Goal: Task Accomplishment & Management: Complete application form

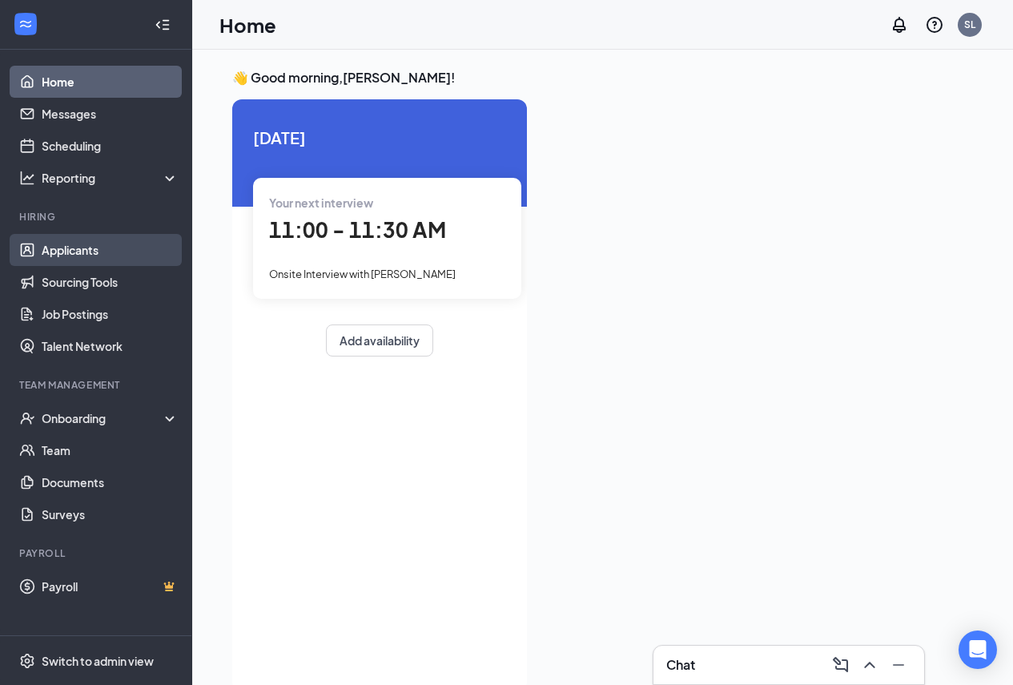
click at [68, 240] on link "Applicants" at bounding box center [110, 250] width 137 height 32
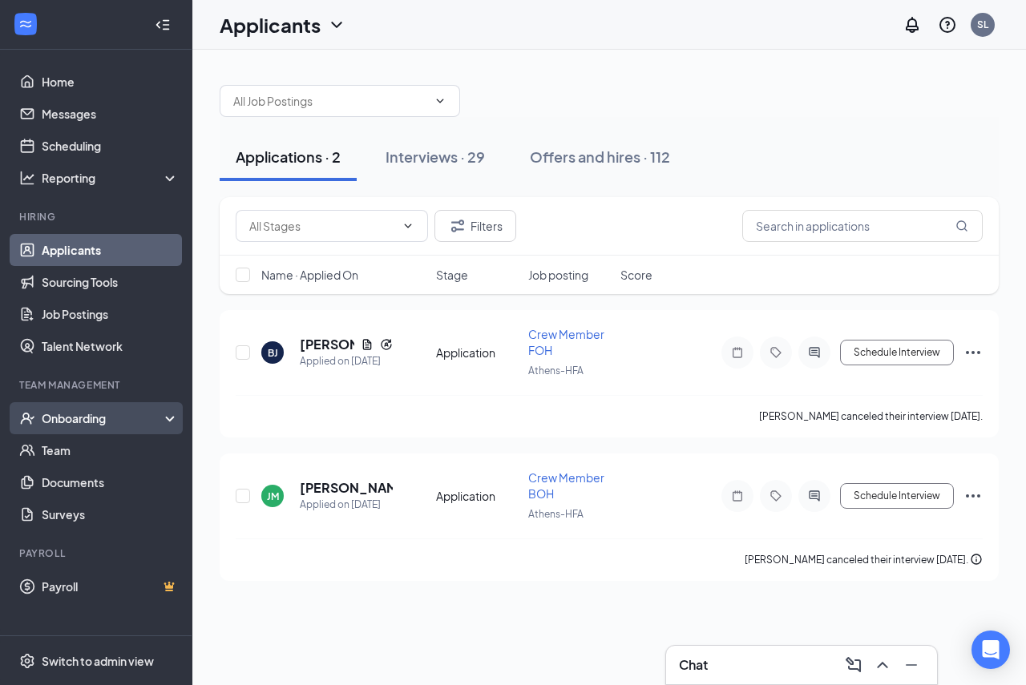
click at [105, 409] on div "Onboarding" at bounding box center [96, 418] width 192 height 32
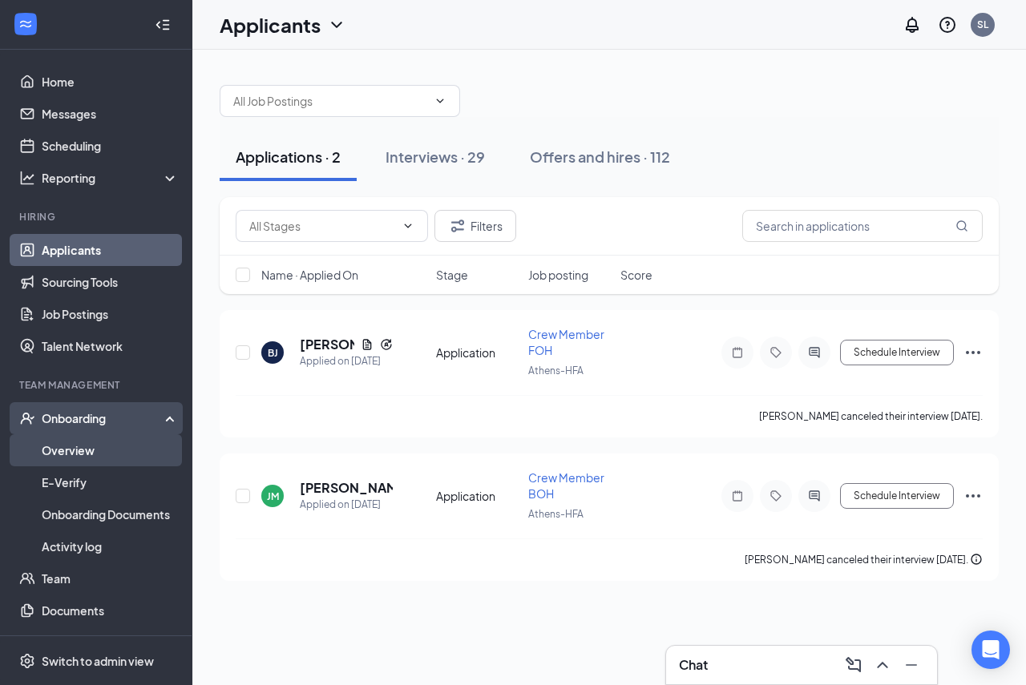
click at [107, 456] on link "Overview" at bounding box center [110, 450] width 137 height 32
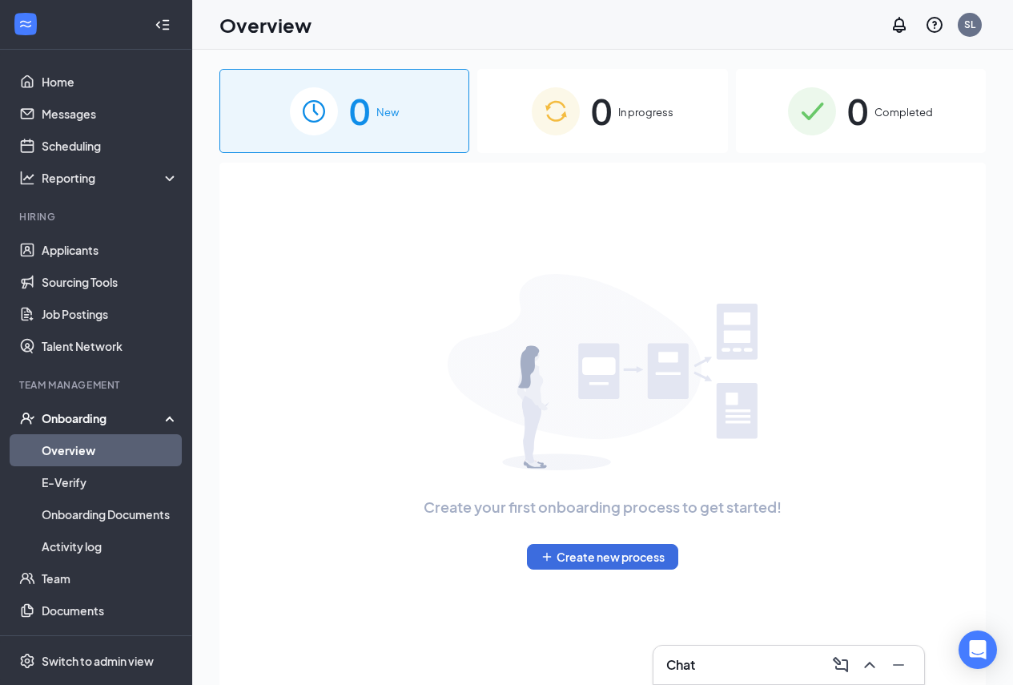
click at [559, 116] on img at bounding box center [556, 111] width 48 height 48
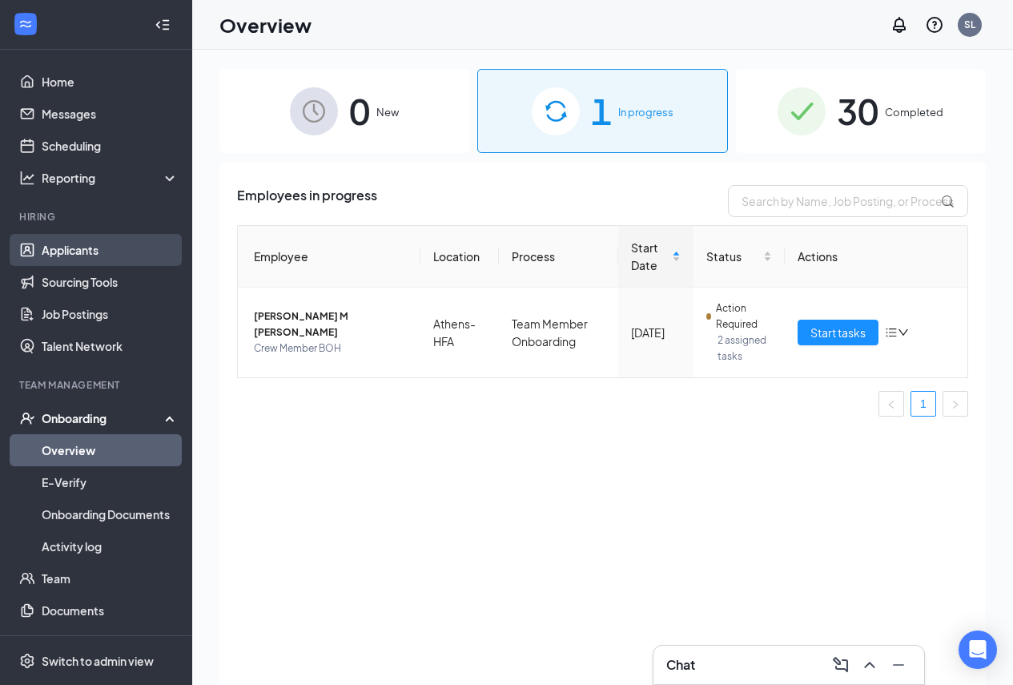
click at [107, 247] on link "Applicants" at bounding box center [110, 250] width 137 height 32
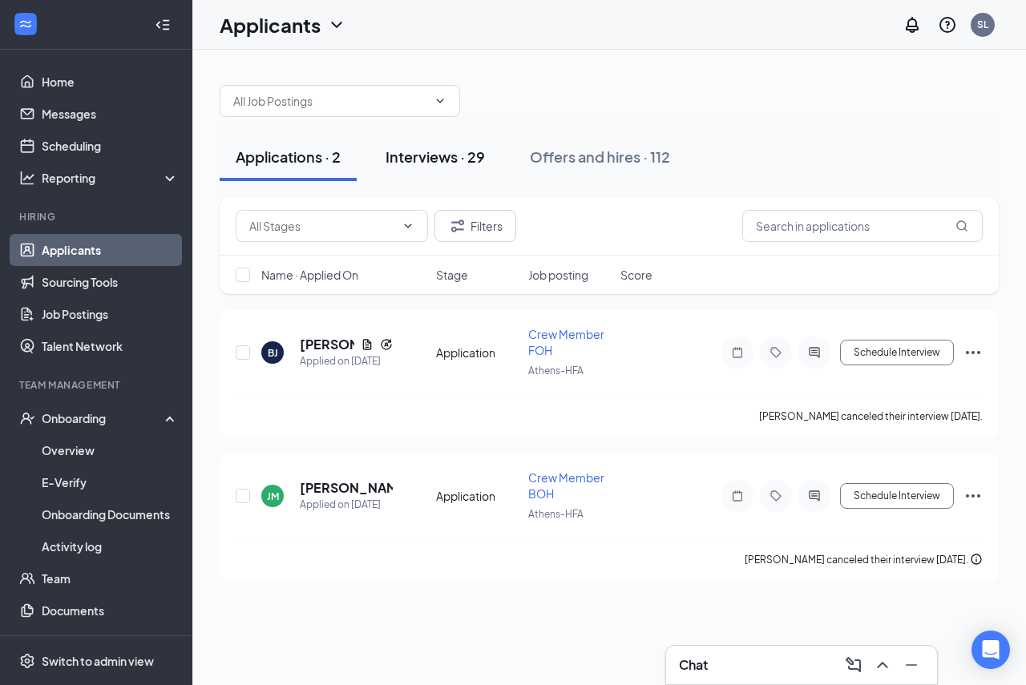
click at [490, 160] on button "Interviews · 29" at bounding box center [434, 157] width 131 height 48
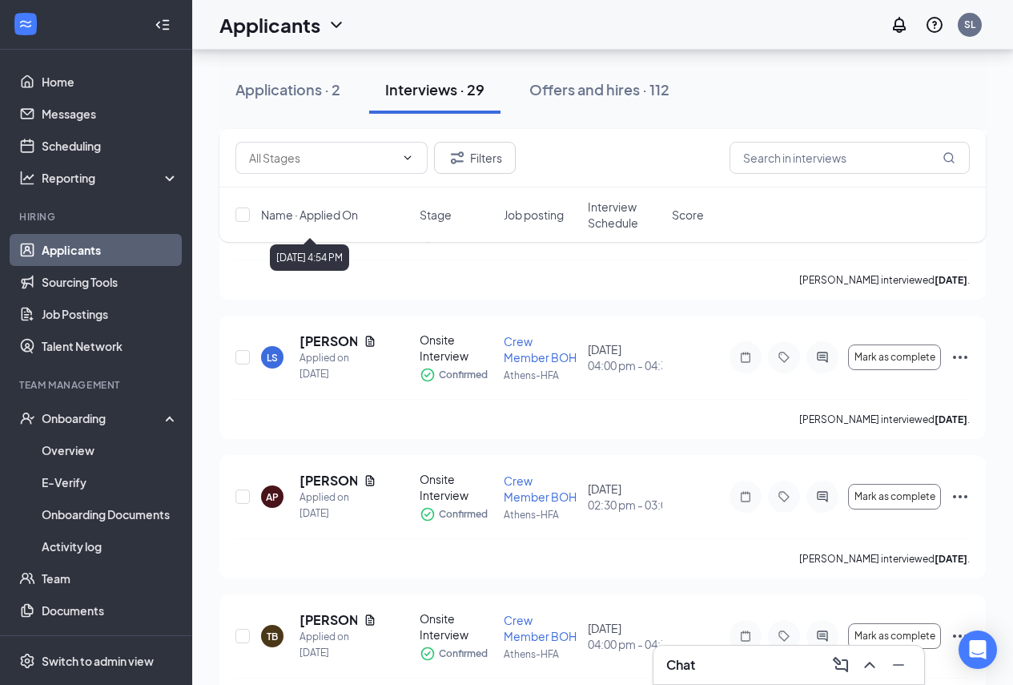
scroll to position [1122, 0]
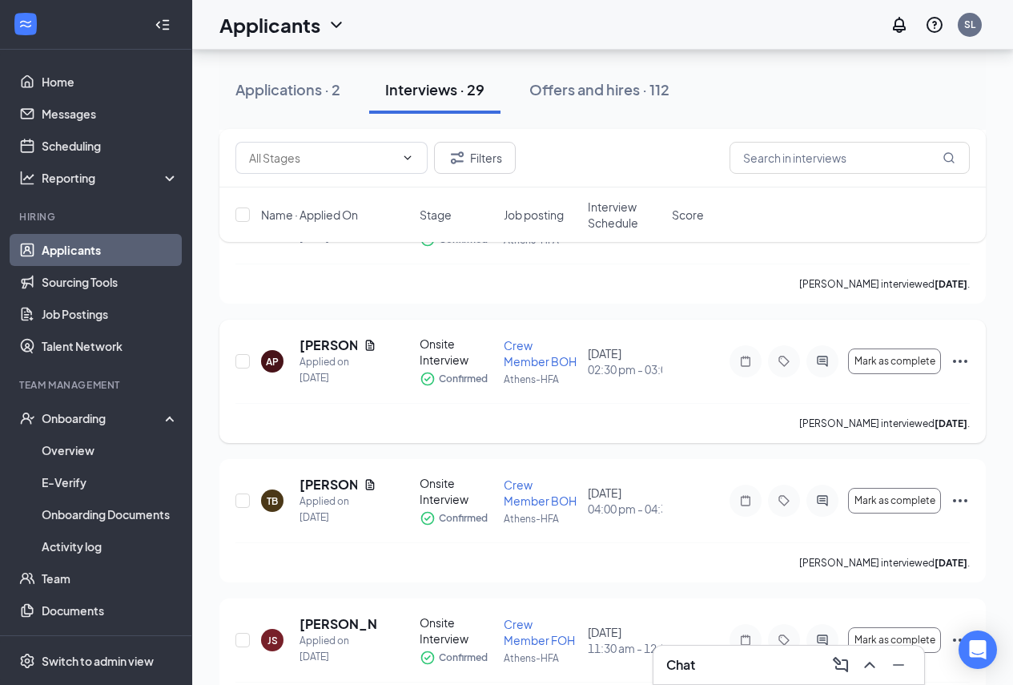
click at [959, 364] on icon "Ellipses" at bounding box center [960, 361] width 19 height 19
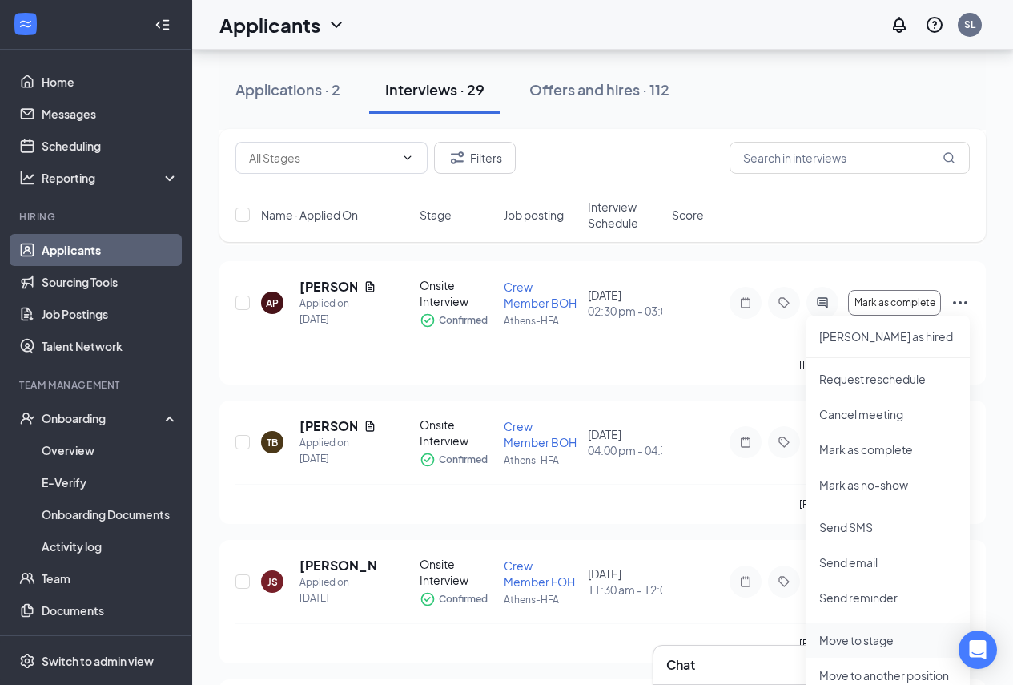
scroll to position [1282, 0]
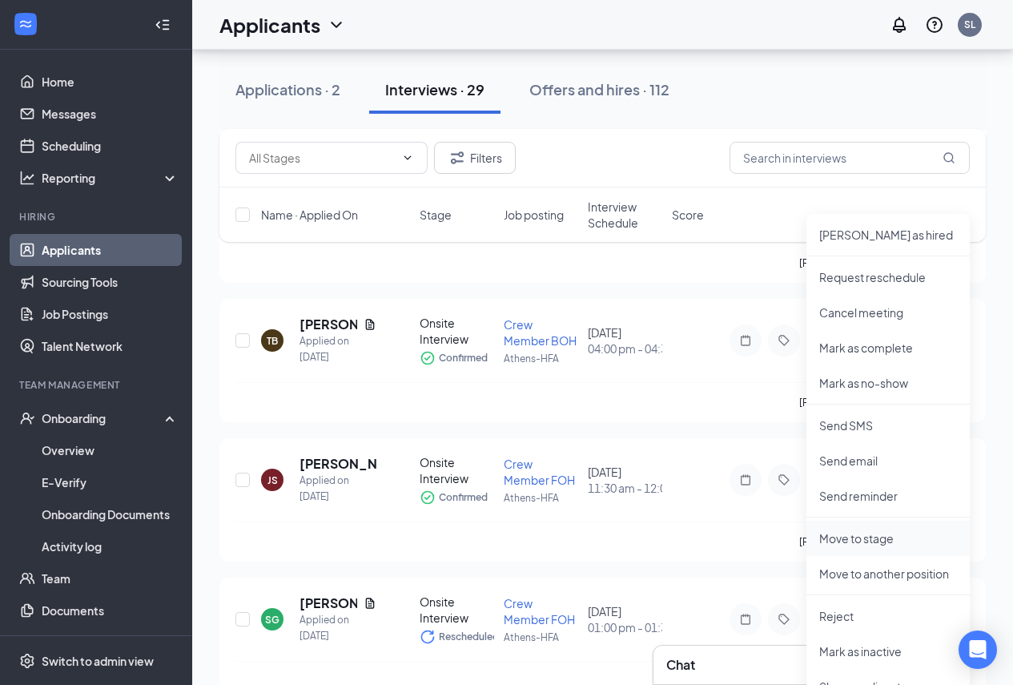
click at [882, 546] on p "Move to stage" at bounding box center [889, 538] width 138 height 16
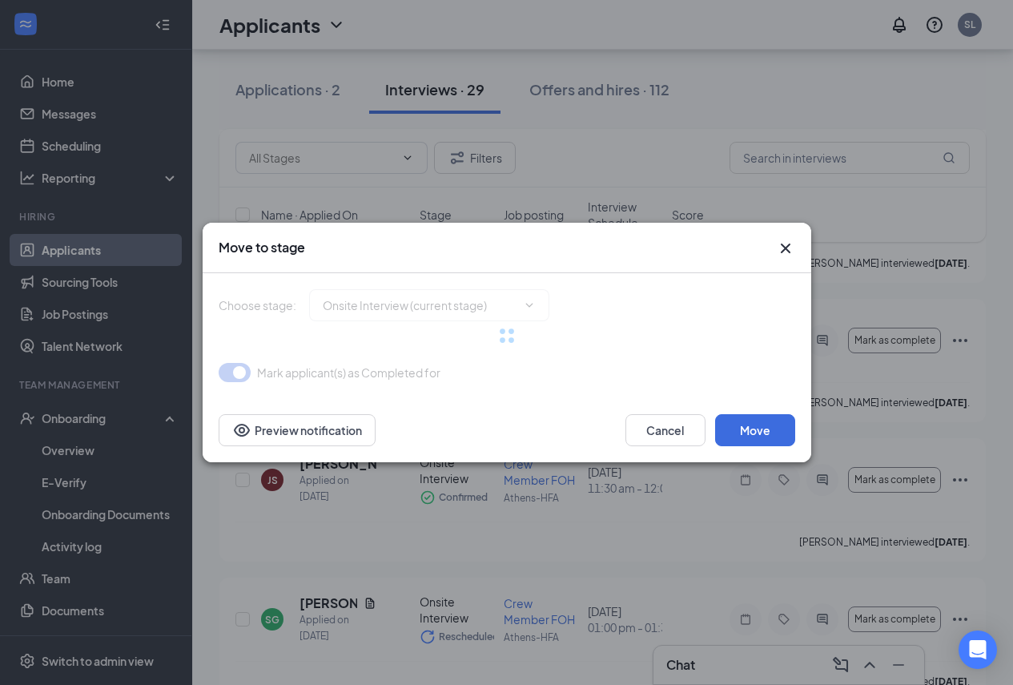
type input "Hiring Complete (final stage)"
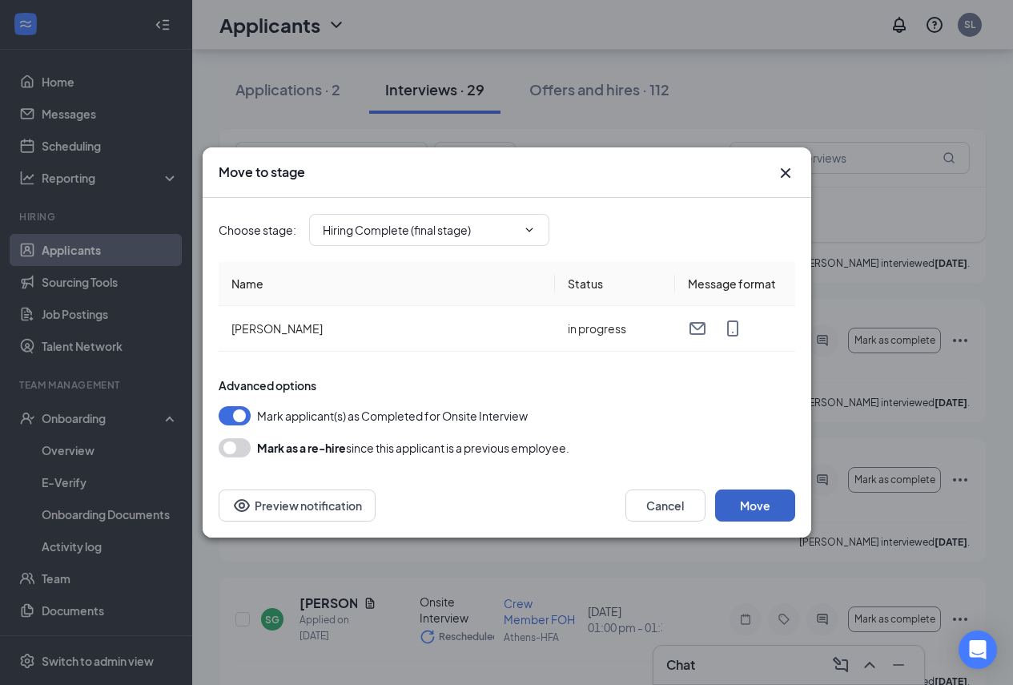
click at [760, 500] on button "Move" at bounding box center [755, 506] width 80 height 32
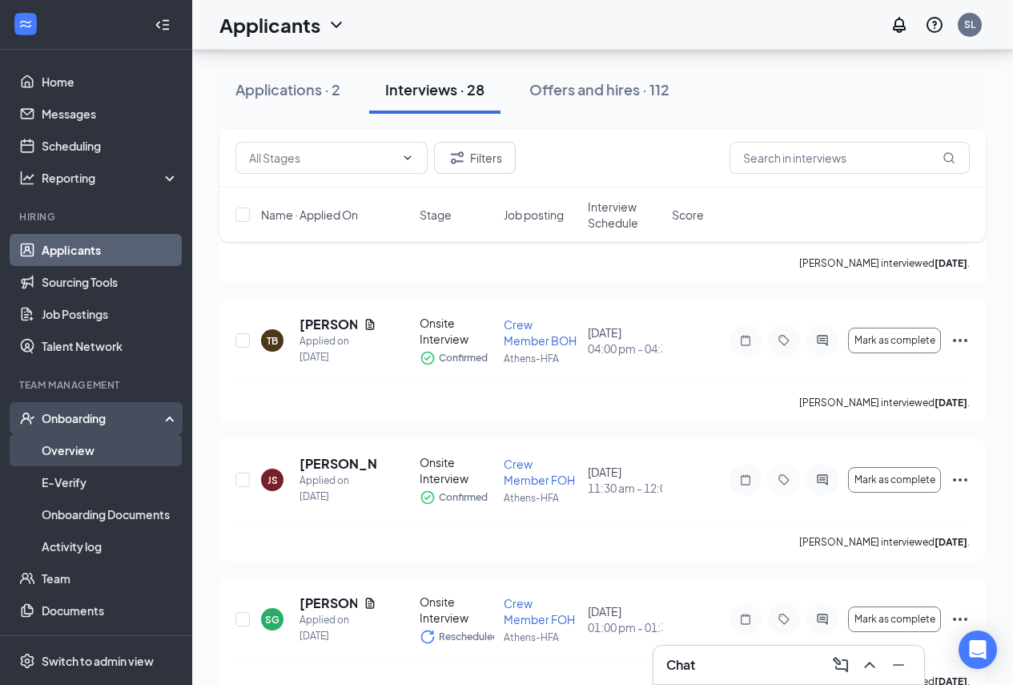
click at [101, 452] on link "Overview" at bounding box center [110, 450] width 137 height 32
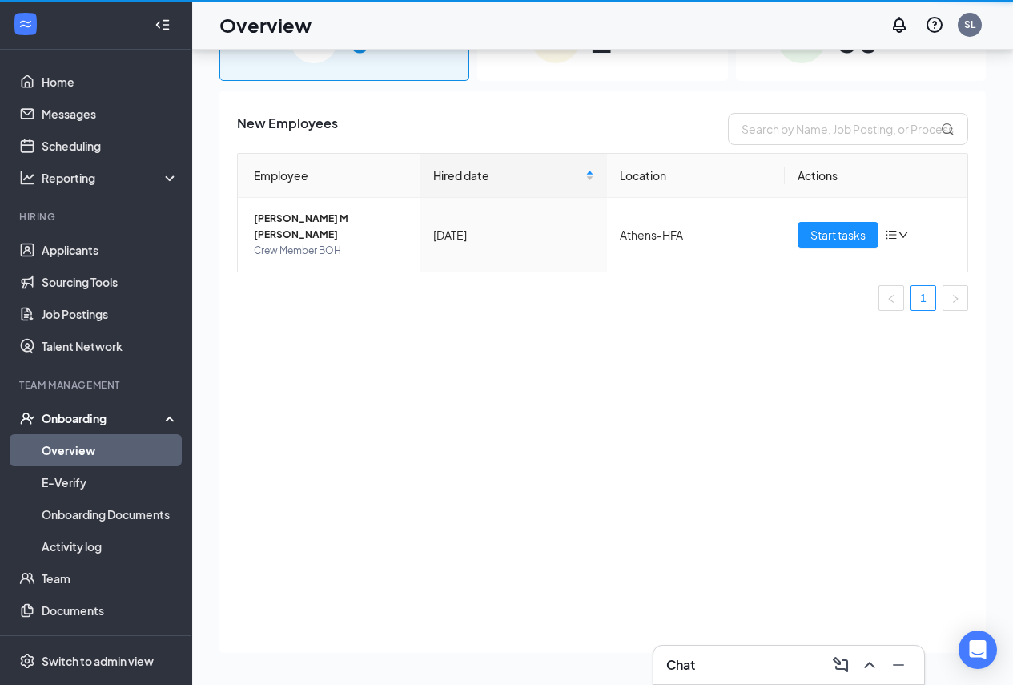
scroll to position [72, 0]
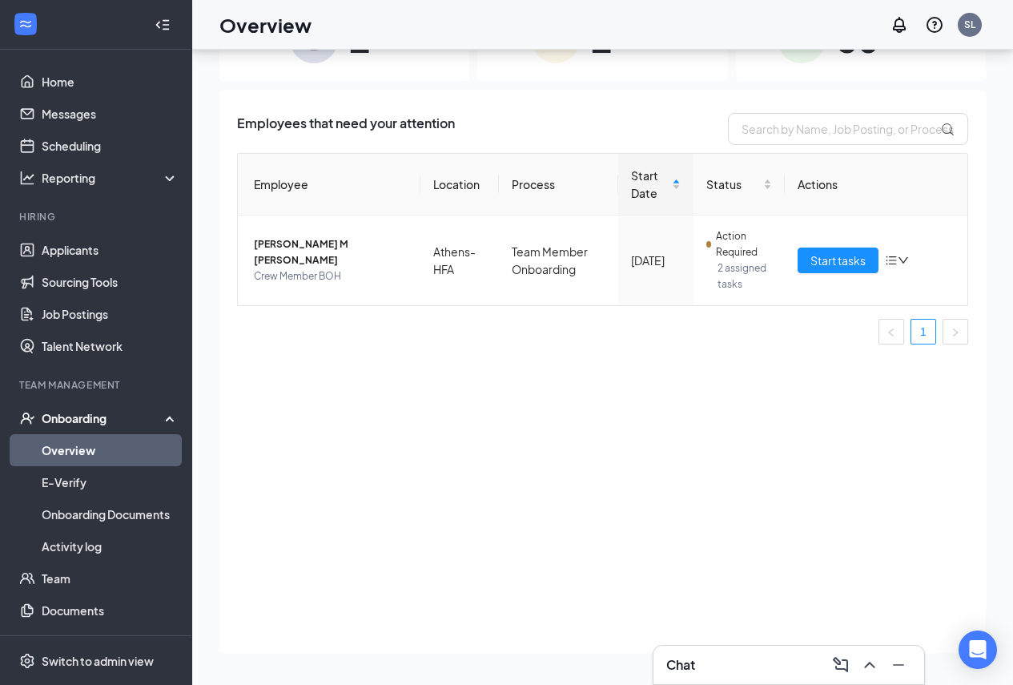
click at [292, 75] on div "1 New" at bounding box center [345, 39] width 250 height 84
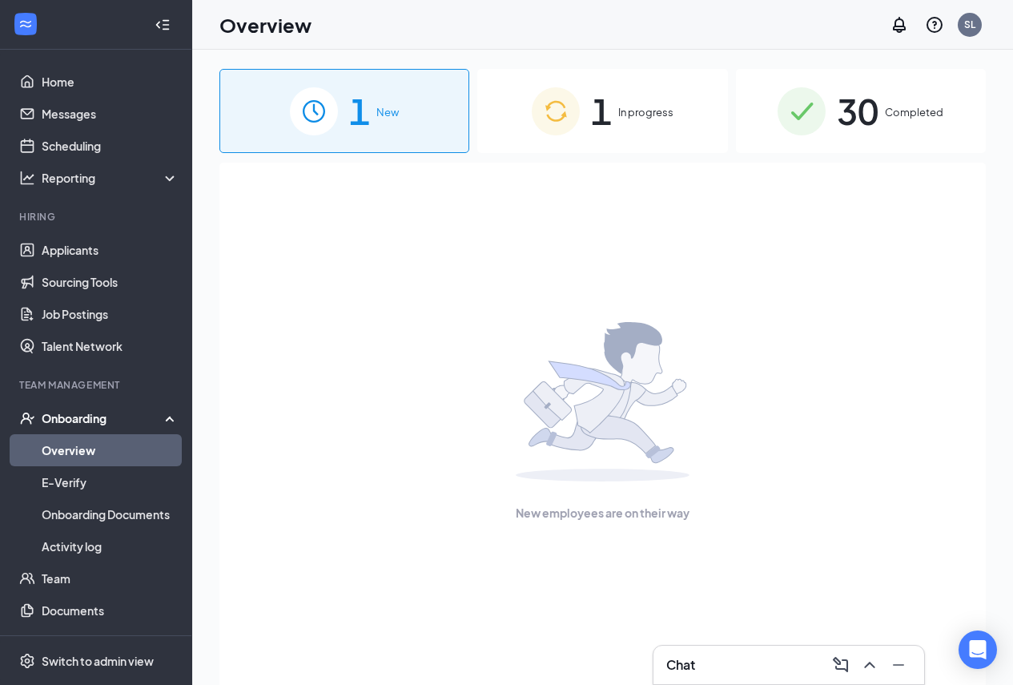
drag, startPoint x: 627, startPoint y: 123, endPoint x: 523, endPoint y: 140, distance: 104.7
click at [627, 123] on div "1 In progress" at bounding box center [603, 111] width 250 height 84
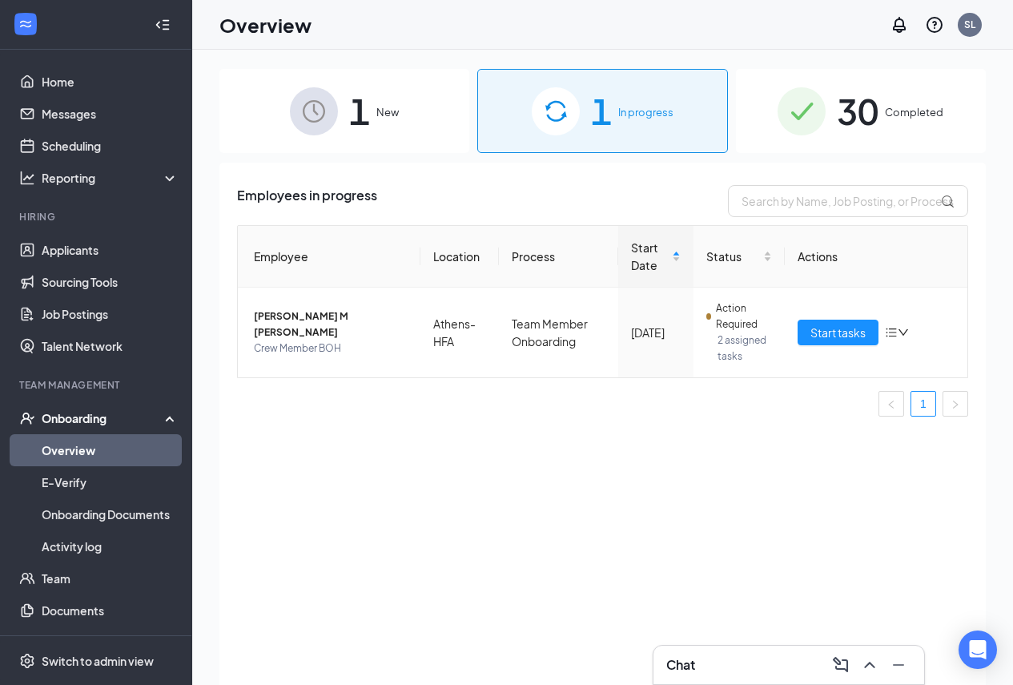
click at [365, 107] on span "1" at bounding box center [359, 110] width 21 height 55
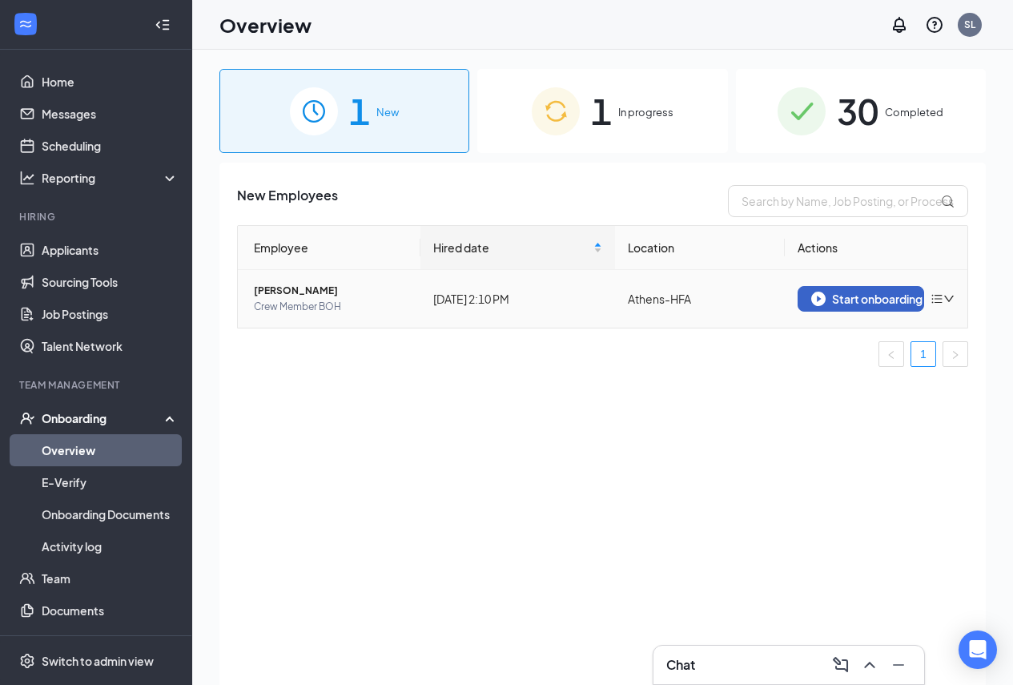
click at [864, 299] on div "Start onboarding" at bounding box center [861, 299] width 99 height 14
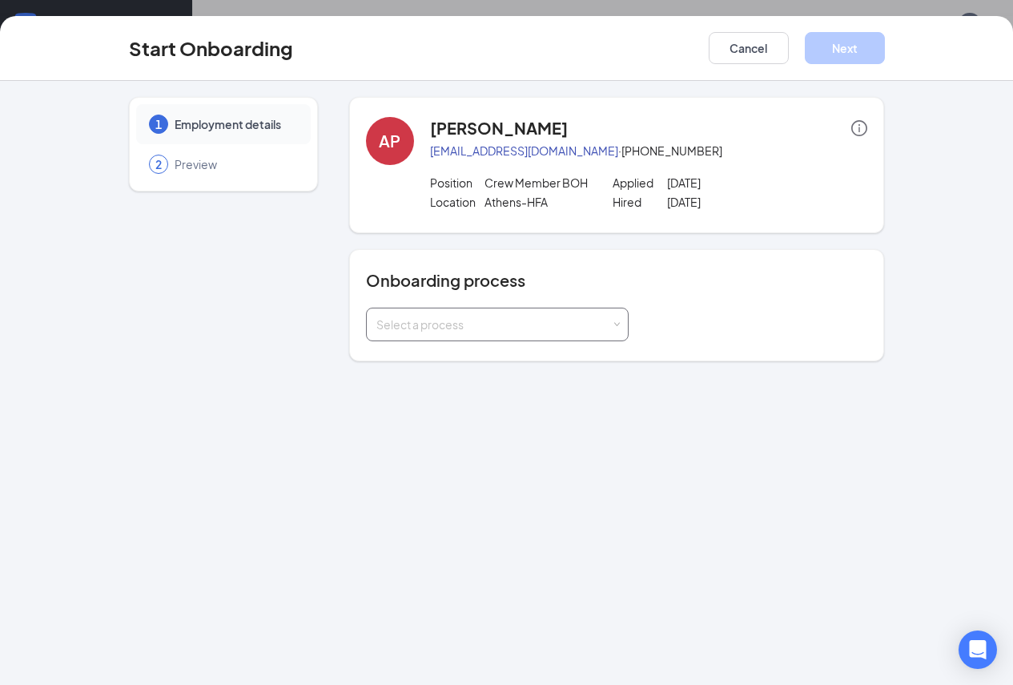
click at [449, 320] on div "Select a process" at bounding box center [494, 324] width 235 height 16
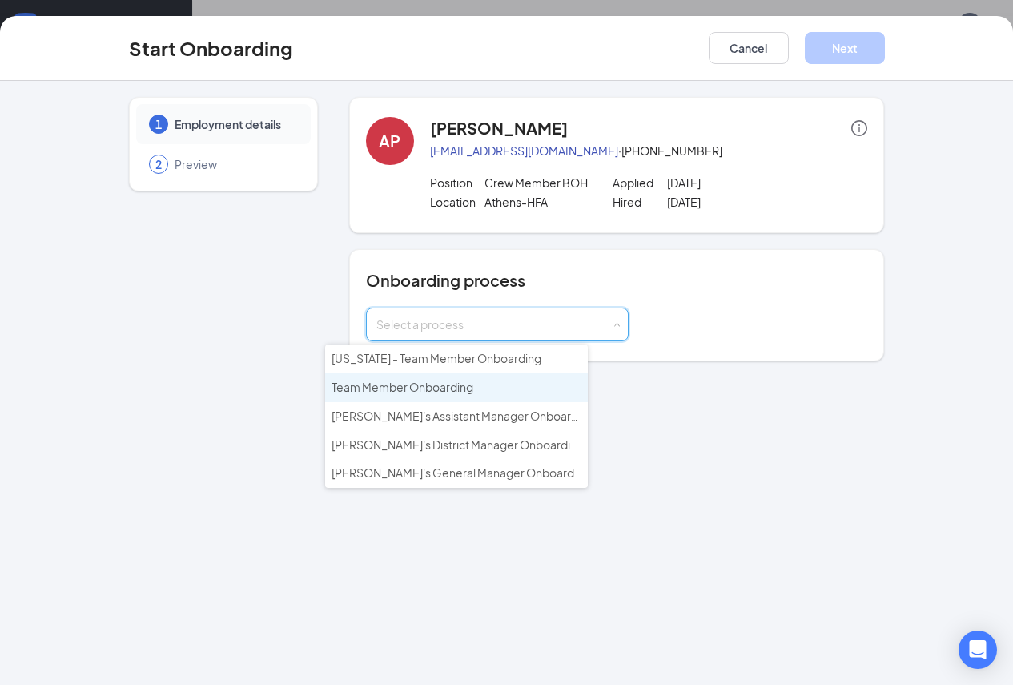
click at [439, 394] on li "Team Member Onboarding" at bounding box center [456, 387] width 263 height 29
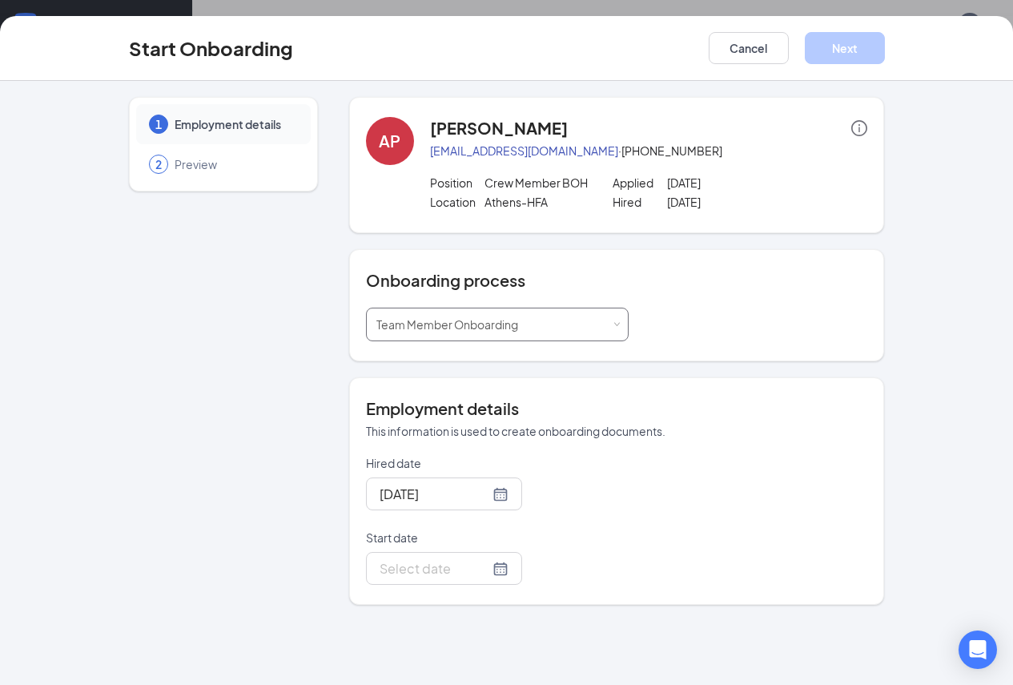
scroll to position [72, 0]
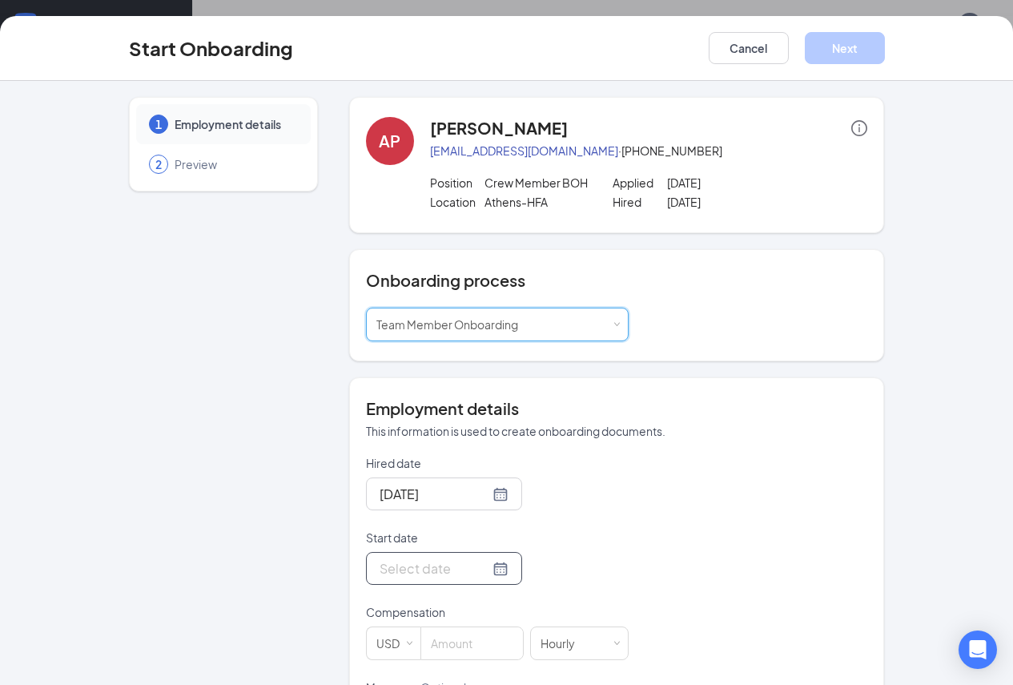
click at [404, 580] on div at bounding box center [444, 568] width 156 height 33
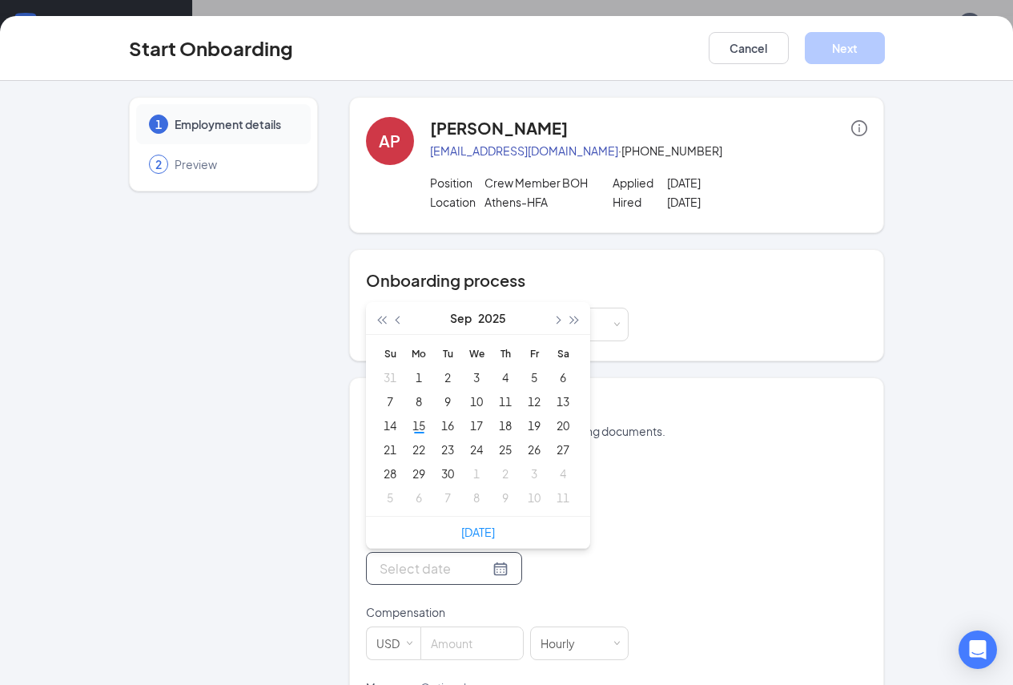
click at [404, 579] on div at bounding box center [444, 568] width 156 height 33
type input "[DATE]"
click at [409, 432] on div "15" at bounding box center [418, 425] width 19 height 19
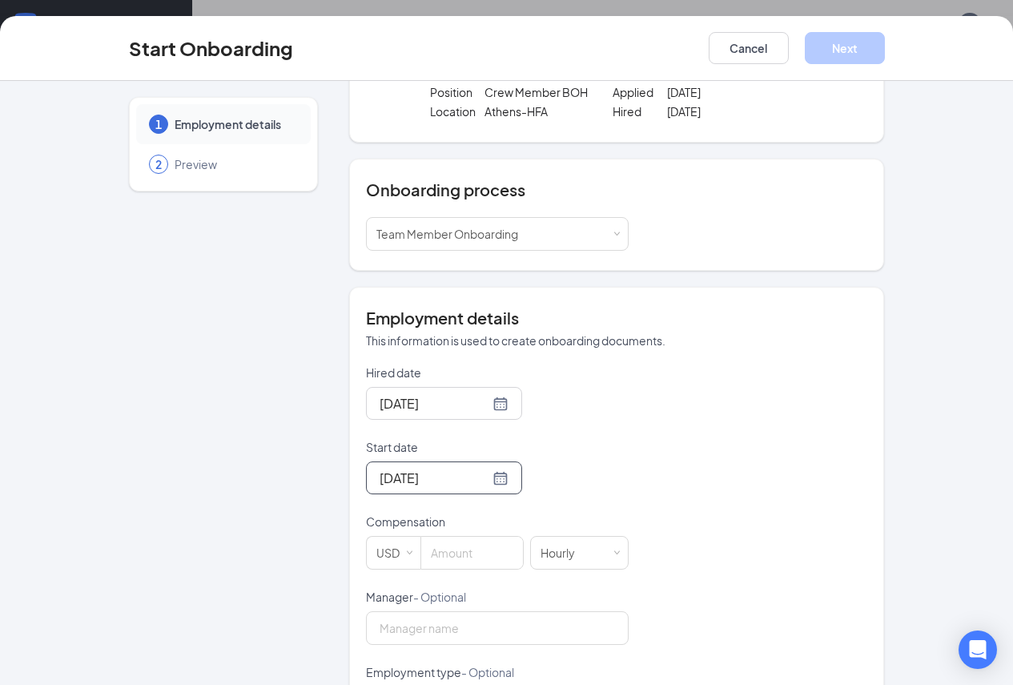
scroll to position [320, 0]
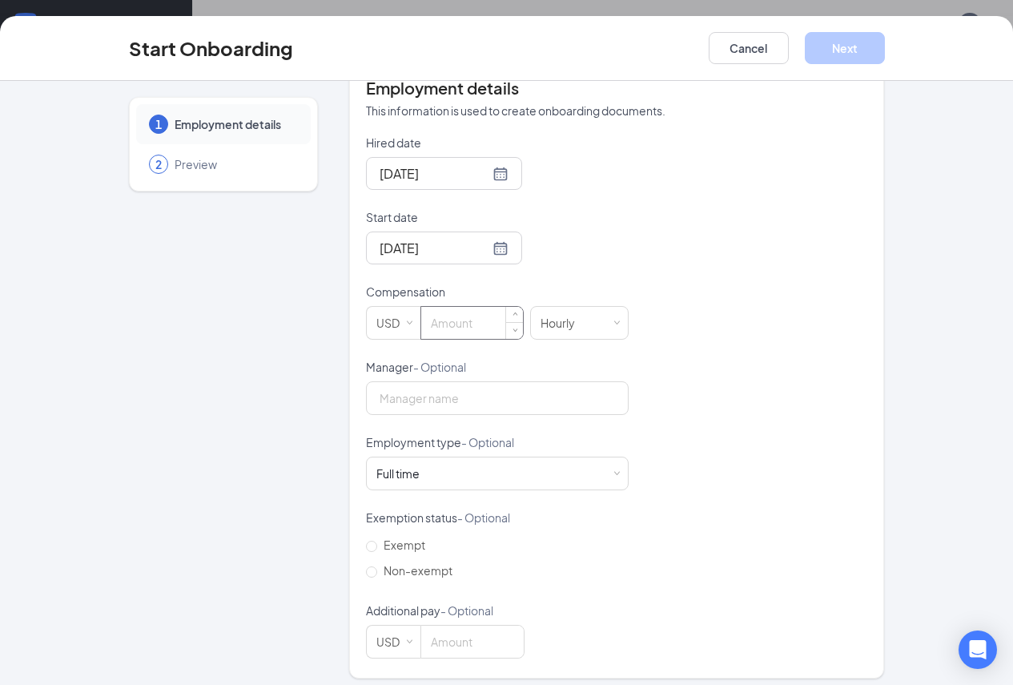
click at [421, 322] on input at bounding box center [472, 323] width 102 height 32
type input "12"
click at [425, 401] on input "Manager - Optional" at bounding box center [497, 398] width 263 height 34
drag, startPoint x: 410, startPoint y: 400, endPoint x: 361, endPoint y: 400, distance: 49.7
click at [366, 400] on input "Shi 45802" at bounding box center [497, 398] width 263 height 34
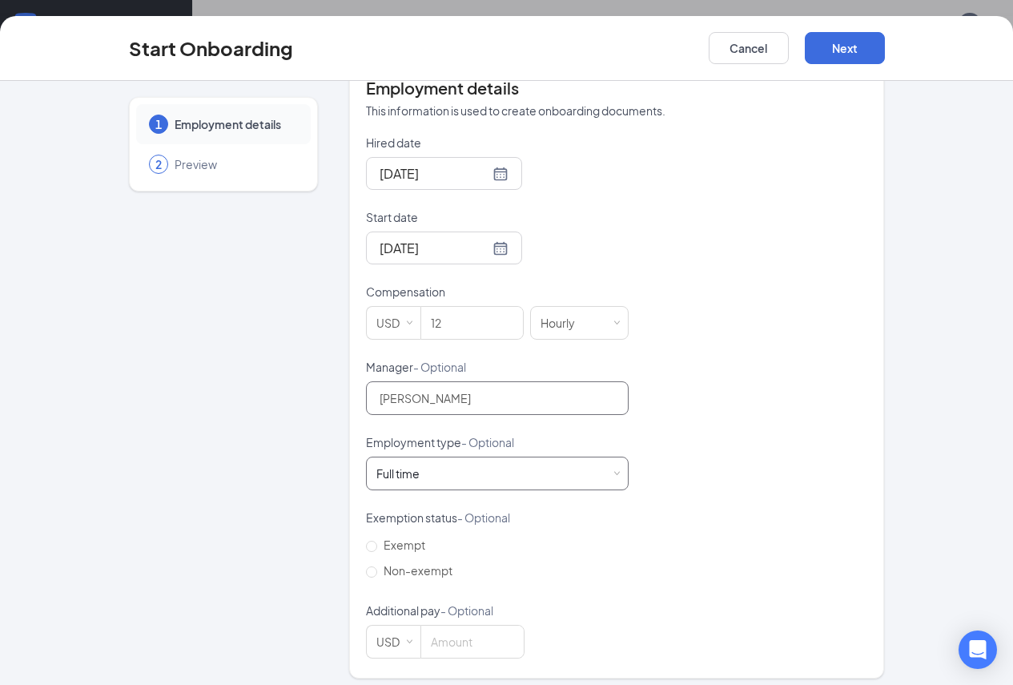
type input "[PERSON_NAME]"
drag, startPoint x: 363, startPoint y: 462, endPoint x: 371, endPoint y: 472, distance: 12.5
click at [377, 461] on div "Full time Works 30+ hours per week and is reasonably expected to work" at bounding box center [498, 473] width 242 height 32
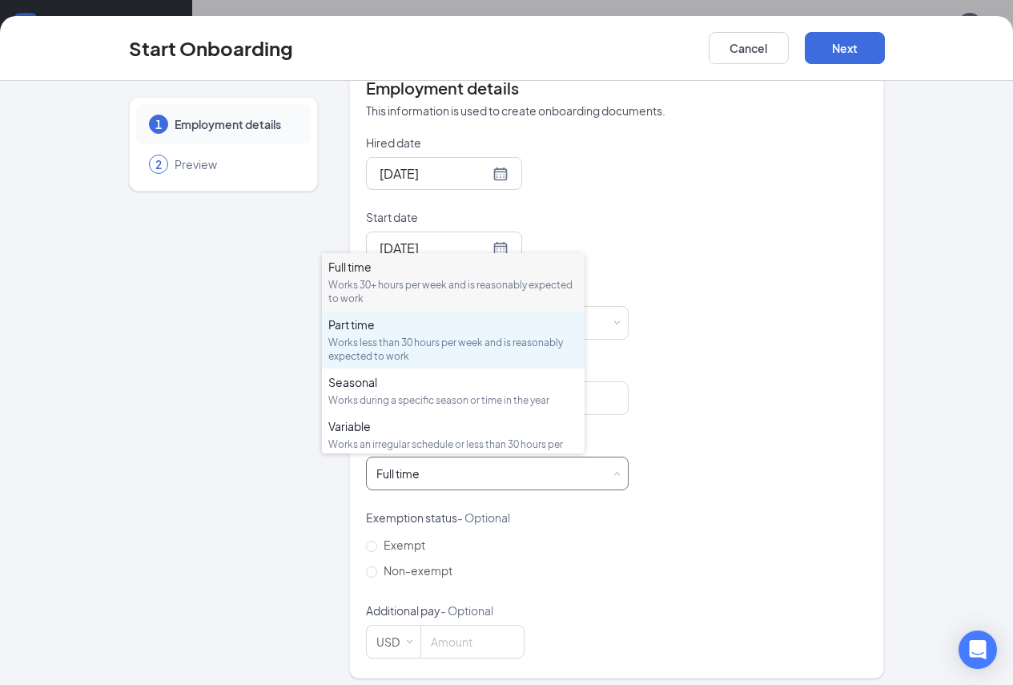
click at [390, 347] on div "Works less than 30 hours per week and is reasonably expected to work" at bounding box center [453, 349] width 250 height 27
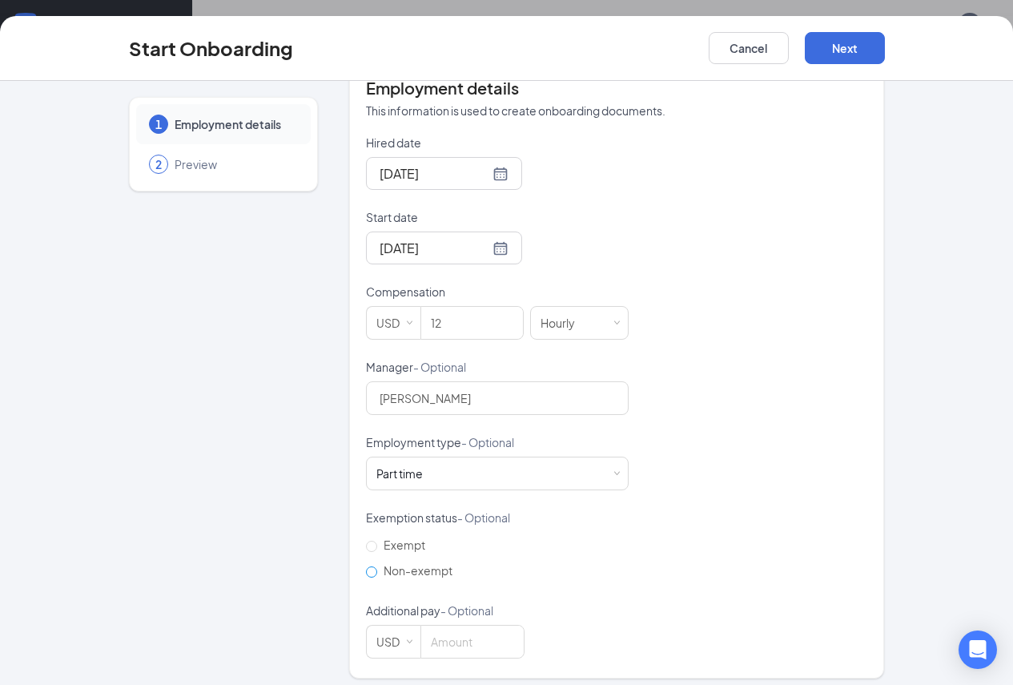
click at [377, 566] on span "Non-exempt" at bounding box center [418, 570] width 82 height 14
click at [366, 566] on input "Non-exempt" at bounding box center [371, 571] width 11 height 11
radio input "true"
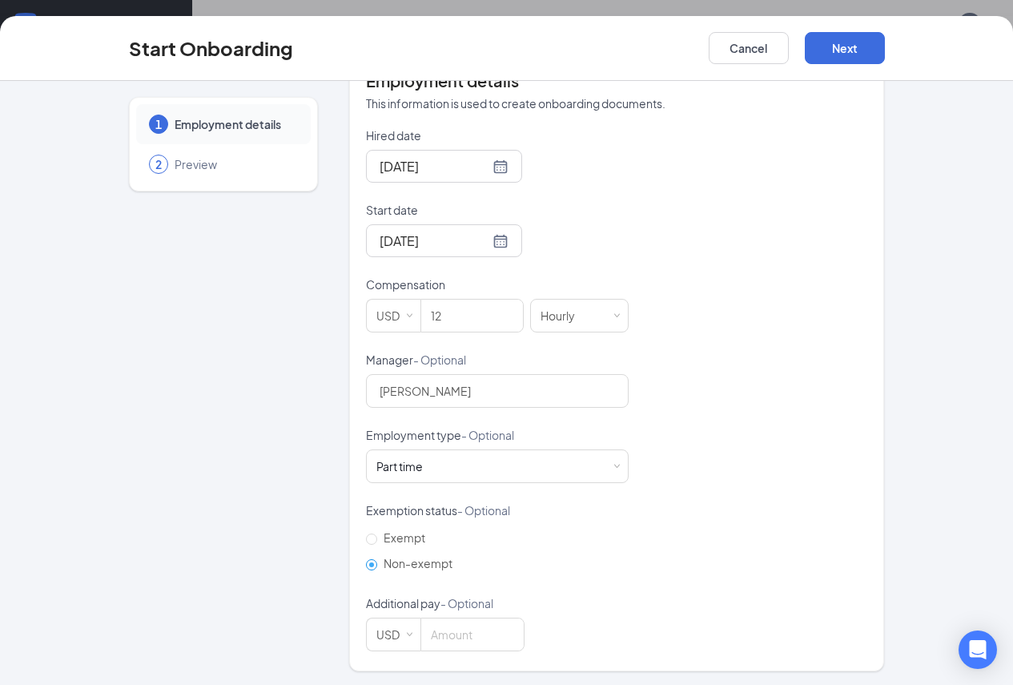
scroll to position [330, 0]
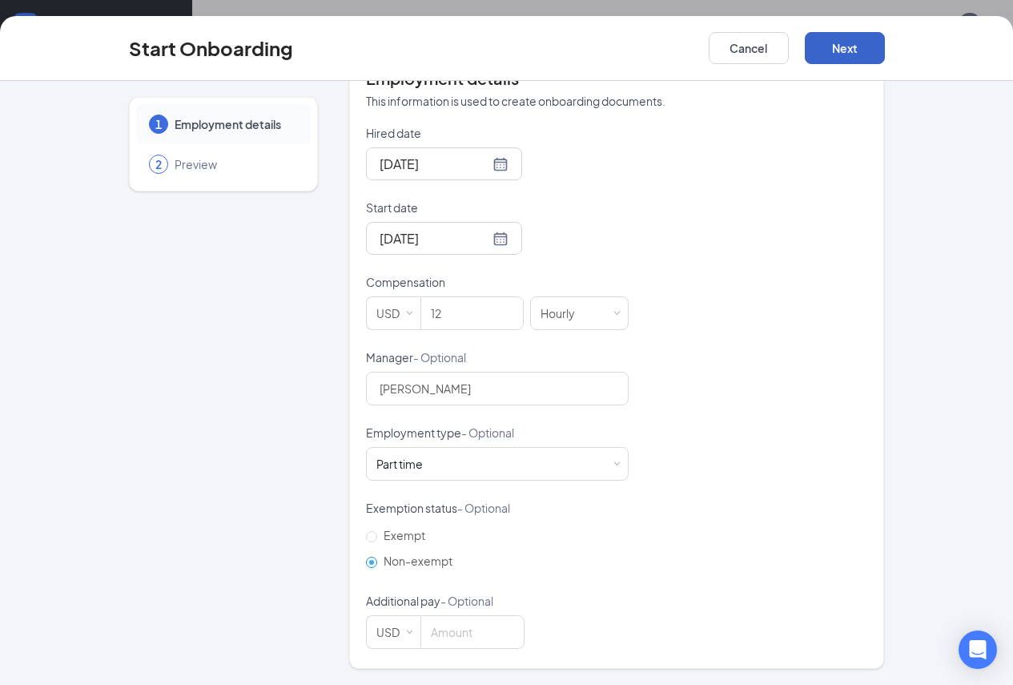
click at [885, 60] on button "Next" at bounding box center [845, 48] width 80 height 32
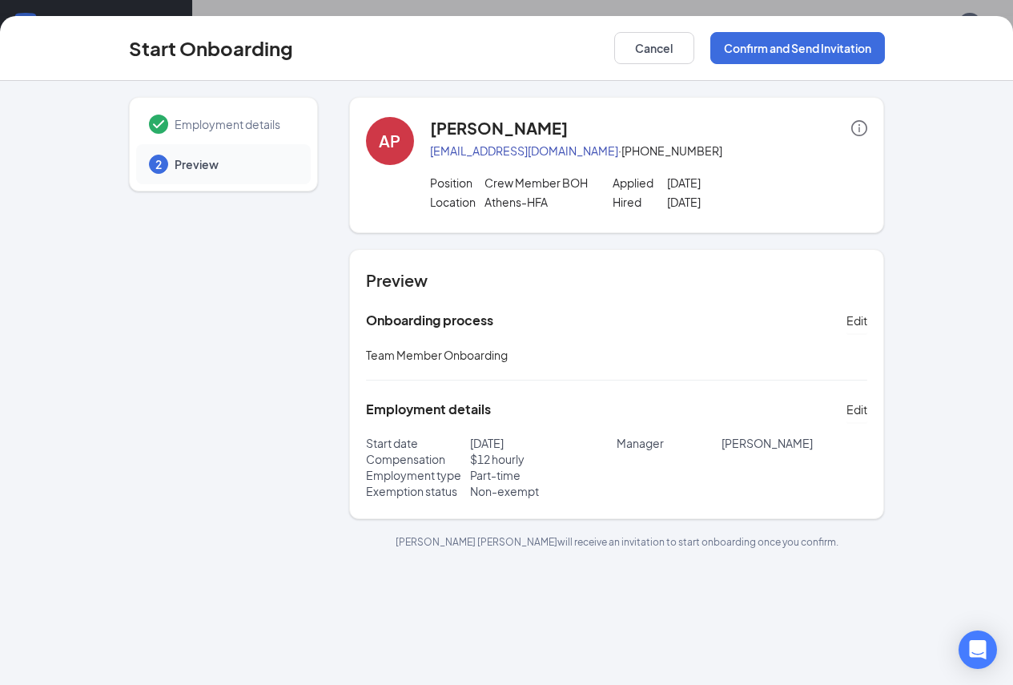
scroll to position [0, 0]
click at [832, 62] on button "Confirm and Send Invitation" at bounding box center [798, 48] width 175 height 32
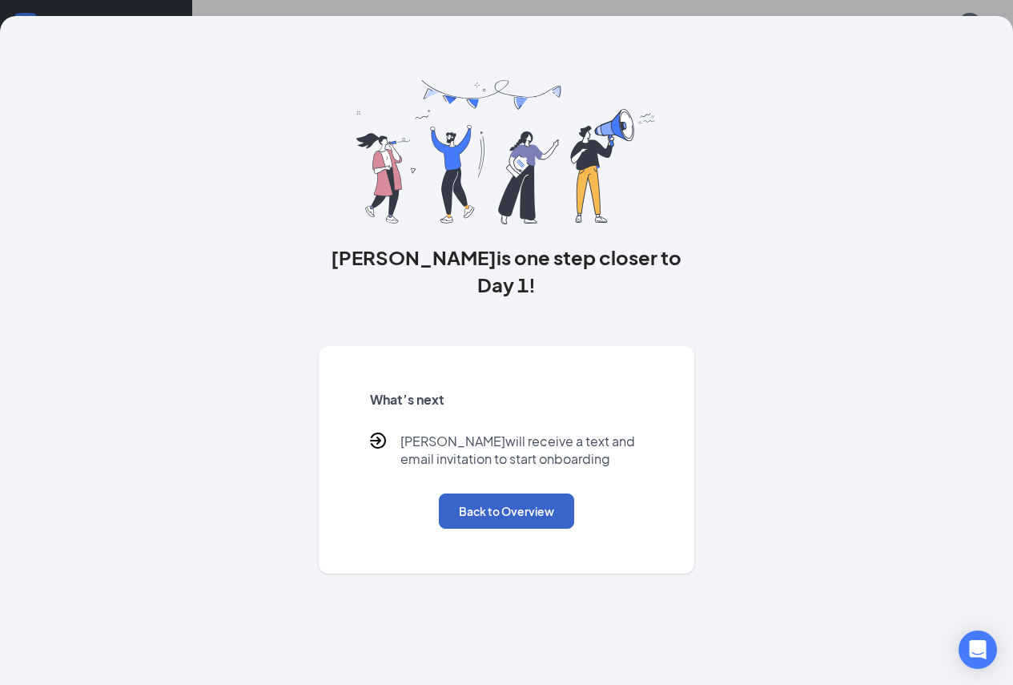
click at [532, 521] on button "Back to Overview" at bounding box center [506, 511] width 135 height 35
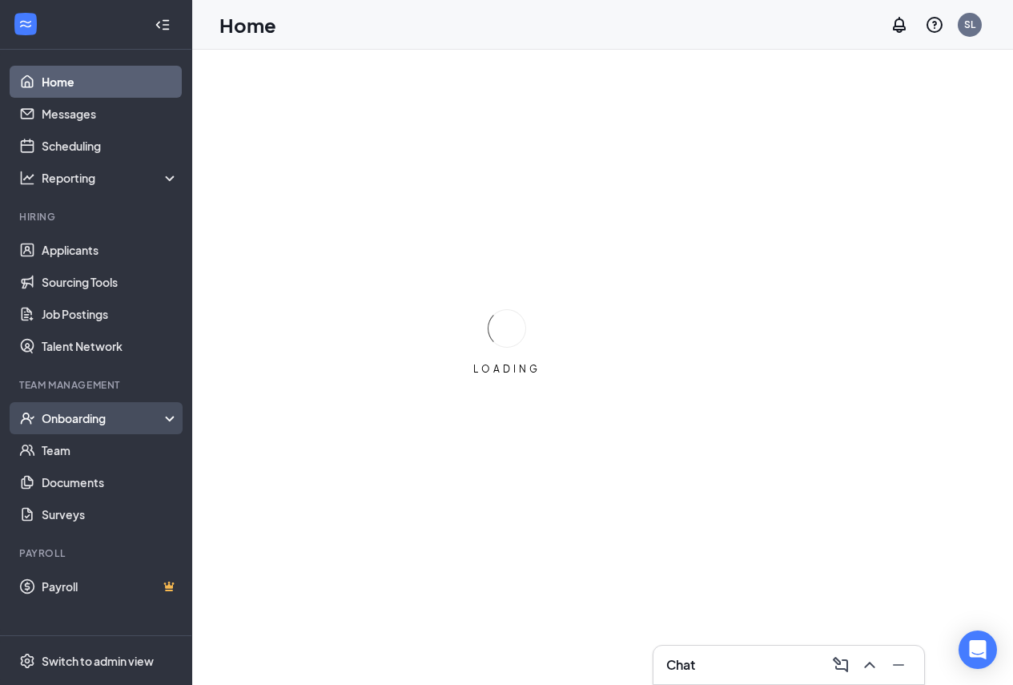
click at [100, 408] on div "Onboarding" at bounding box center [96, 418] width 192 height 32
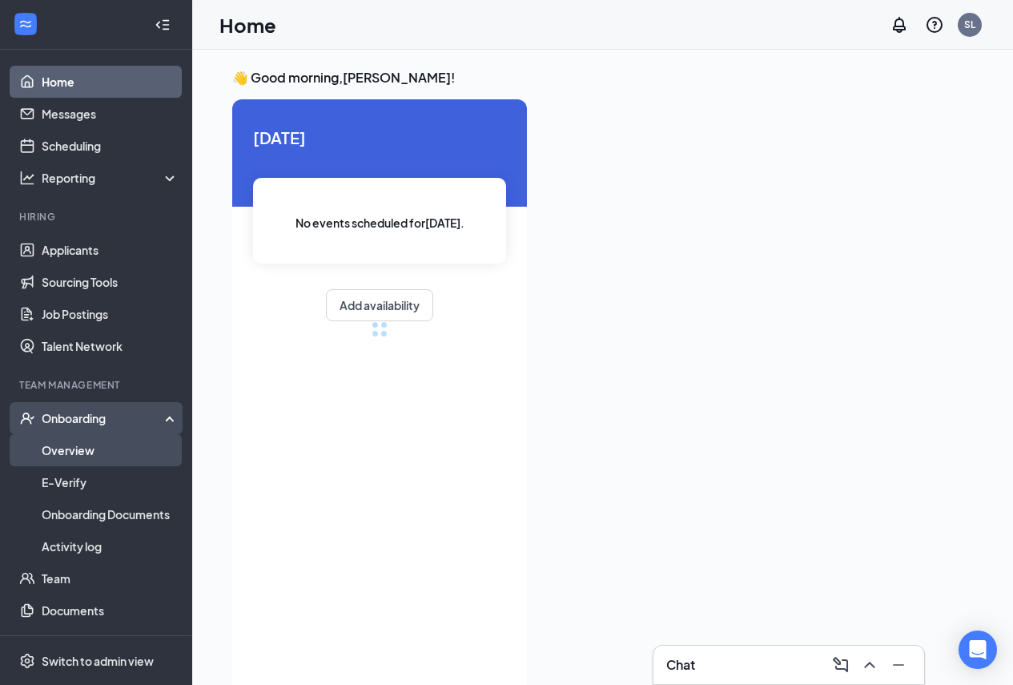
click at [102, 449] on link "Overview" at bounding box center [110, 450] width 137 height 32
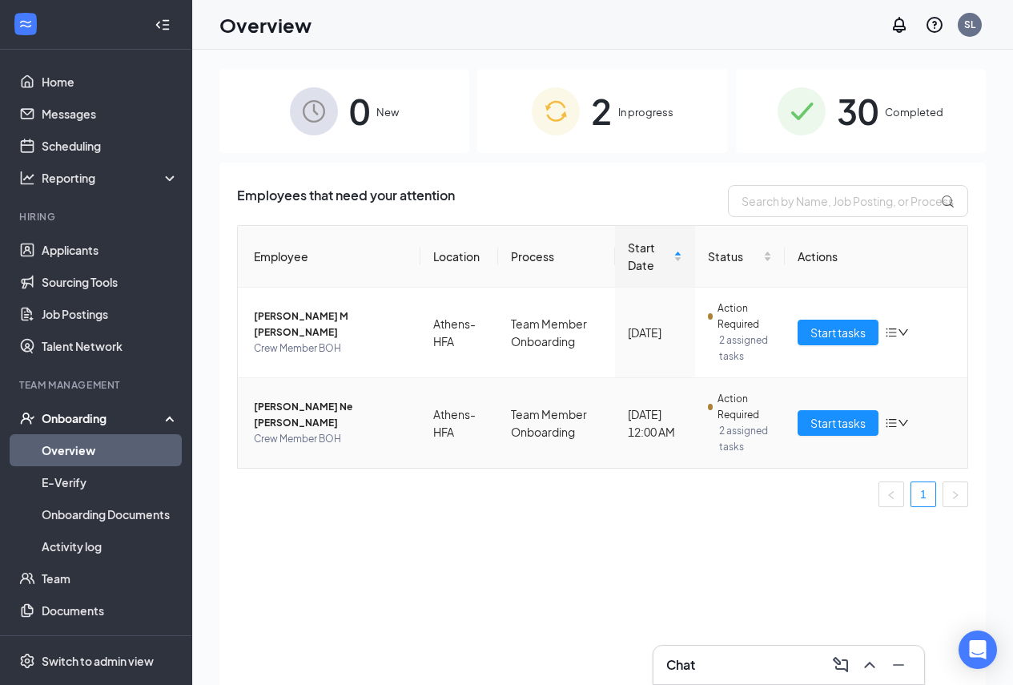
click at [322, 412] on span "[PERSON_NAME] Ne [PERSON_NAME]" at bounding box center [331, 415] width 154 height 32
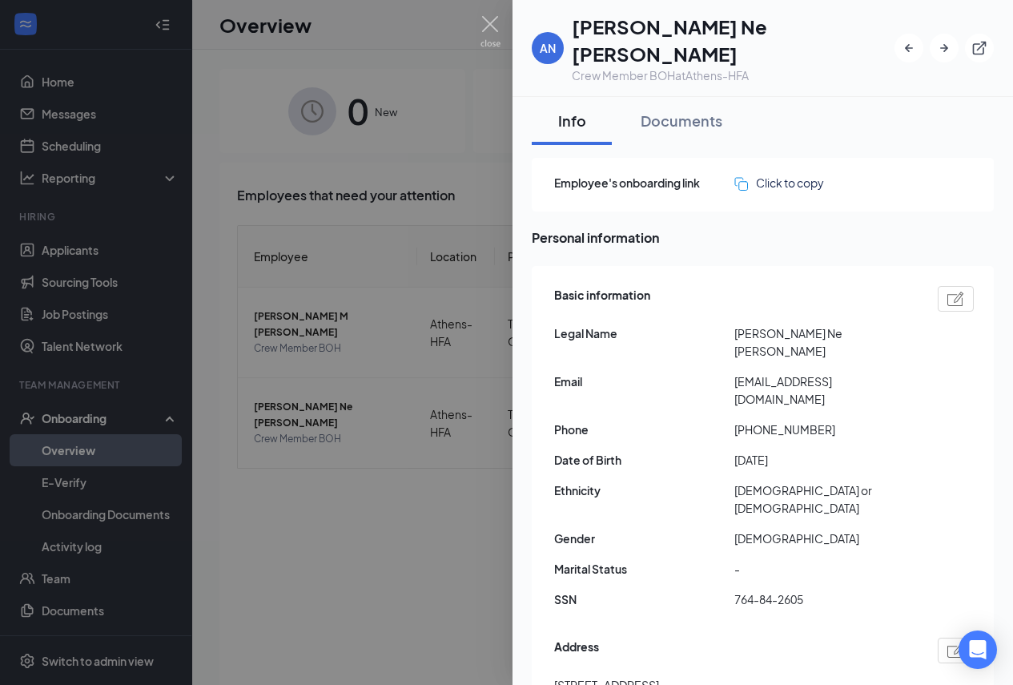
click at [484, 14] on div at bounding box center [506, 342] width 1013 height 685
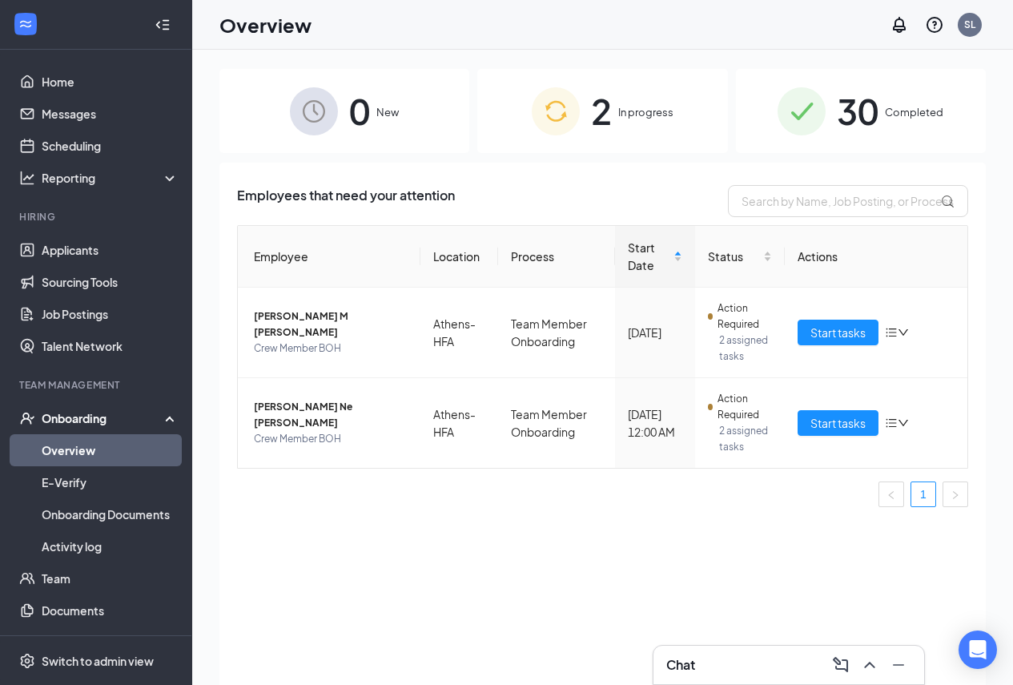
click at [484, 19] on div "Overview SL" at bounding box center [602, 25] width 821 height 50
click at [843, 422] on span "Start tasks" at bounding box center [838, 423] width 55 height 18
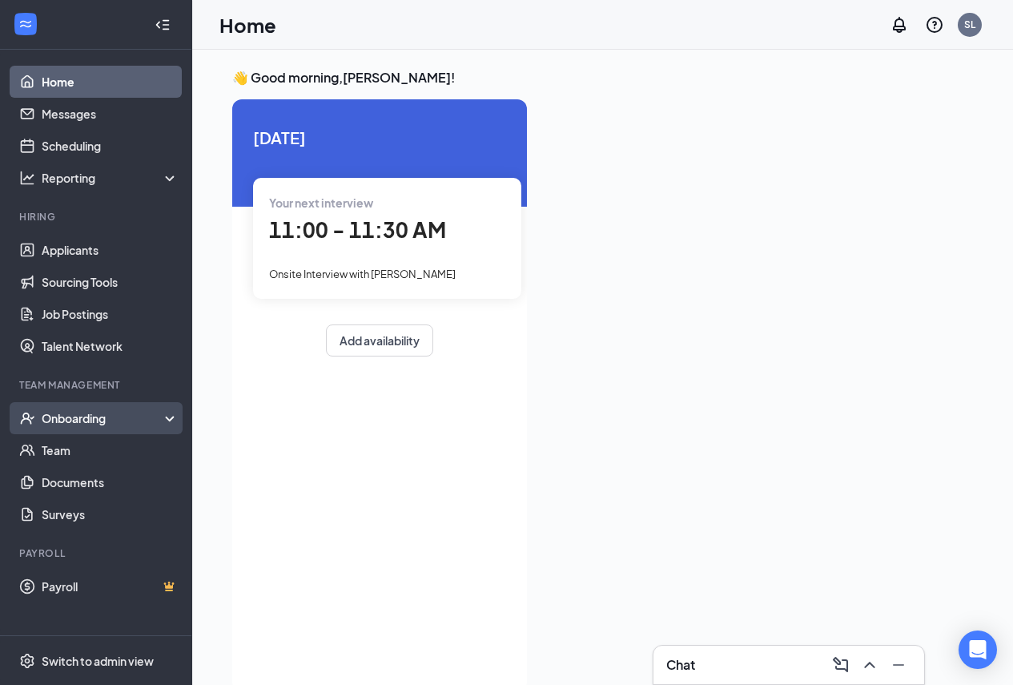
click at [97, 417] on div "Onboarding" at bounding box center [103, 418] width 123 height 16
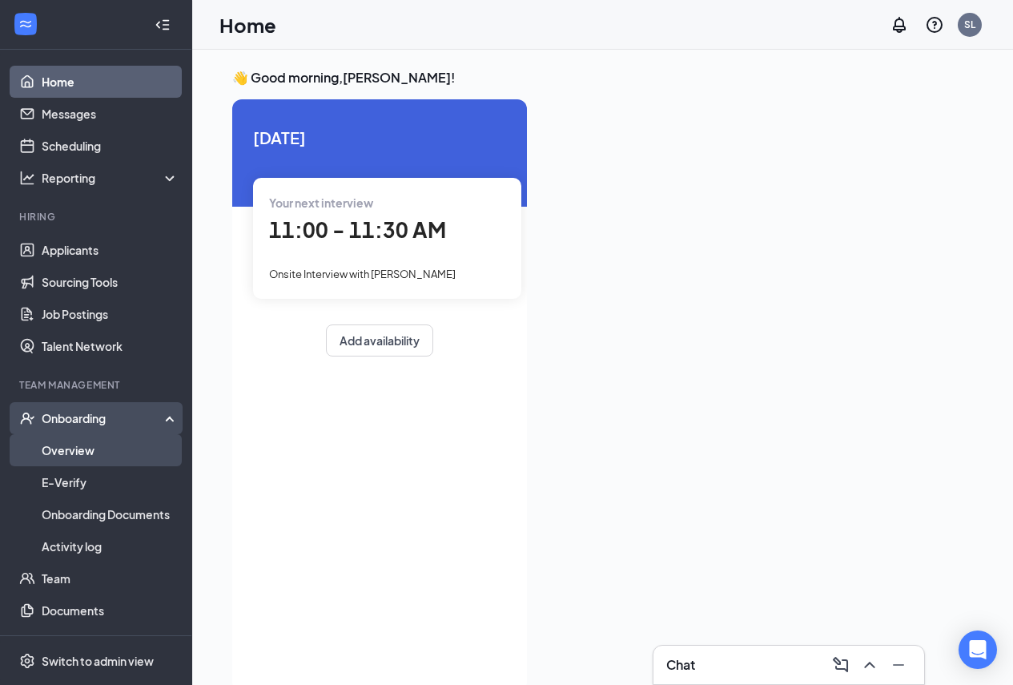
click at [88, 448] on link "Overview" at bounding box center [110, 450] width 137 height 32
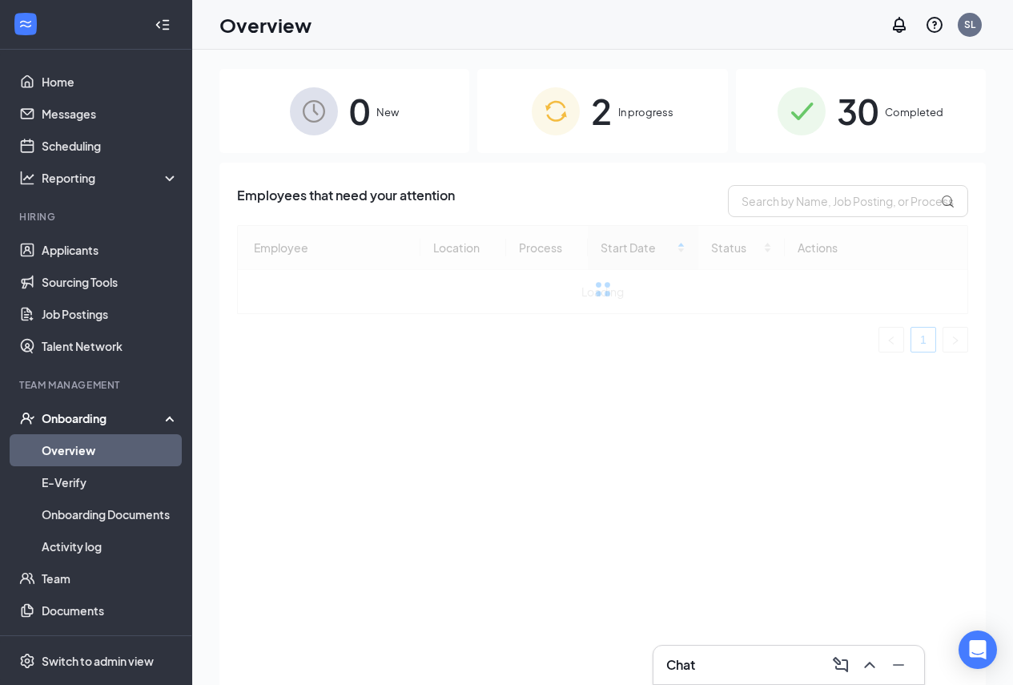
click at [650, 89] on div "2 In progress" at bounding box center [603, 111] width 250 height 84
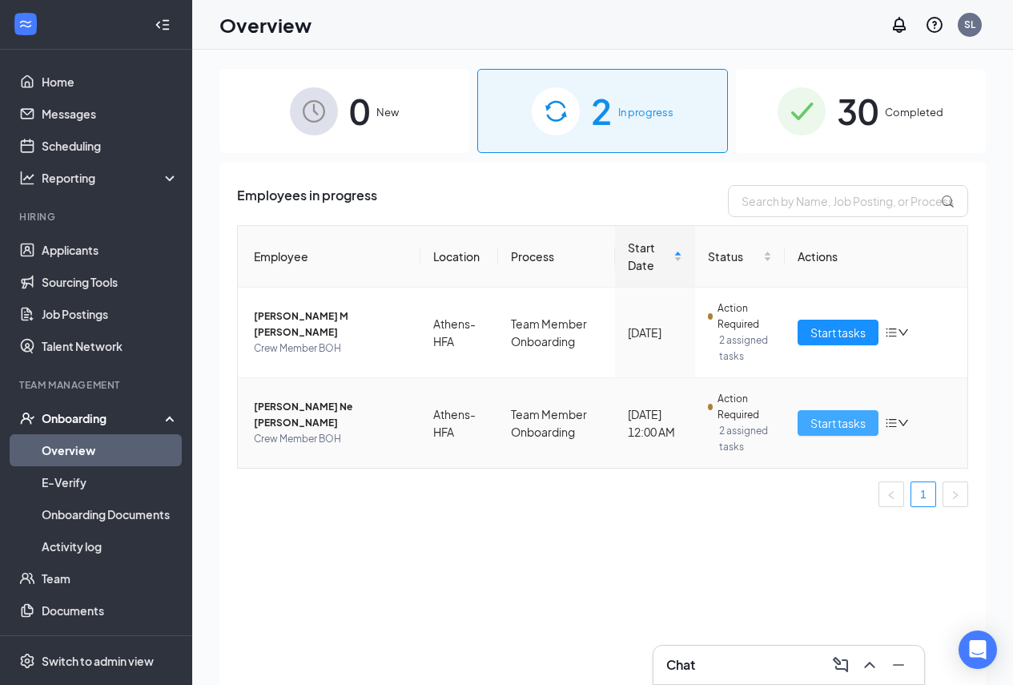
click at [839, 416] on span "Start tasks" at bounding box center [838, 423] width 55 height 18
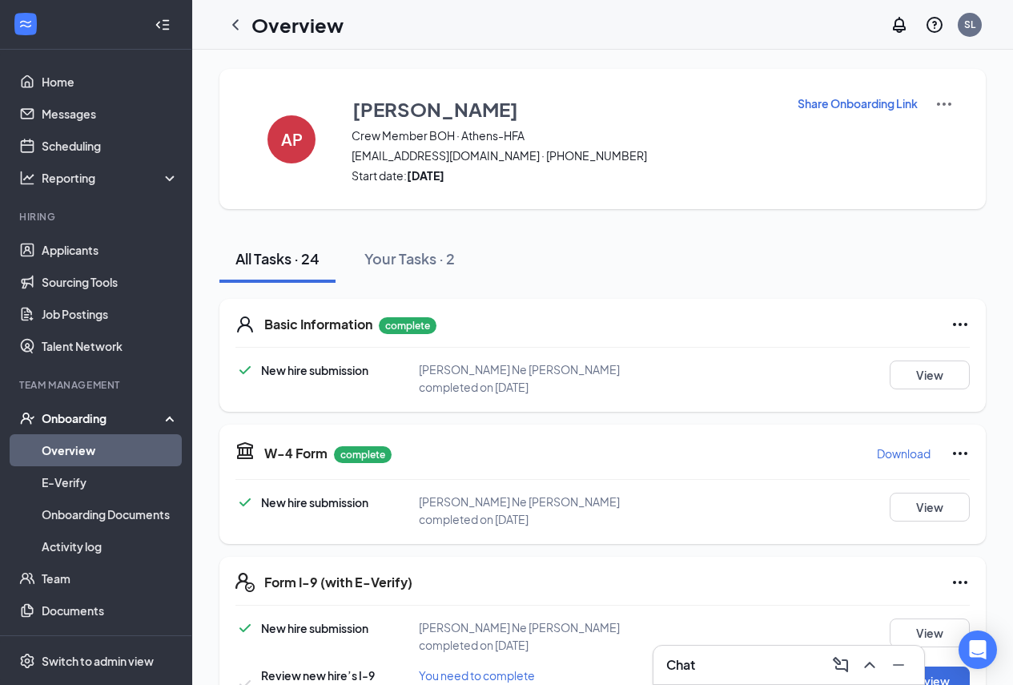
click at [242, 9] on div "Overview" at bounding box center [282, 25] width 124 height 32
click at [228, 26] on icon "ChevronLeft" at bounding box center [235, 24] width 19 height 19
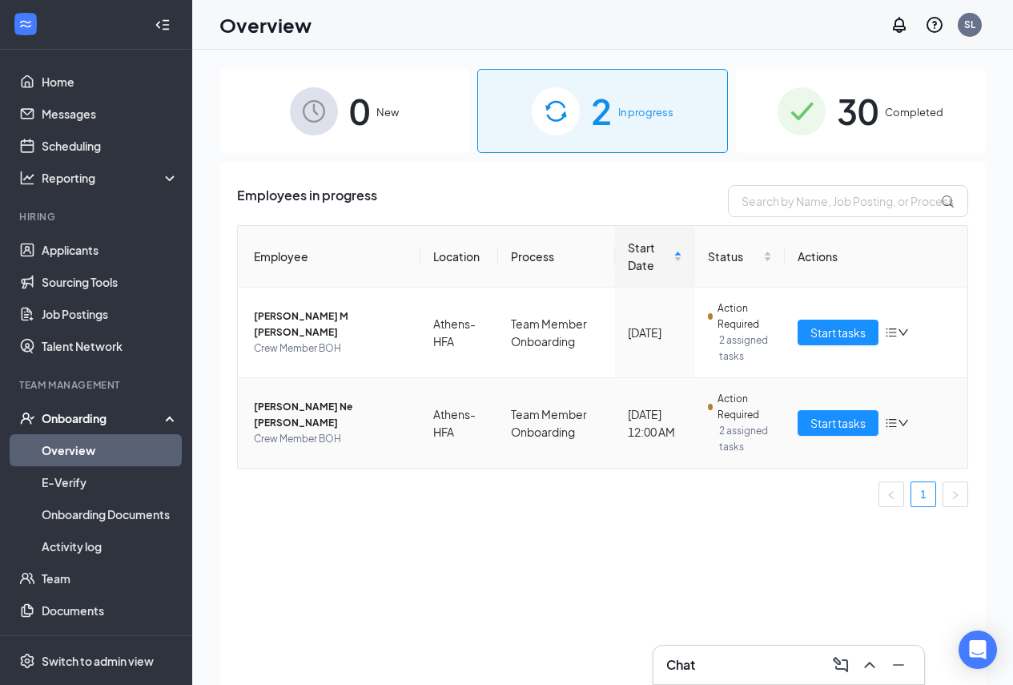
click at [293, 414] on span "[PERSON_NAME] Ne [PERSON_NAME]" at bounding box center [331, 415] width 154 height 32
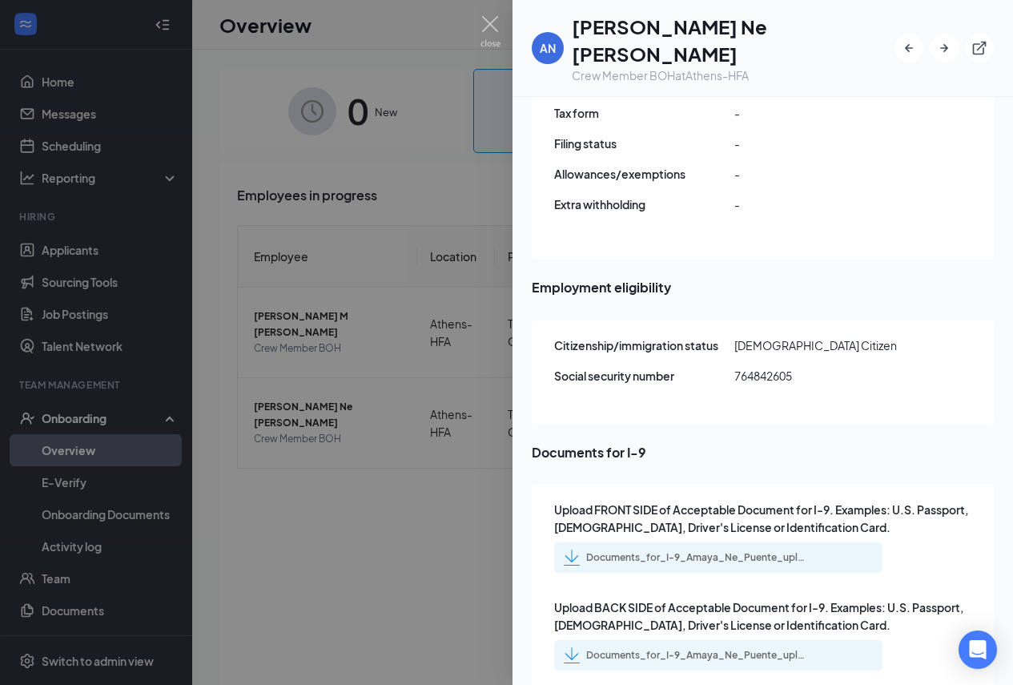
scroll to position [1985, 0]
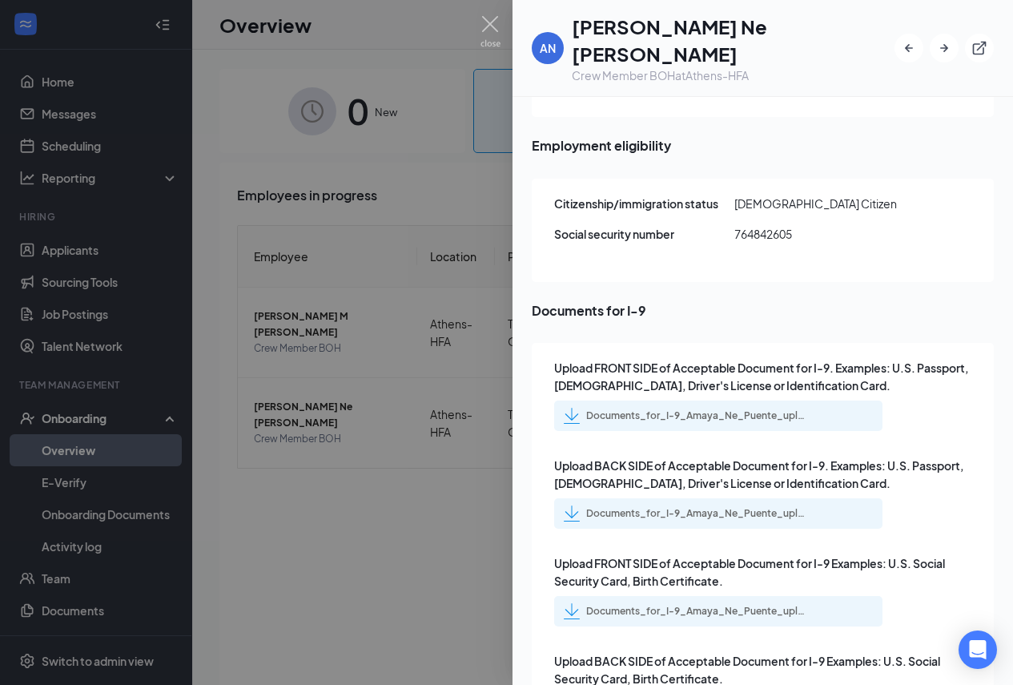
click at [574, 408] on img at bounding box center [572, 416] width 16 height 16
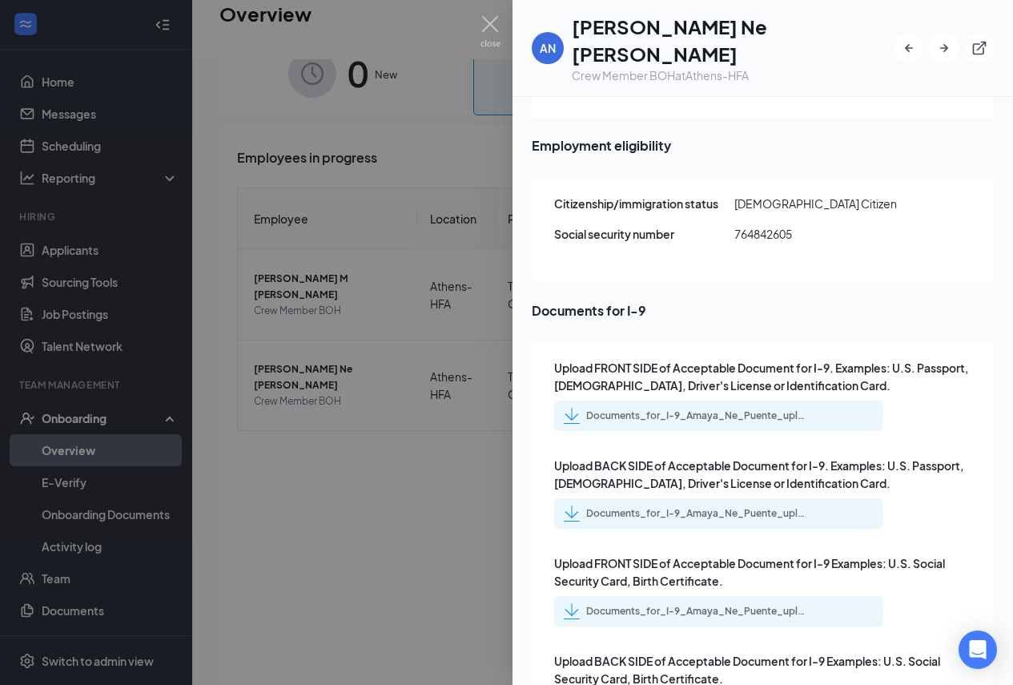
scroll to position [72, 0]
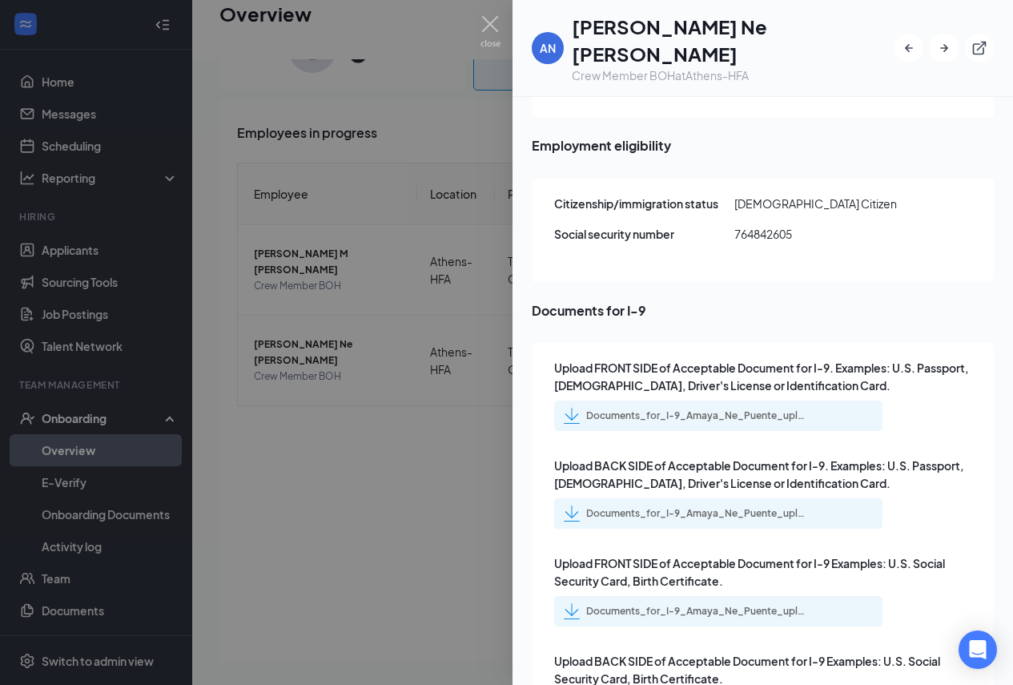
click at [566, 603] on img at bounding box center [572, 611] width 16 height 16
click at [458, 219] on div at bounding box center [506, 342] width 1013 height 685
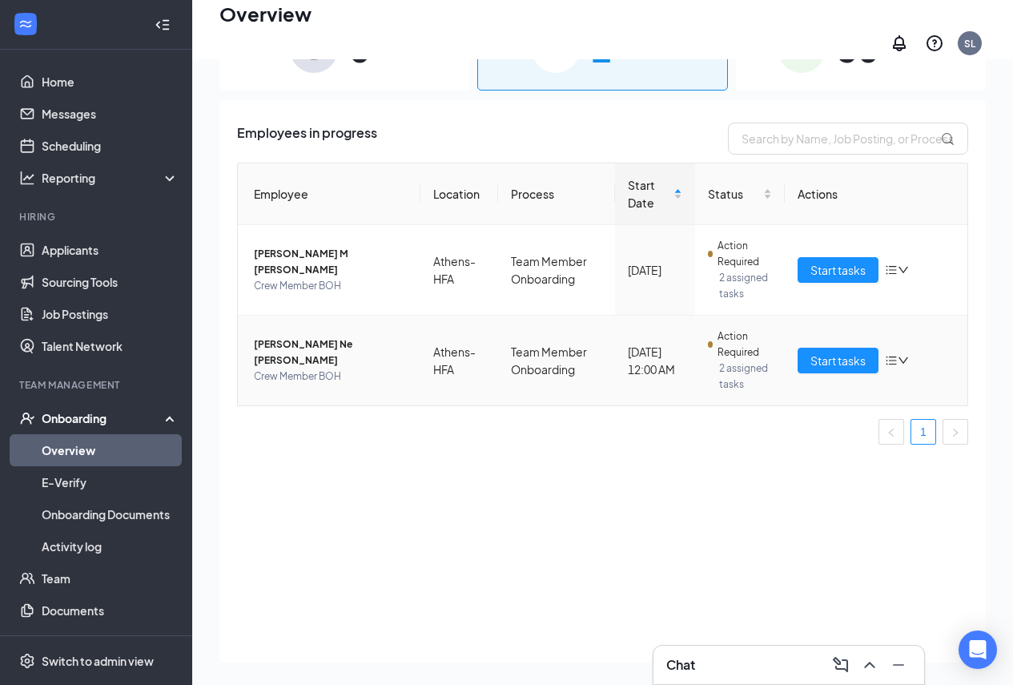
click at [264, 344] on span "Amaya Ne Puente" at bounding box center [331, 352] width 154 height 32
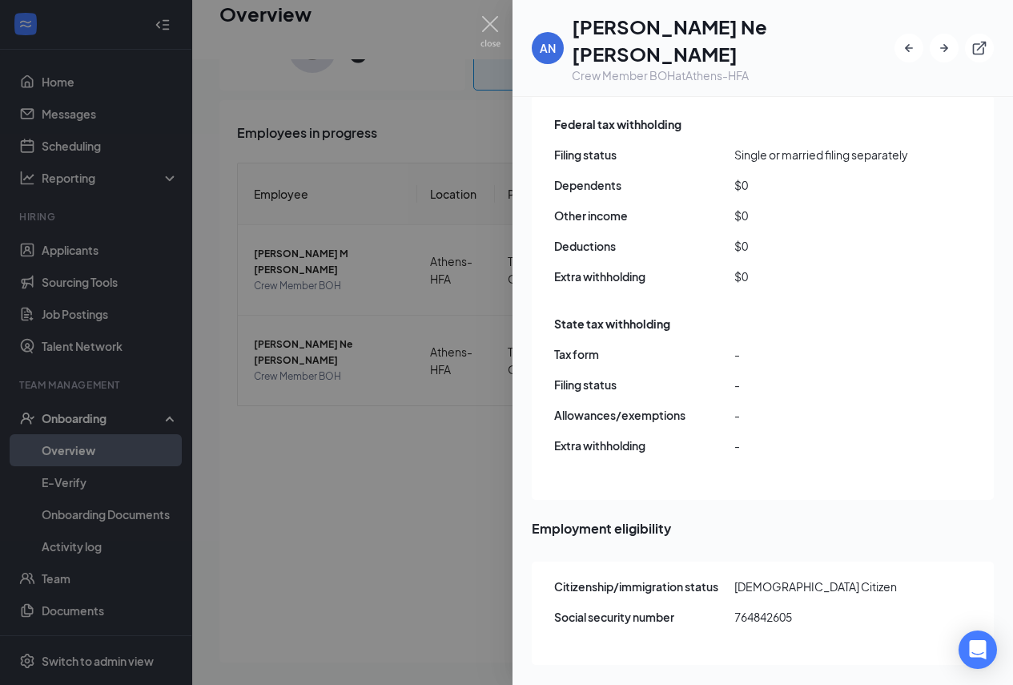
scroll to position [1985, 0]
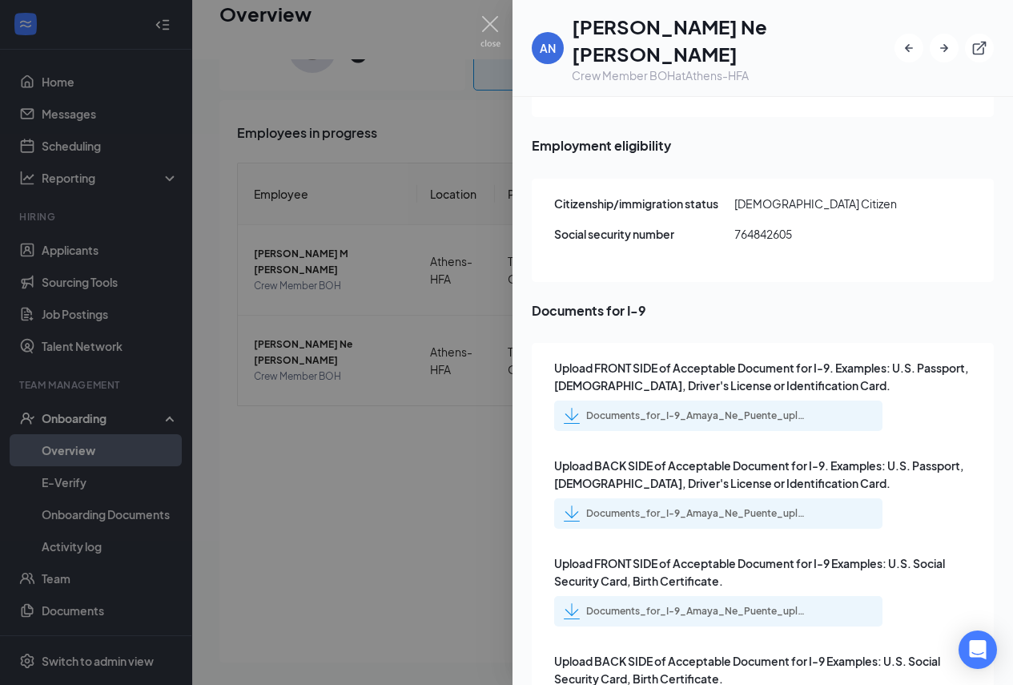
click at [566, 408] on img at bounding box center [572, 416] width 16 height 16
click at [444, 220] on div at bounding box center [506, 342] width 1013 height 685
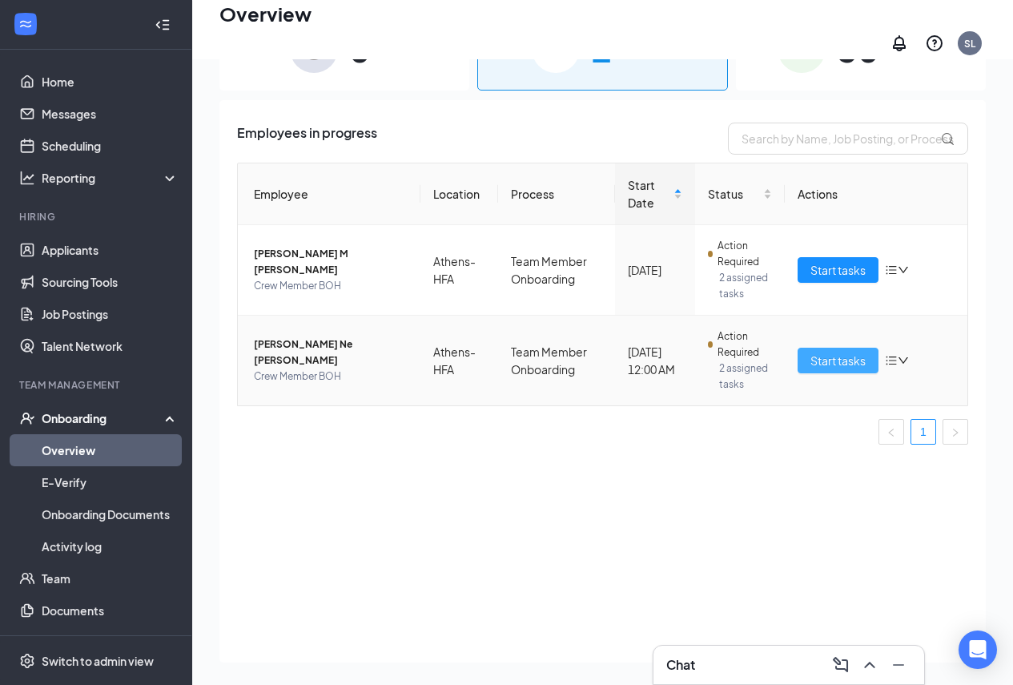
click at [836, 352] on span "Start tasks" at bounding box center [838, 361] width 55 height 18
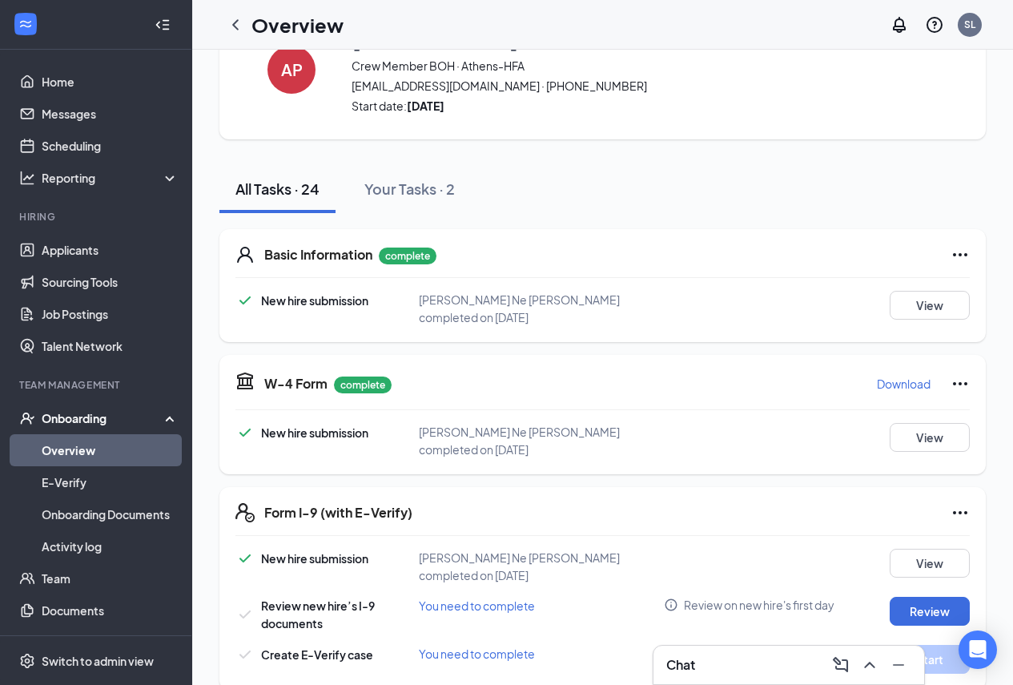
scroll to position [83, 0]
click at [905, 600] on button "Review" at bounding box center [930, 611] width 80 height 29
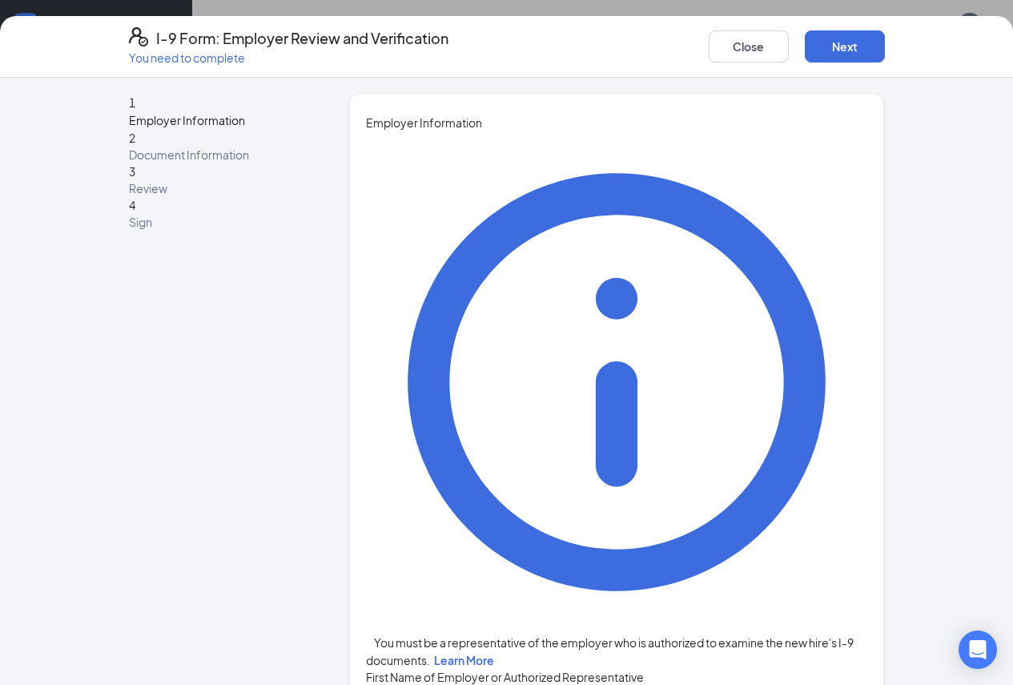
type input "Shi"
type input "45802"
type input "hfa@avantsmgmt.com"
type input "4232520210"
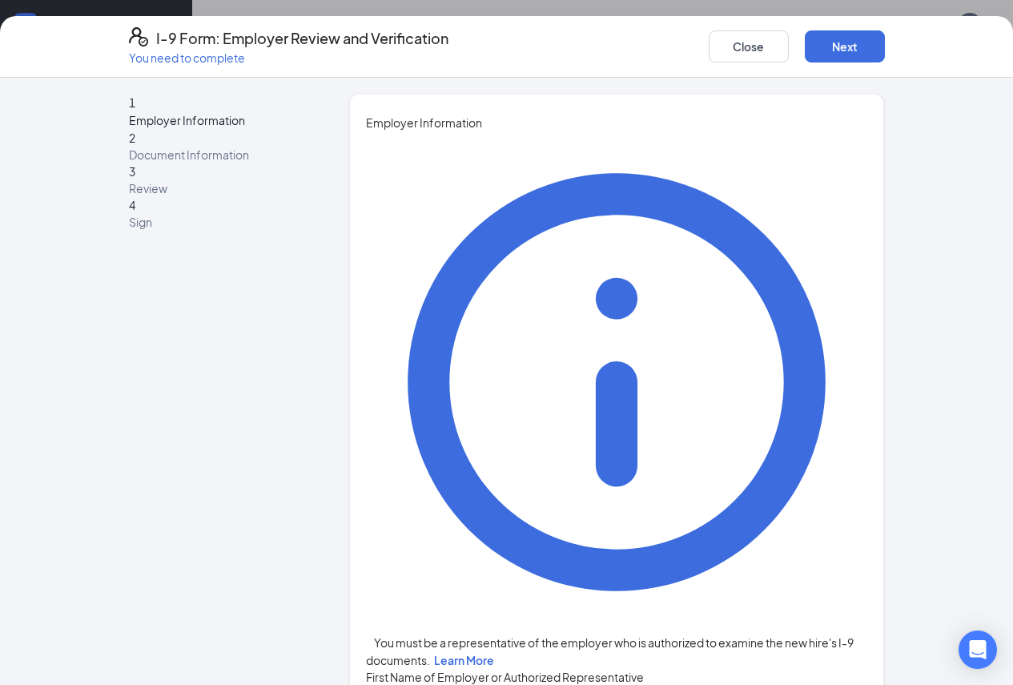
drag, startPoint x: 441, startPoint y: 333, endPoint x: 325, endPoint y: 337, distance: 115.4
type input "Latham"
type input "GM"
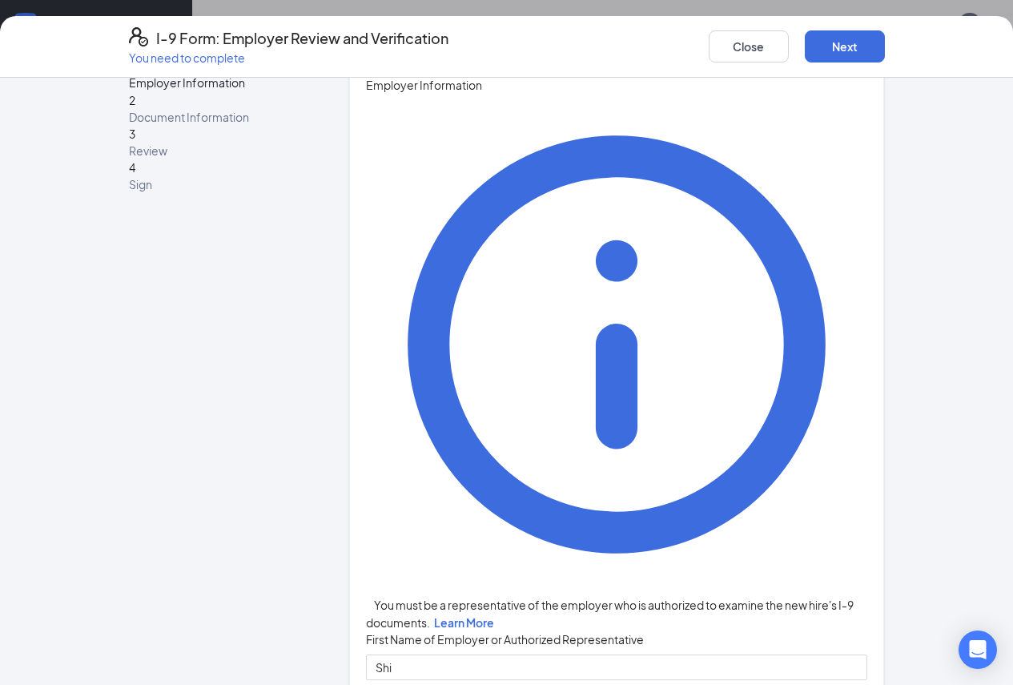
scroll to position [55, 0]
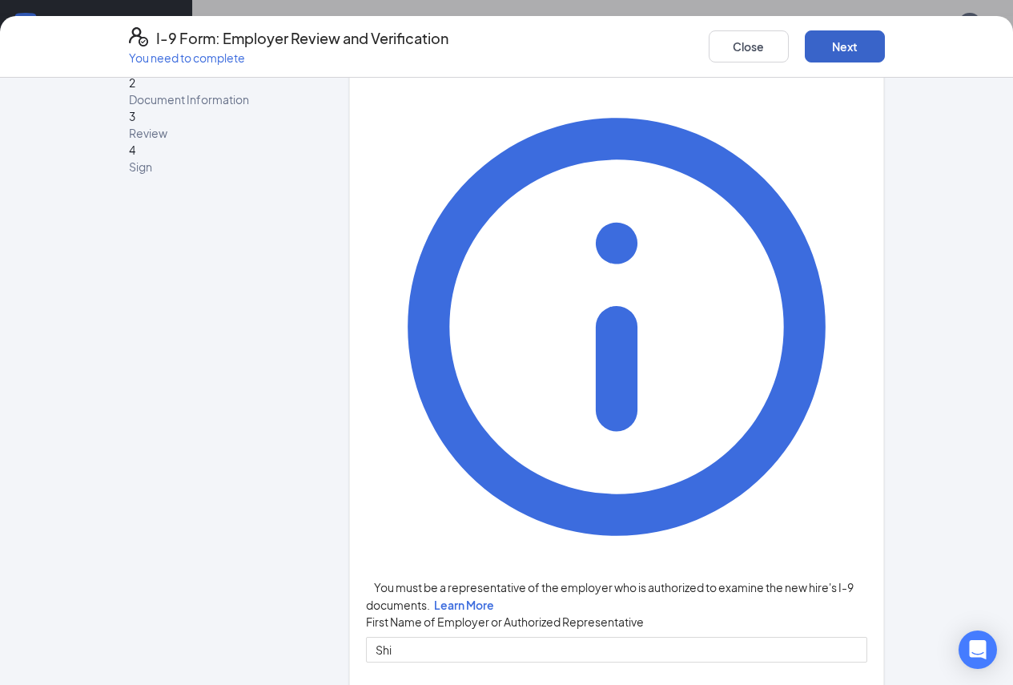
click at [885, 53] on button "Next" at bounding box center [845, 46] width 80 height 32
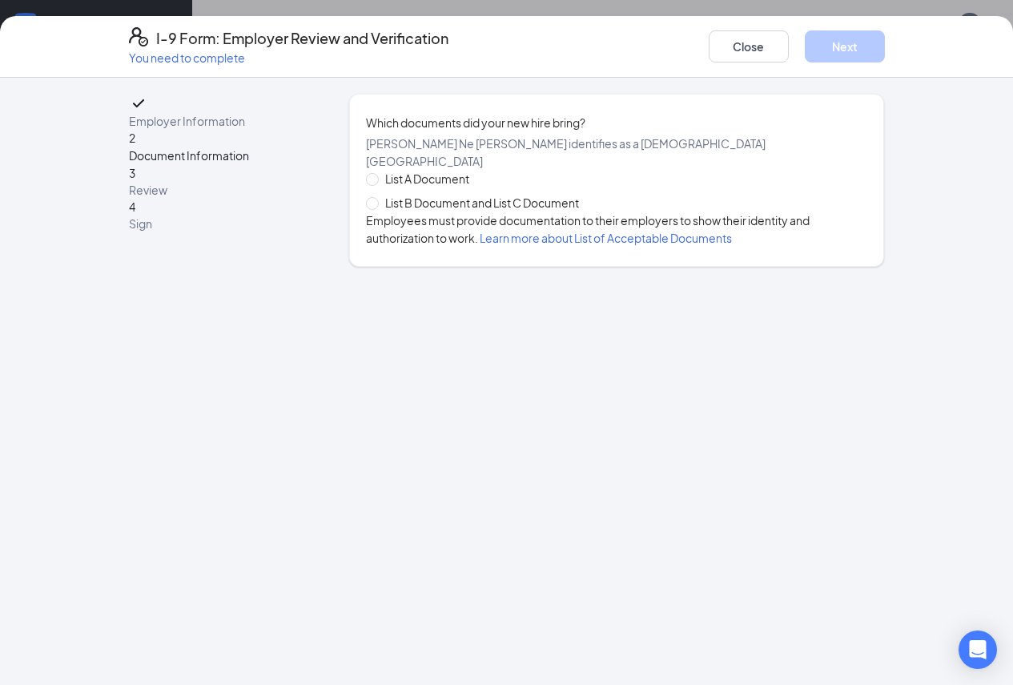
scroll to position [0, 0]
click at [379, 212] on span "List B Document and List C Document" at bounding box center [482, 203] width 207 height 18
click at [369, 208] on input "List B Document and List C Document" at bounding box center [371, 202] width 11 height 11
radio input "true"
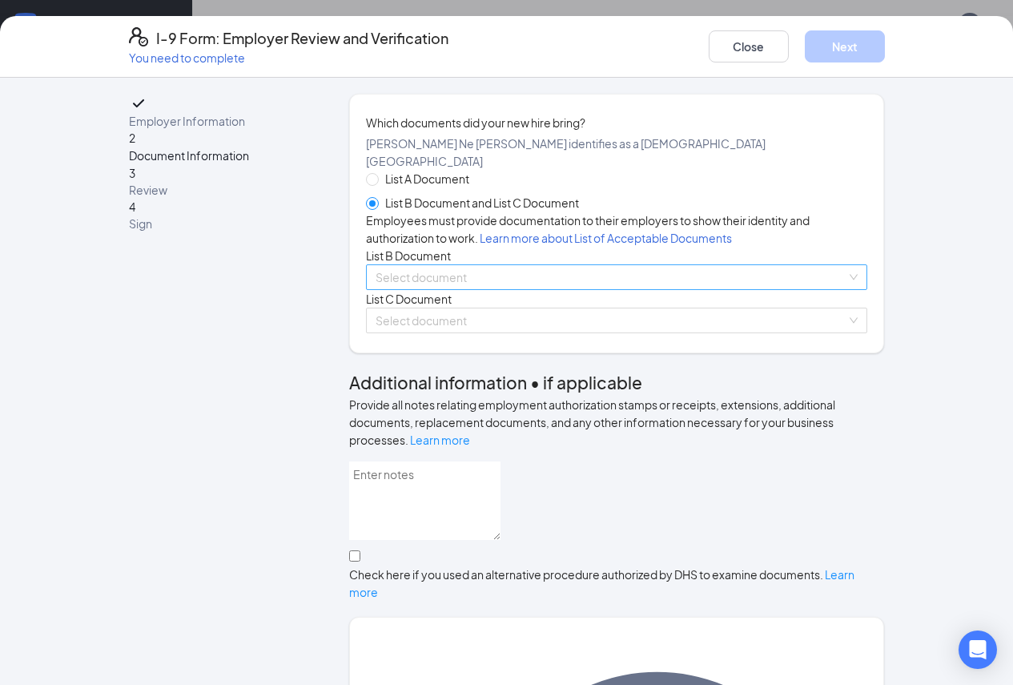
click at [557, 289] on input "search" at bounding box center [612, 277] width 472 height 24
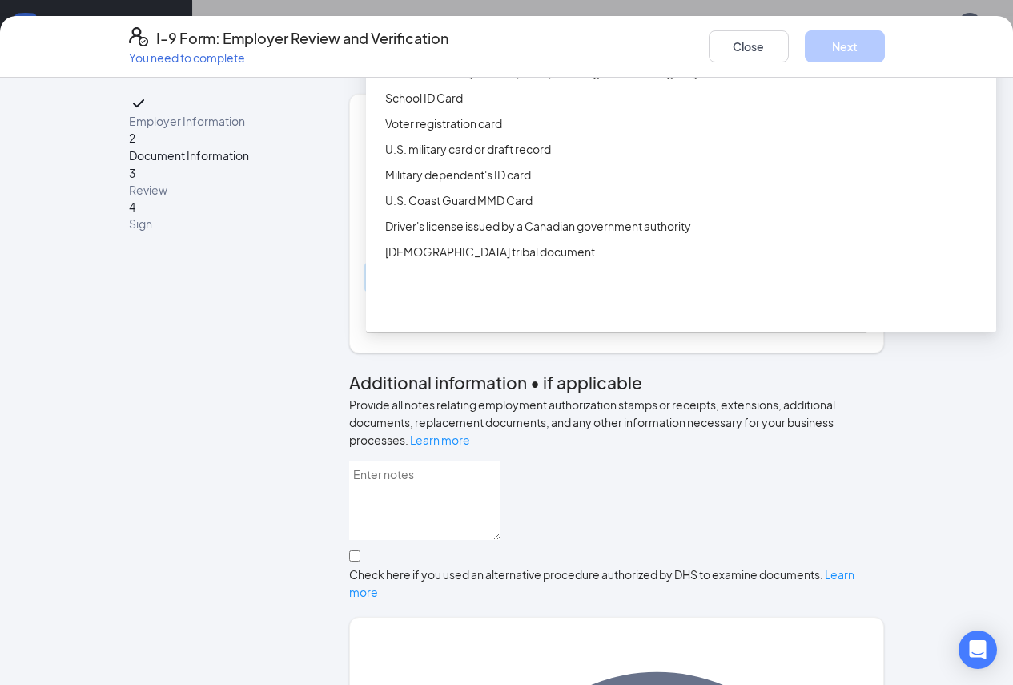
click at [551, 55] on div "Driver’s License issued by U.S State or outlying US possession" at bounding box center [686, 47] width 602 height 18
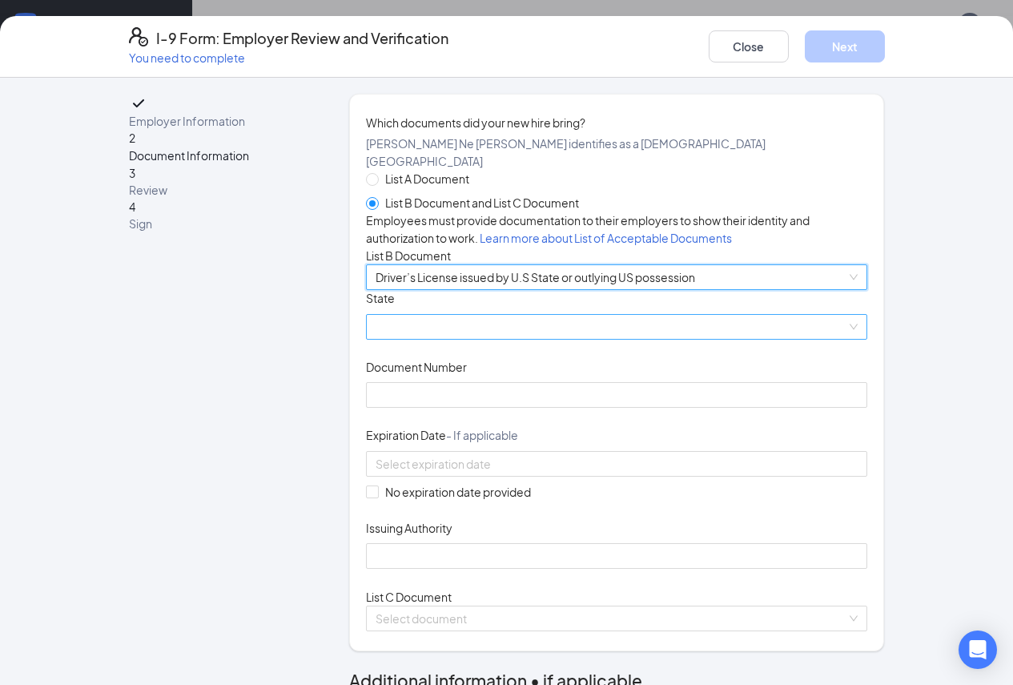
click at [425, 339] on span at bounding box center [617, 327] width 483 height 24
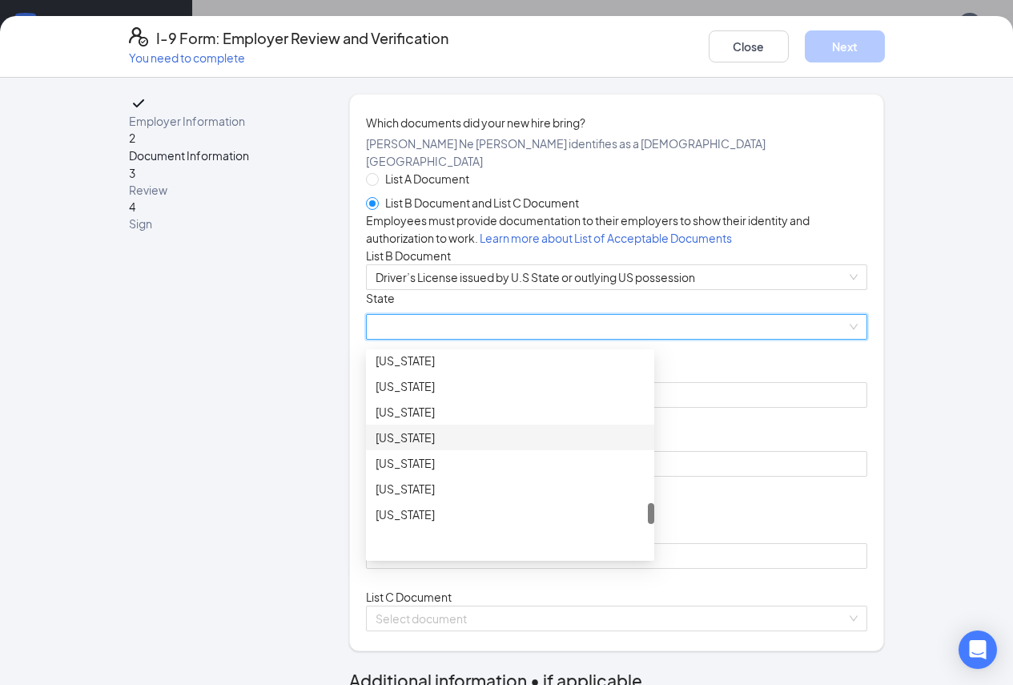
scroll to position [1522, 0]
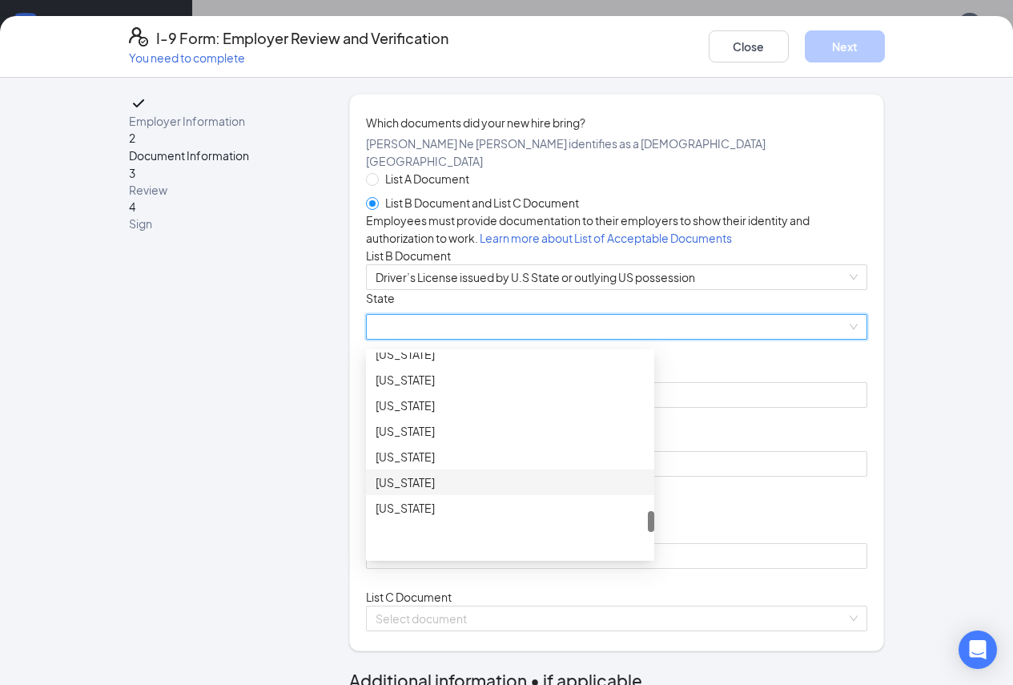
click at [432, 491] on div "Tennessee" at bounding box center [510, 482] width 269 height 18
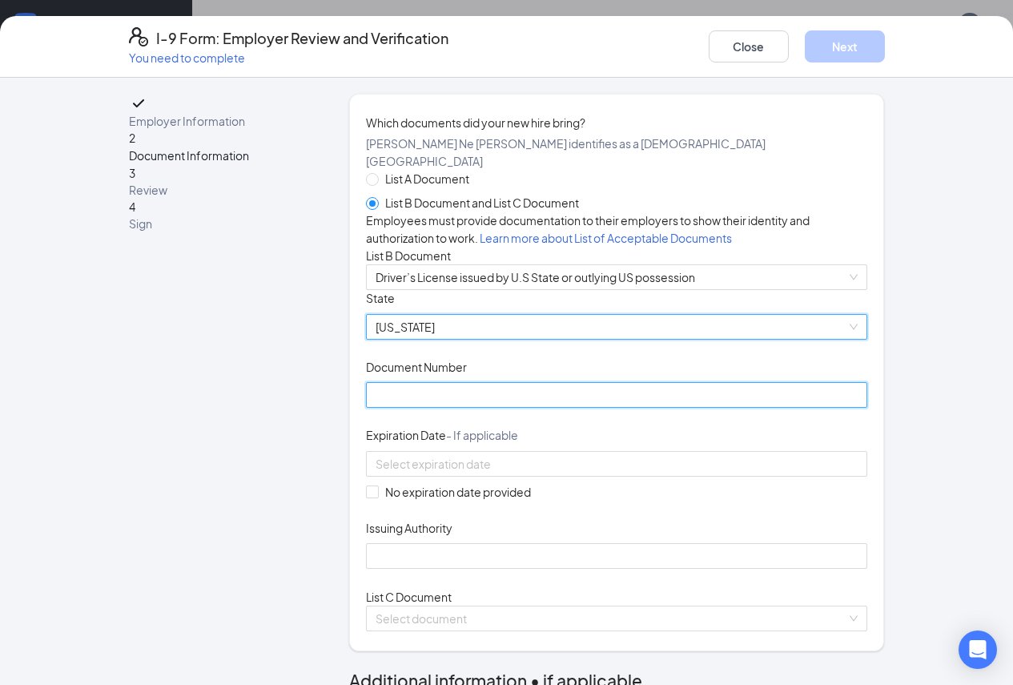
click at [397, 408] on input "Document Number" at bounding box center [617, 395] width 502 height 26
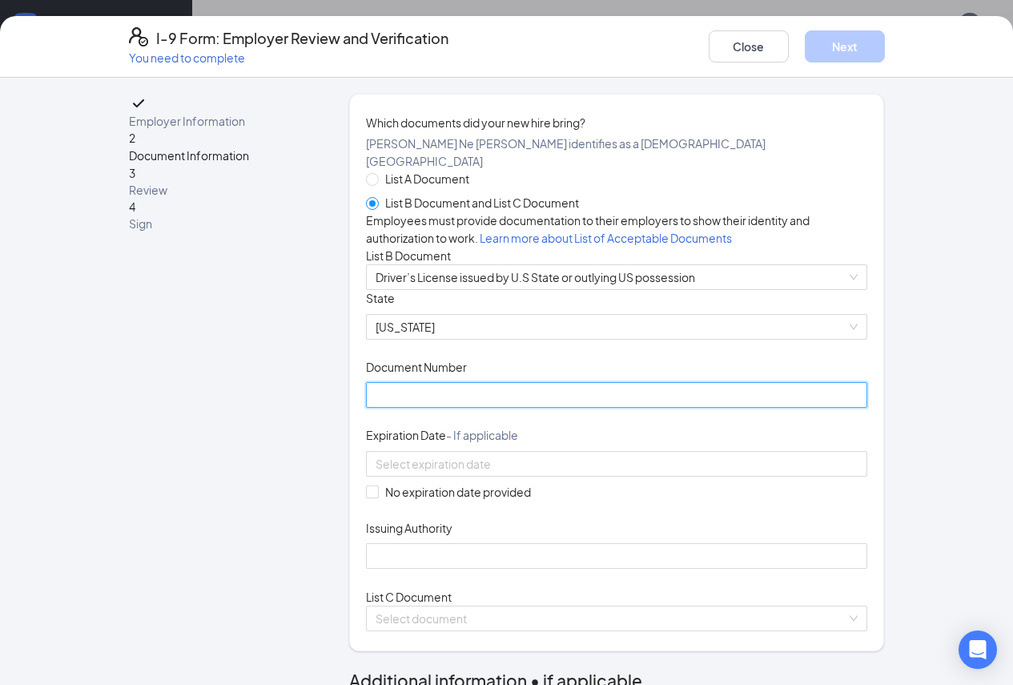
paste input "153626898"
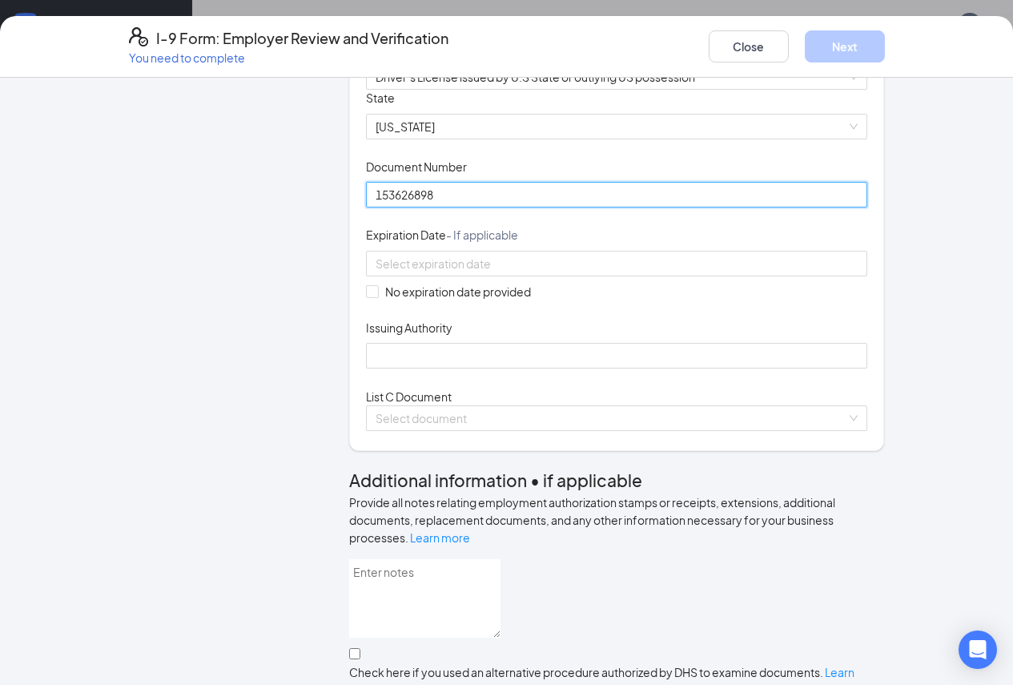
scroll to position [240, 0]
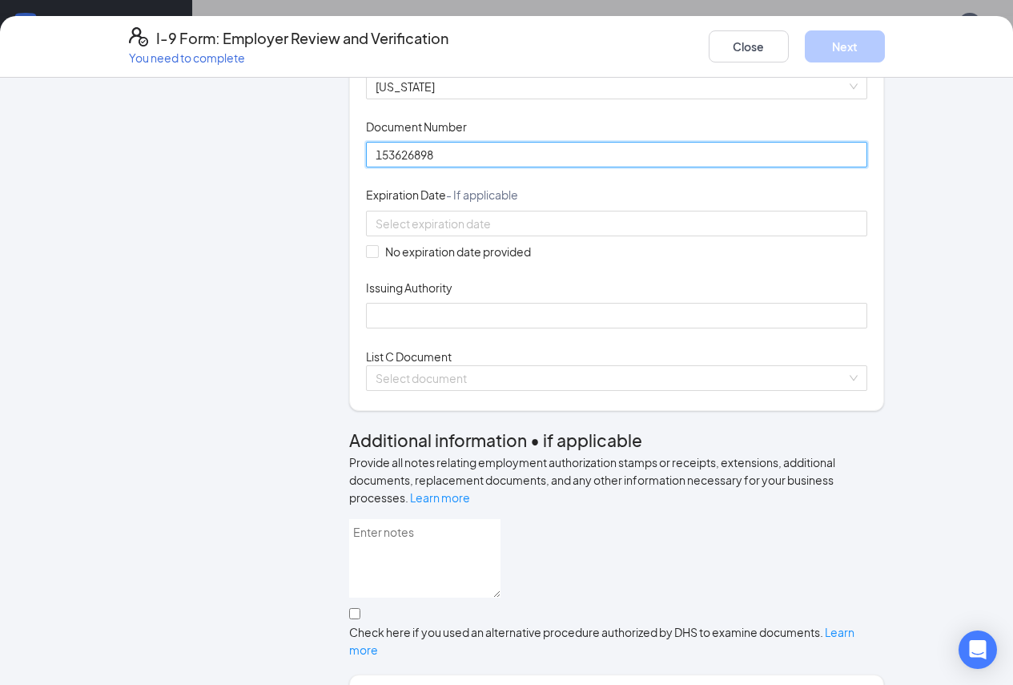
type input "153626898"
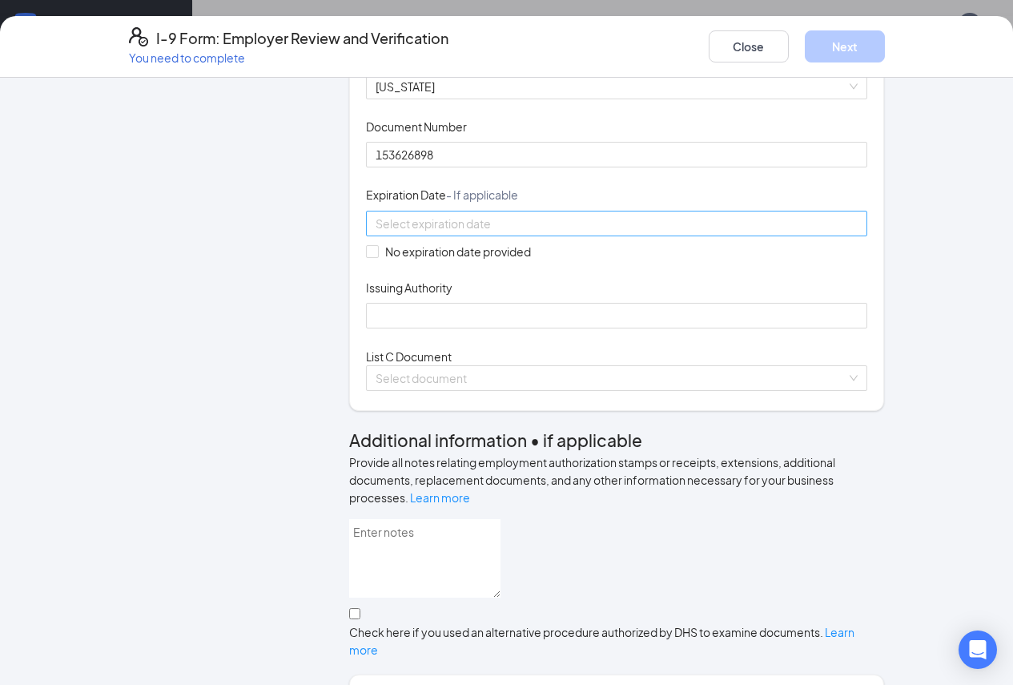
click at [588, 232] on div at bounding box center [617, 224] width 483 height 18
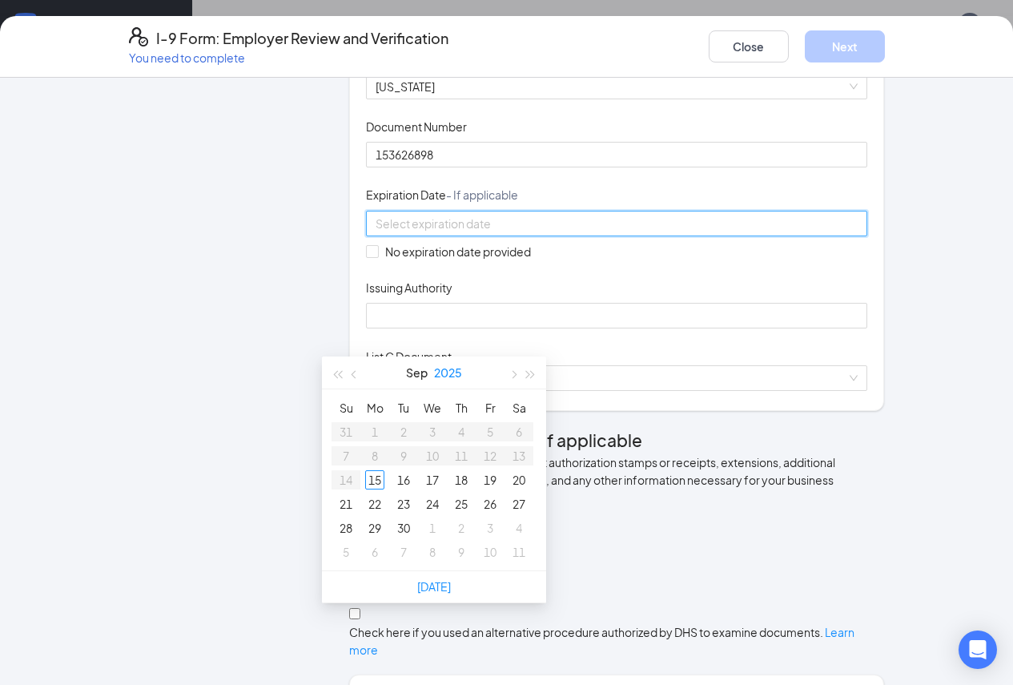
click at [453, 376] on button "2025" at bounding box center [448, 373] width 28 height 32
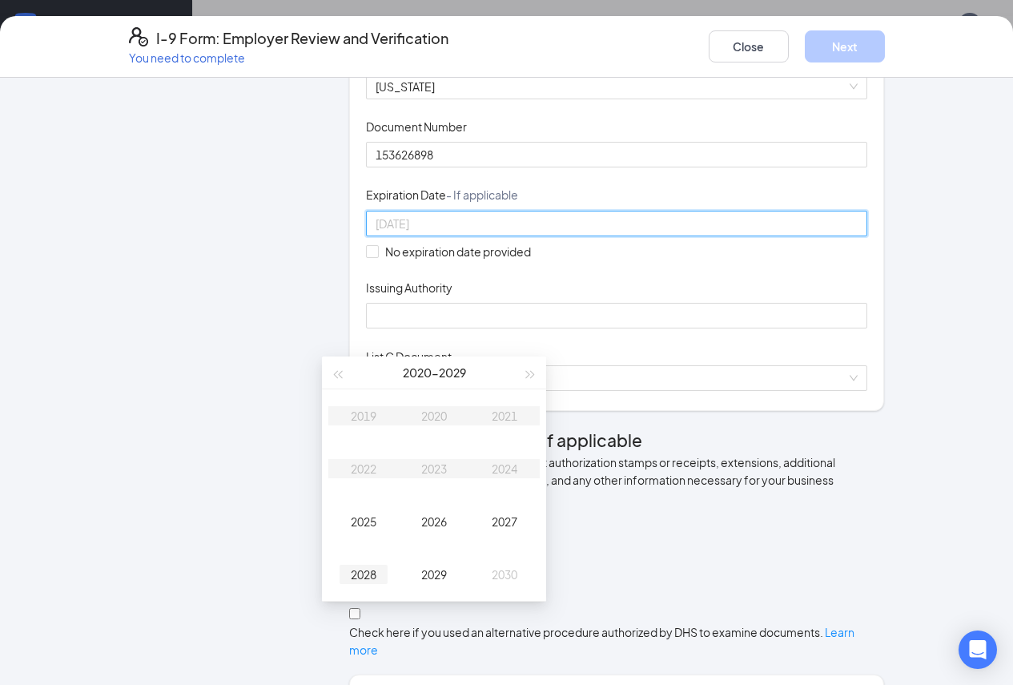
type input "09/15/2028"
click at [373, 570] on div "2028" at bounding box center [364, 574] width 48 height 19
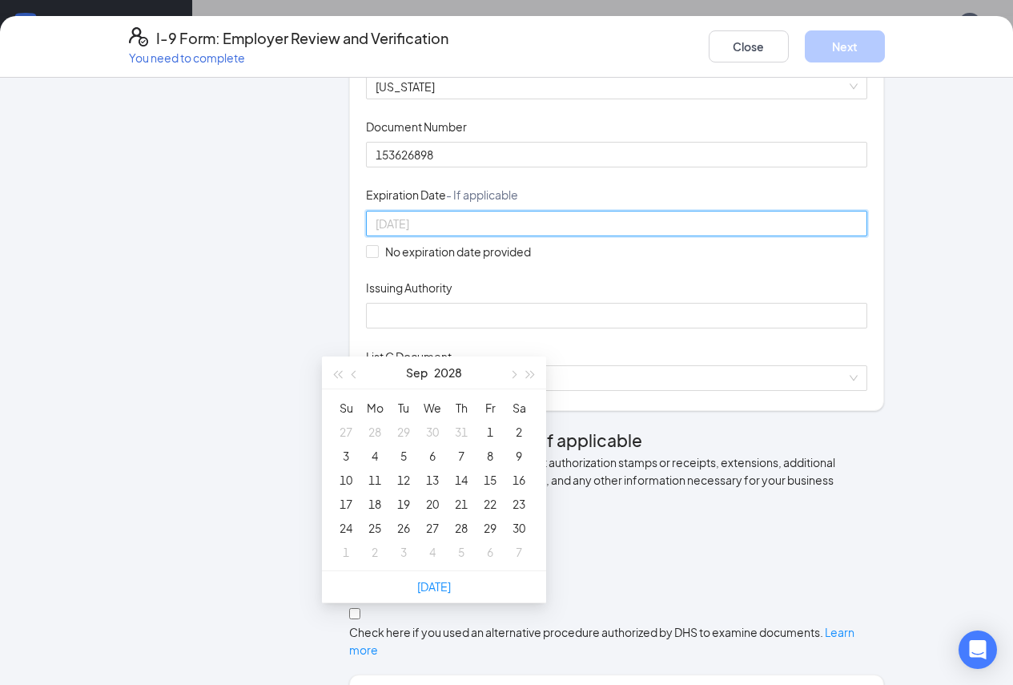
type input "08/31/2028"
type input "09/01/2028"
click at [419, 369] on button "Sep" at bounding box center [417, 373] width 22 height 32
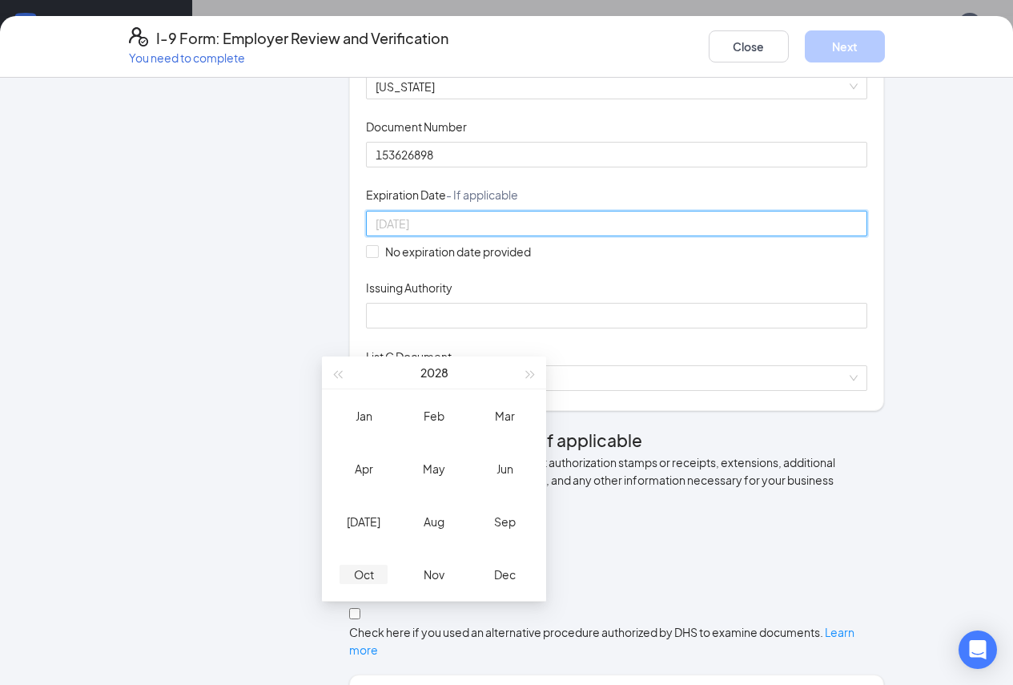
type input "10/15/2028"
click at [371, 580] on div "Oct" at bounding box center [364, 574] width 48 height 19
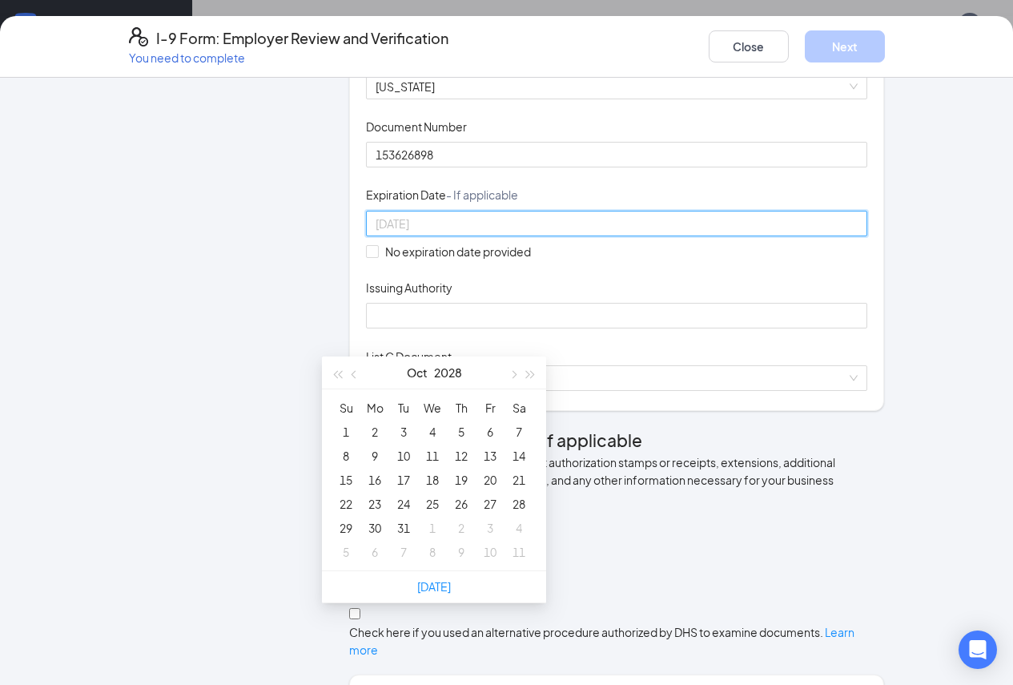
type input "10/21/2028"
type input "10/28/2028"
click at [516, 504] on div "28" at bounding box center [519, 503] width 19 height 19
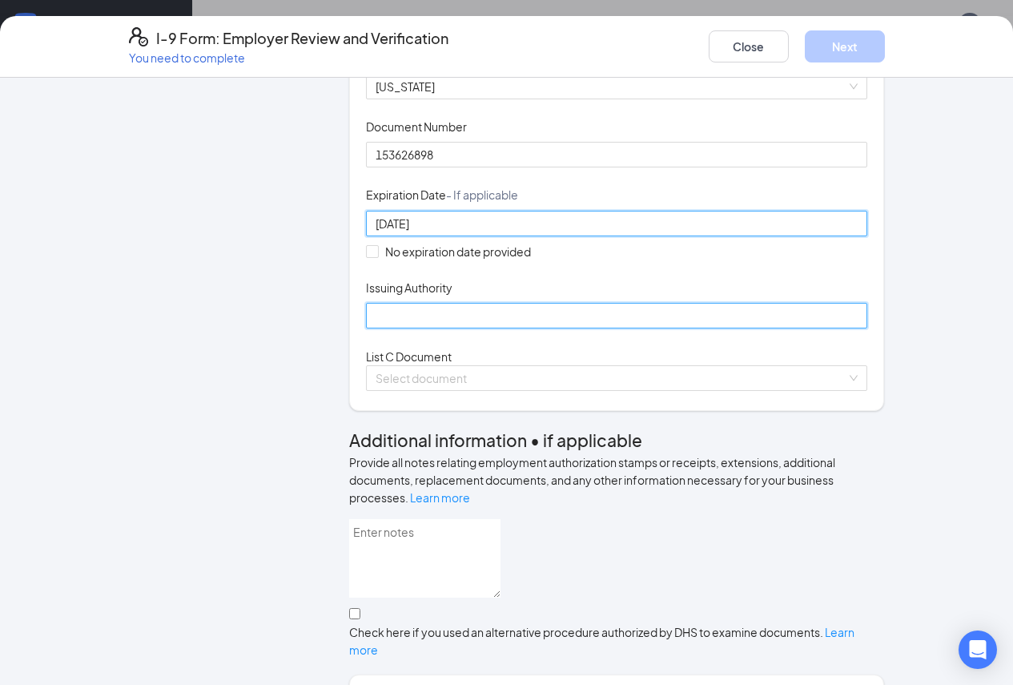
click at [366, 328] on input "Issuing Authority" at bounding box center [617, 316] width 502 height 26
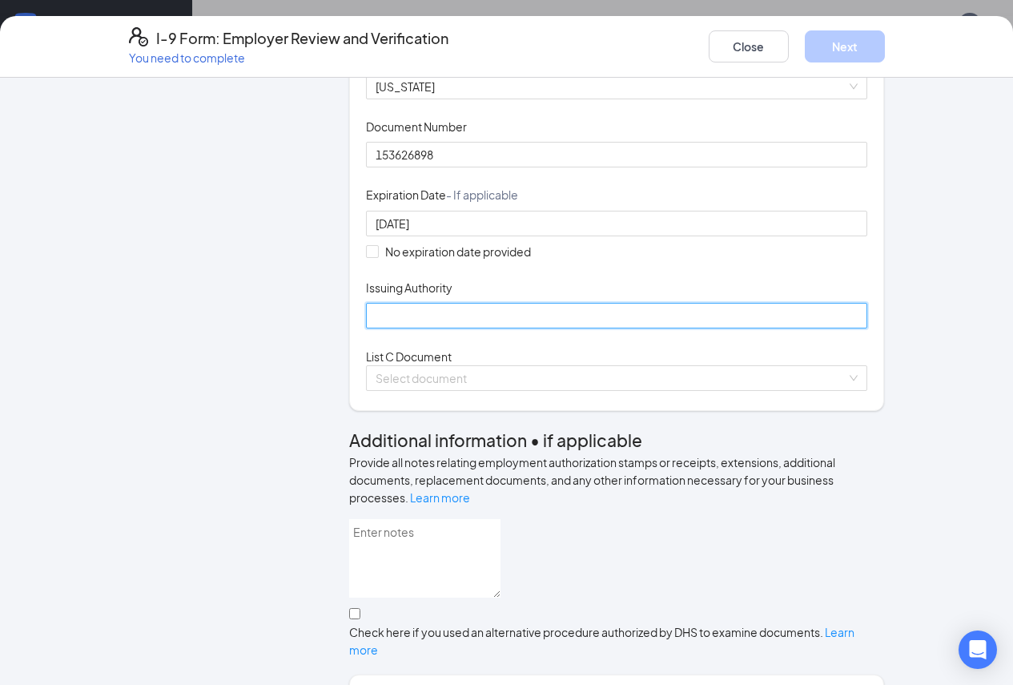
type input "Tennessee"
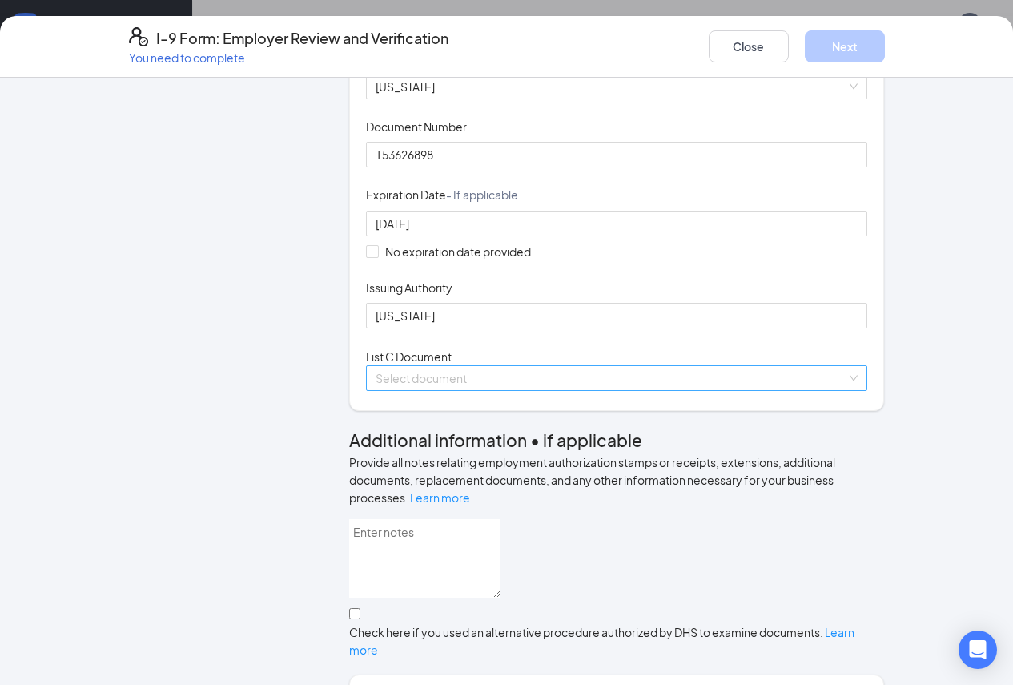
click at [413, 390] on input "search" at bounding box center [612, 378] width 472 height 24
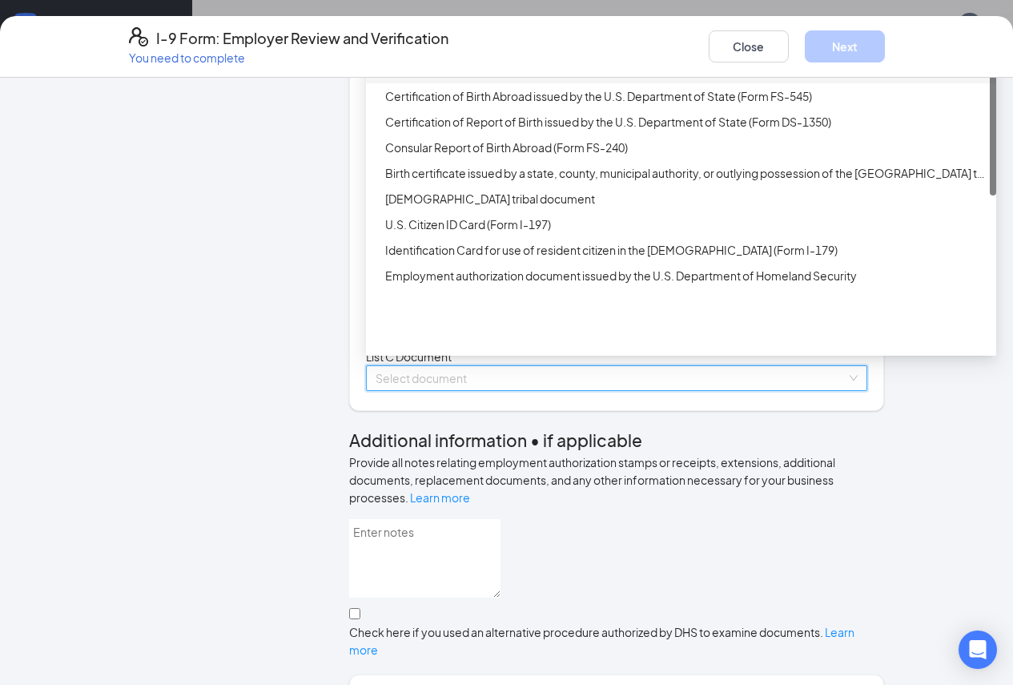
click at [459, 79] on div "Unrestricted Social Security Card" at bounding box center [686, 71] width 602 height 18
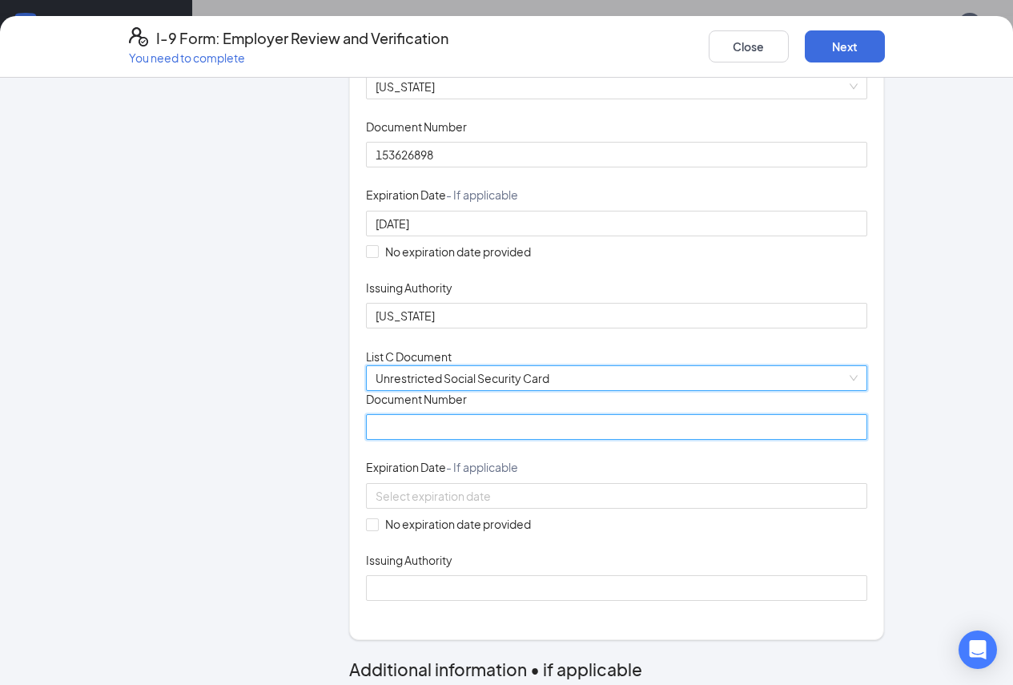
click at [398, 440] on input "Document Number" at bounding box center [617, 427] width 502 height 26
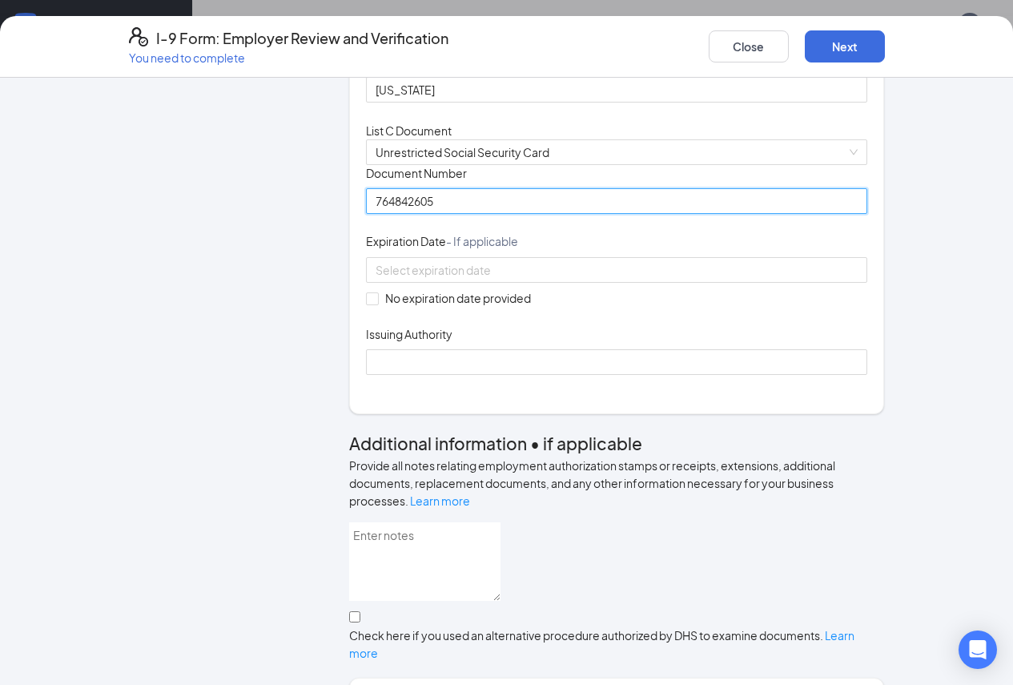
scroll to position [481, 0]
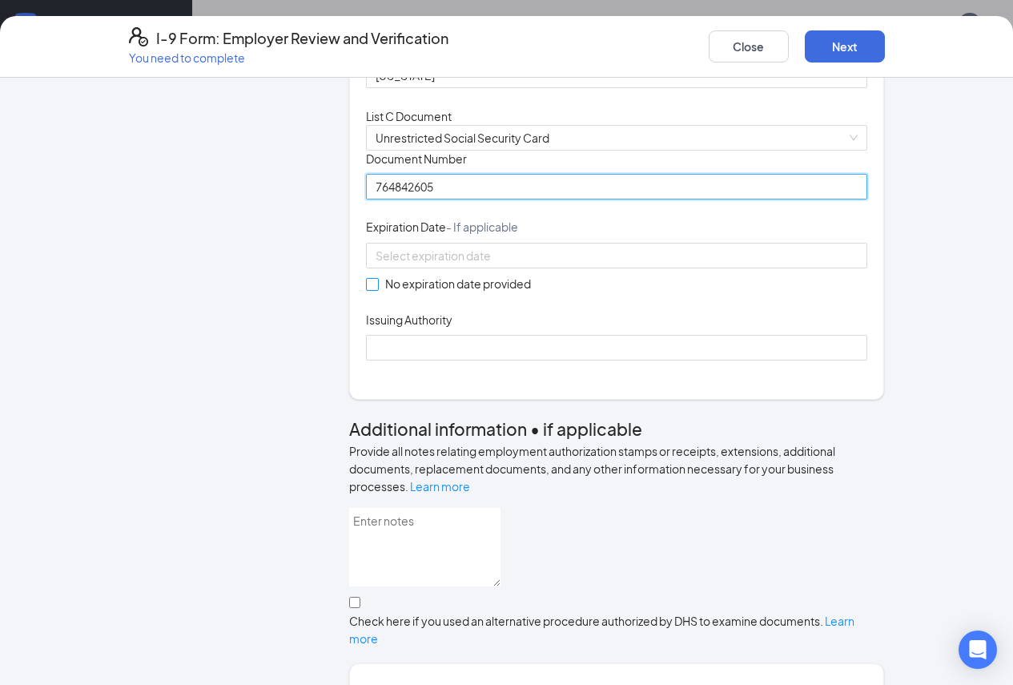
type input "764842605"
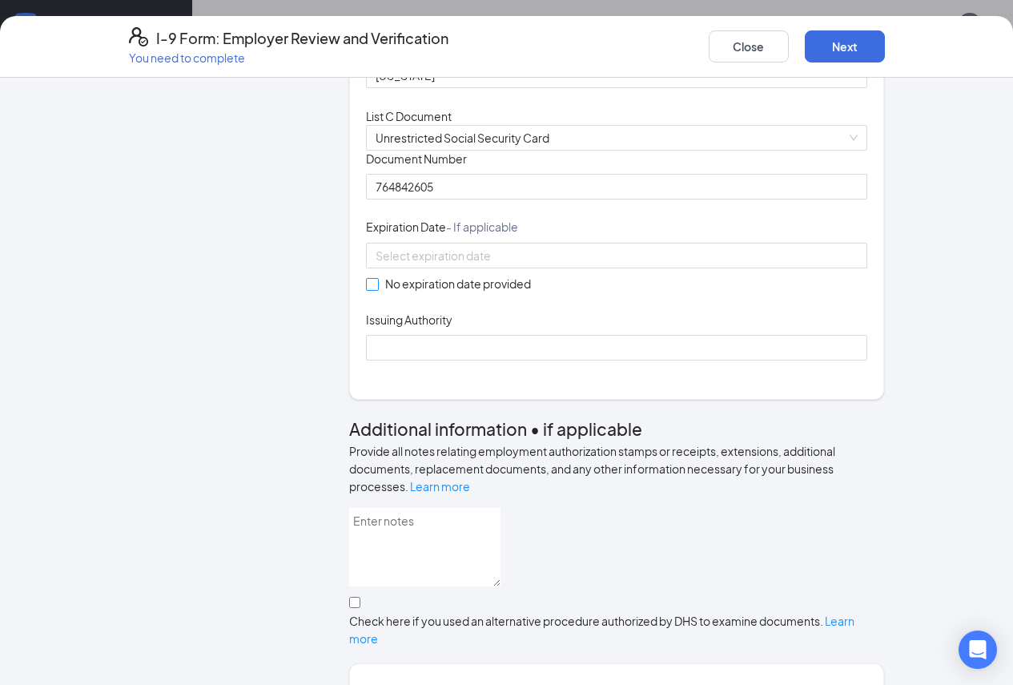
click at [366, 291] on span at bounding box center [372, 284] width 13 height 13
click at [366, 289] on input "No expiration date provided" at bounding box center [371, 283] width 11 height 11
checkbox input "true"
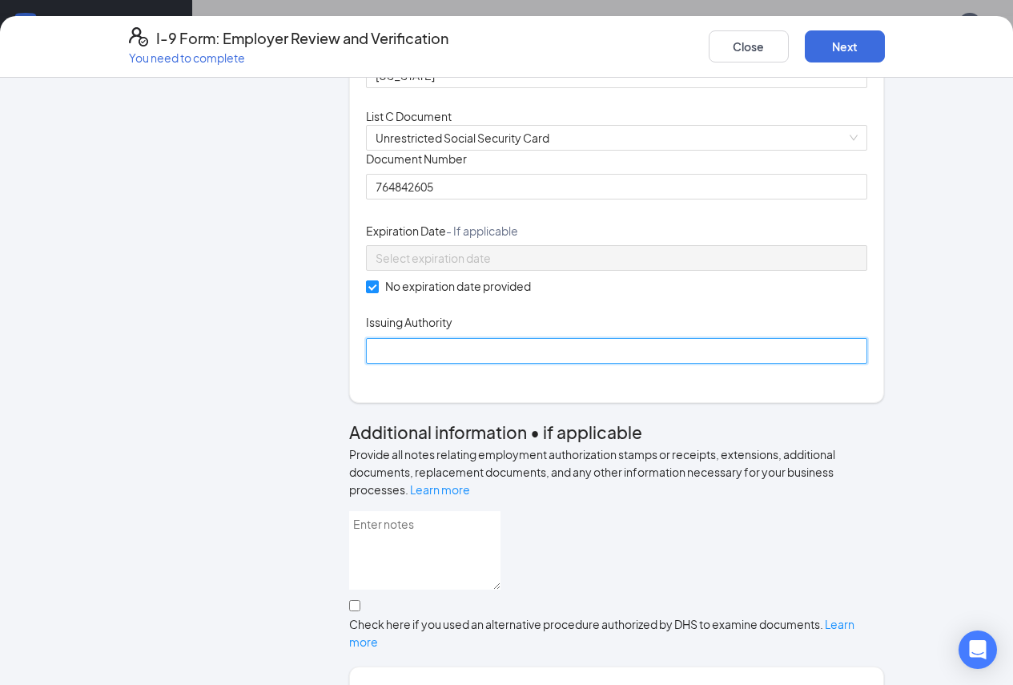
click at [366, 364] on input "Issuing Authority" at bounding box center [617, 351] width 502 height 26
type input "Social security administration"
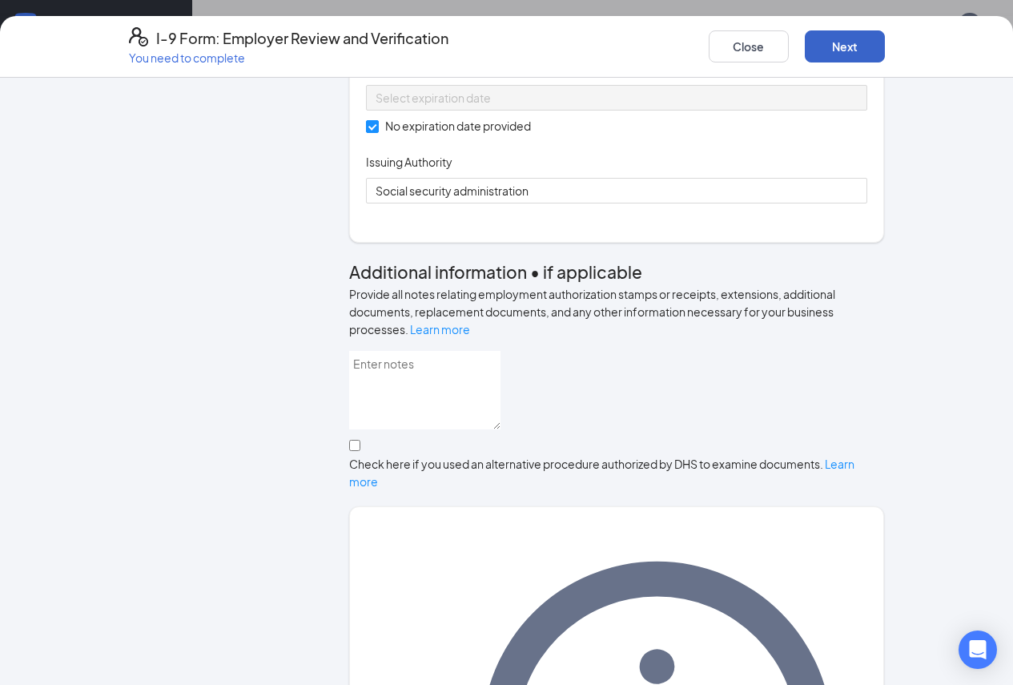
click at [885, 50] on button "Next" at bounding box center [845, 46] width 80 height 32
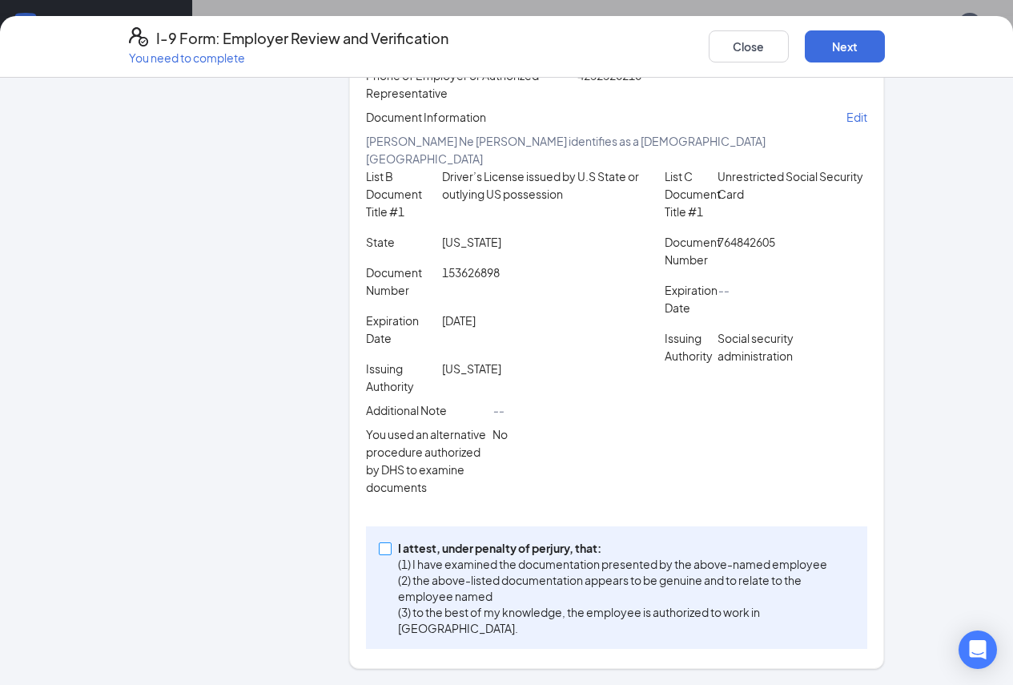
click at [392, 578] on span "I attest, under penalty of perjury, that: (1) I have examined the documentation…" at bounding box center [624, 588] width 464 height 96
click at [379, 554] on input "I attest, under penalty of perjury, that: (1) I have examined the documentation…" at bounding box center [384, 547] width 11 height 11
checkbox input "true"
click at [885, 43] on button "Next" at bounding box center [845, 46] width 80 height 32
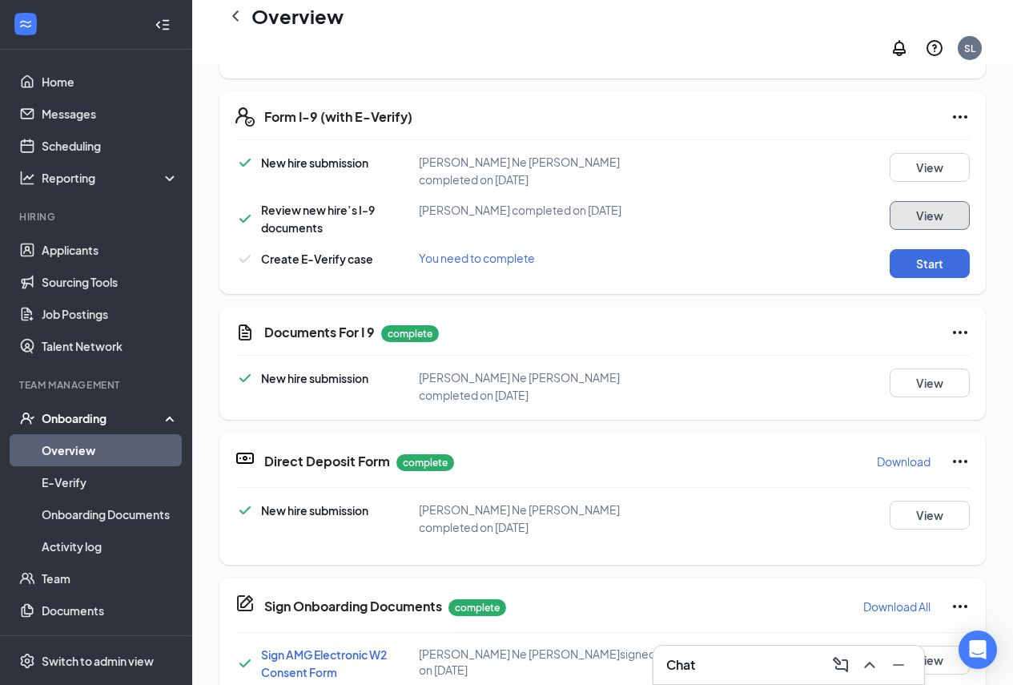
scroll to position [561, 0]
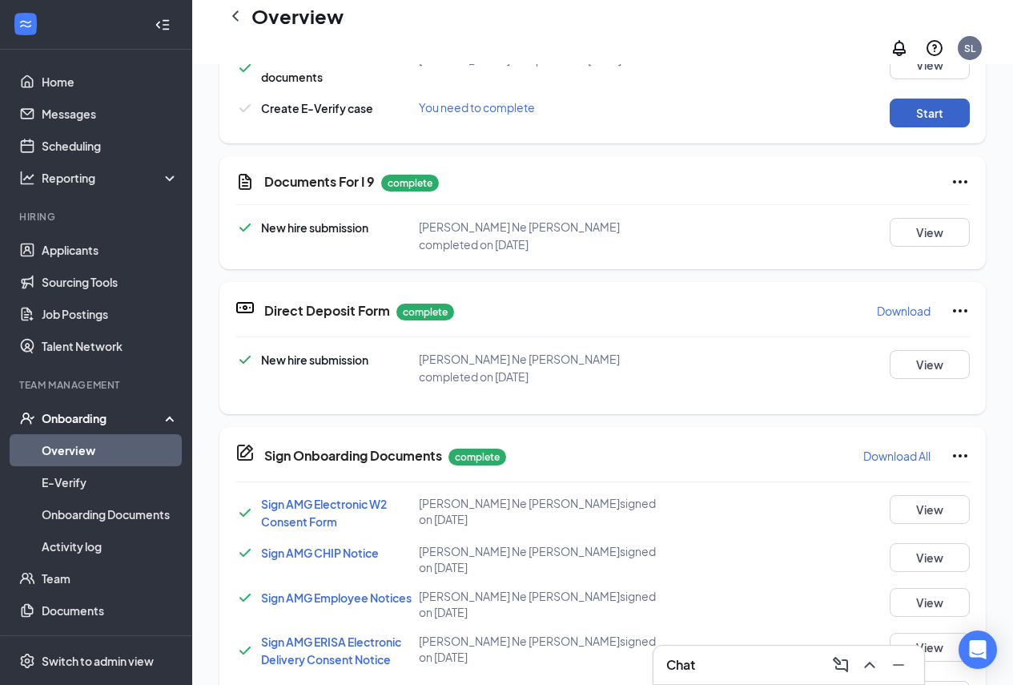
click at [917, 99] on button "Start" at bounding box center [930, 113] width 80 height 29
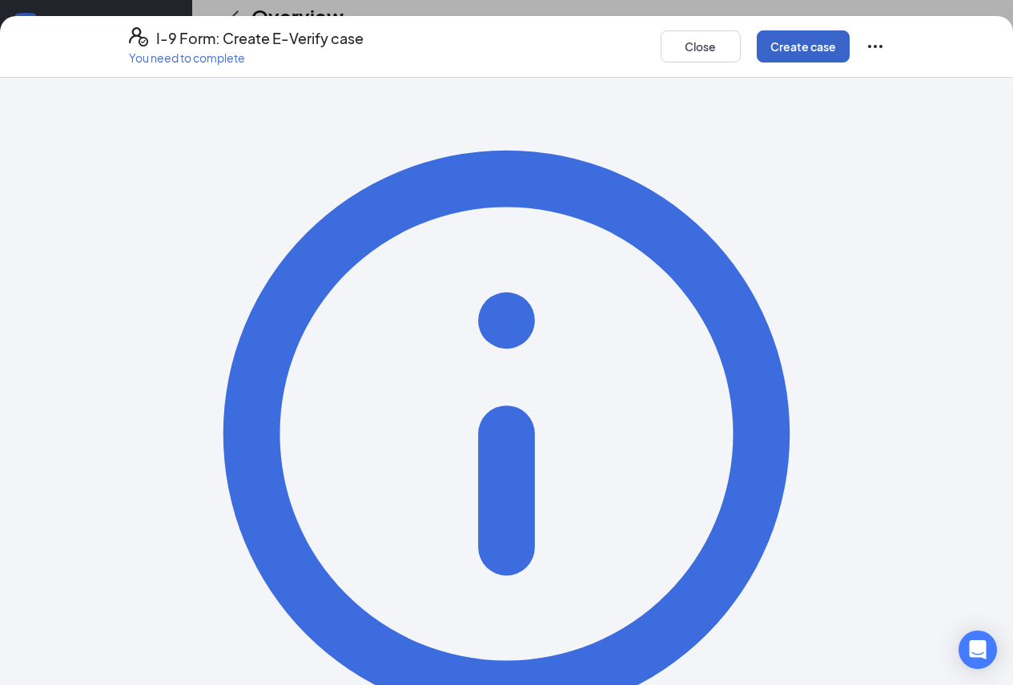
click at [850, 50] on button "Create case" at bounding box center [803, 46] width 93 height 32
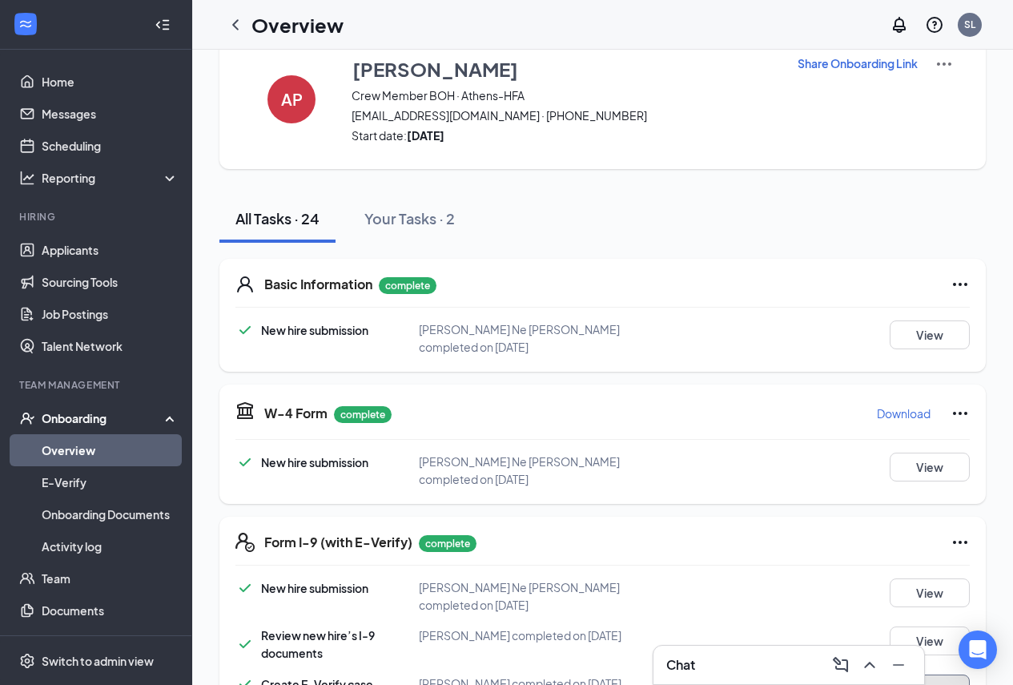
scroll to position [0, 0]
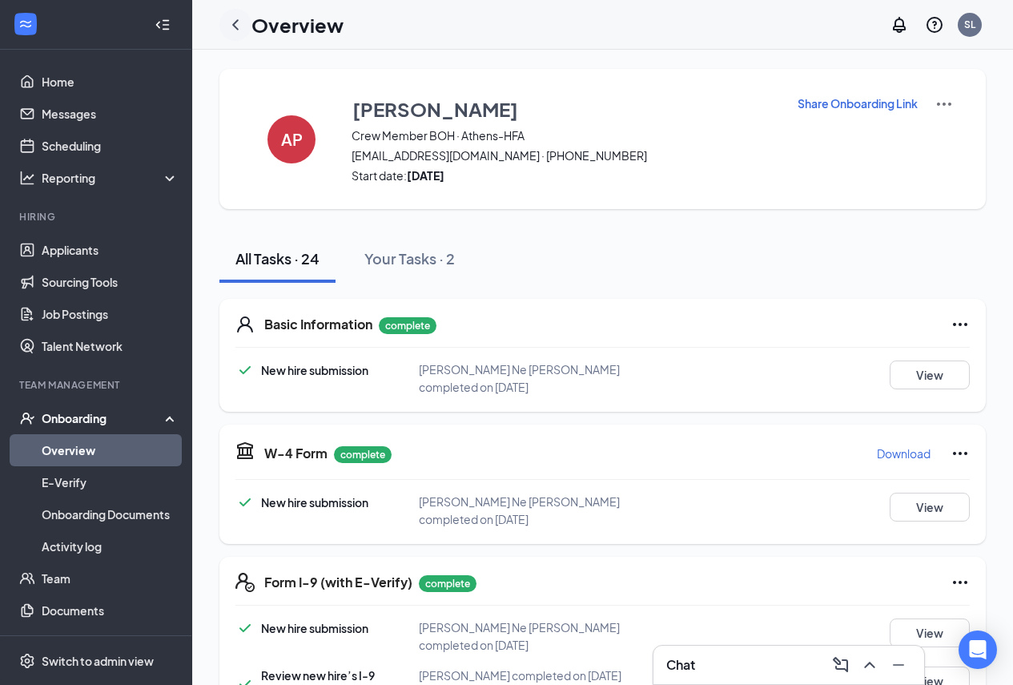
click at [243, 18] on icon "ChevronLeft" at bounding box center [235, 24] width 19 height 19
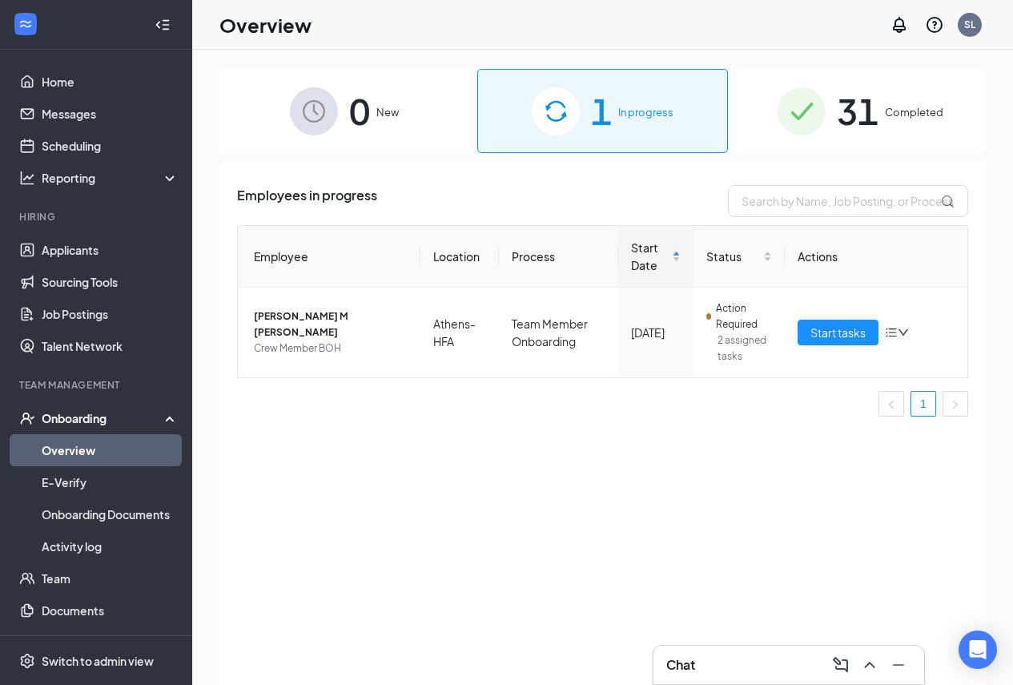
click at [844, 123] on span "31" at bounding box center [858, 110] width 42 height 55
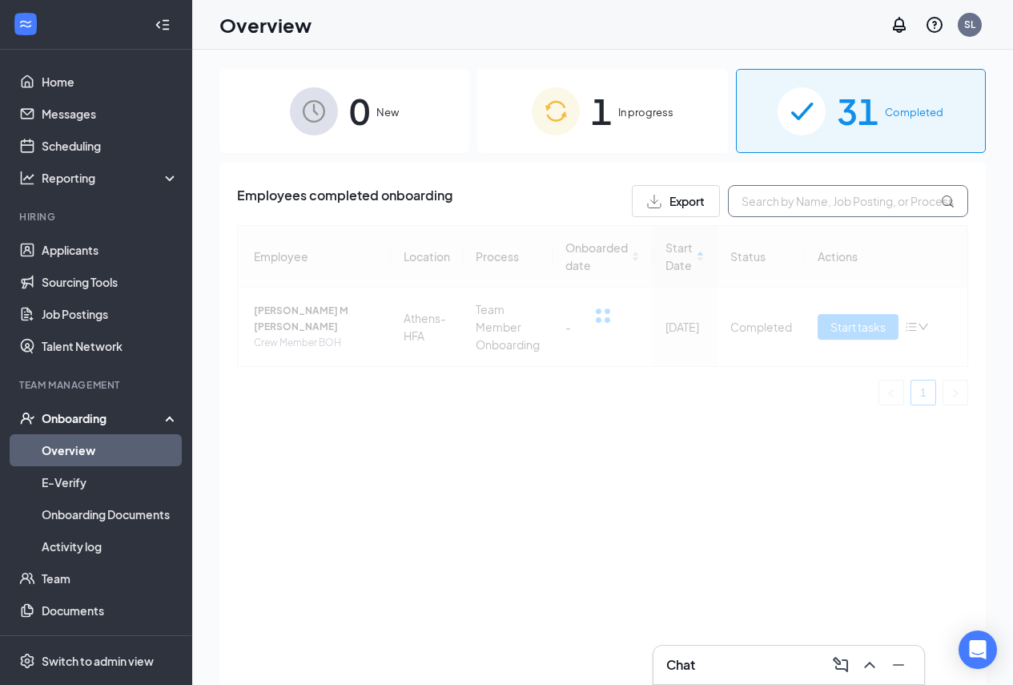
click at [808, 210] on input "text" at bounding box center [848, 201] width 240 height 32
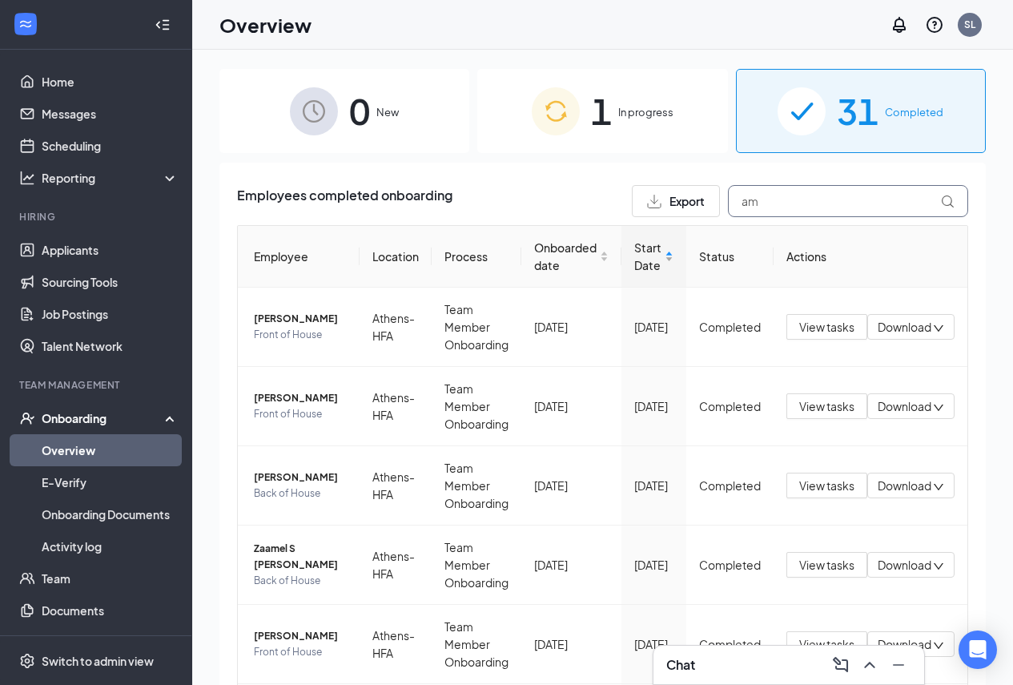
type input "am"
click at [635, 261] on span "Start Date" at bounding box center [648, 256] width 27 height 35
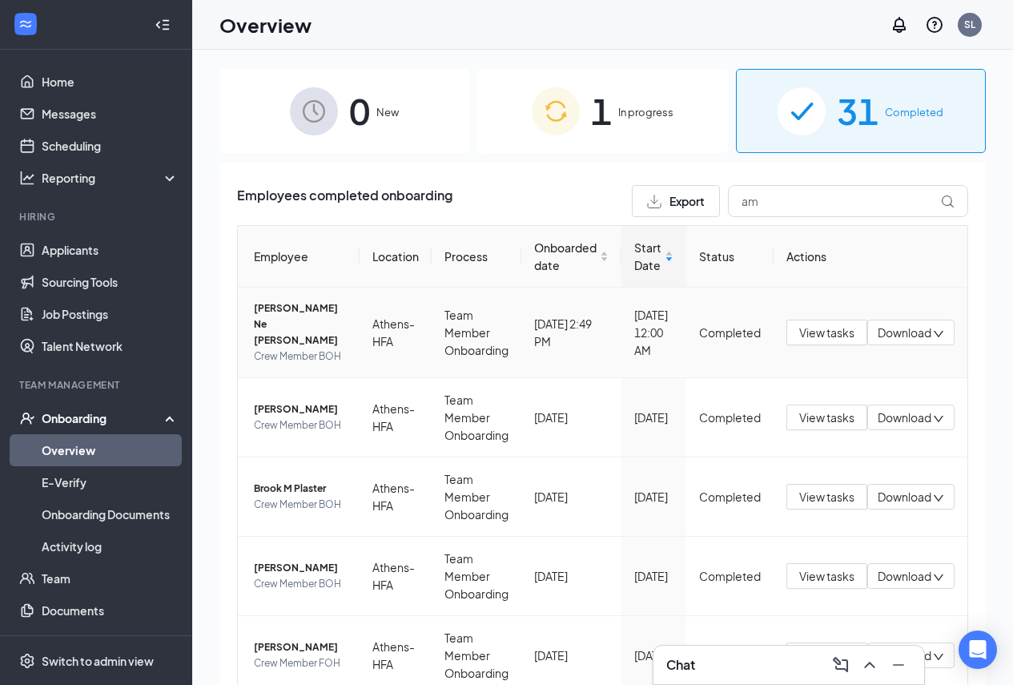
click at [288, 304] on span "Amaya Ne Puente" at bounding box center [300, 324] width 93 height 48
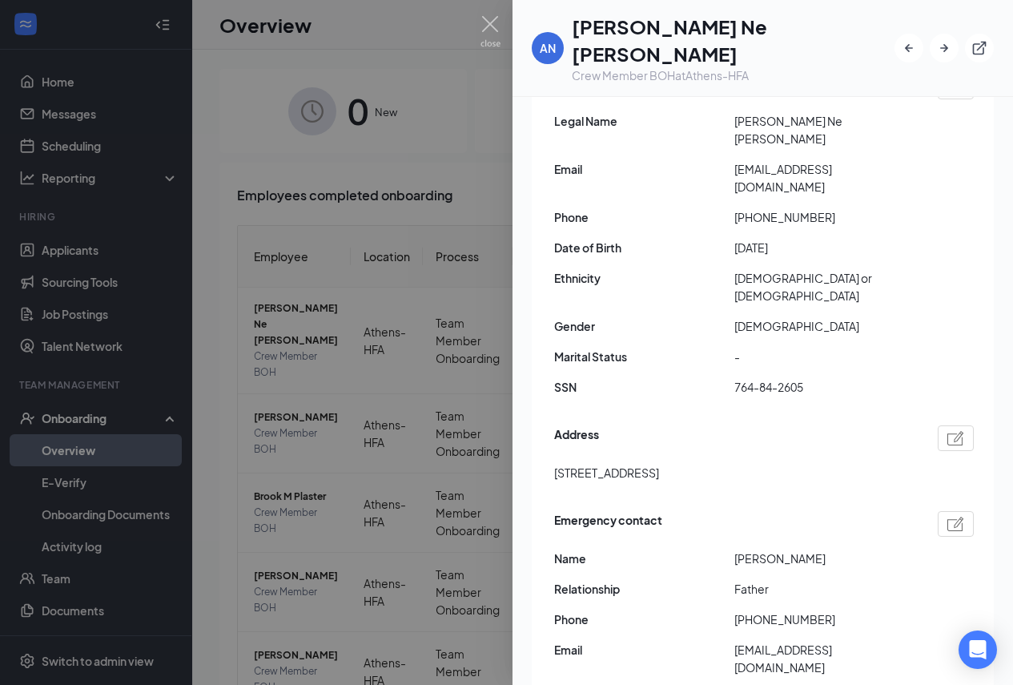
scroll to position [240, 0]
drag, startPoint x: 812, startPoint y: 341, endPoint x: 779, endPoint y: 341, distance: 33.6
click at [779, 377] on span "764-84-2605" at bounding box center [825, 386] width 180 height 18
copy span "2605"
drag, startPoint x: 575, startPoint y: 31, endPoint x: 637, endPoint y: 30, distance: 61.7
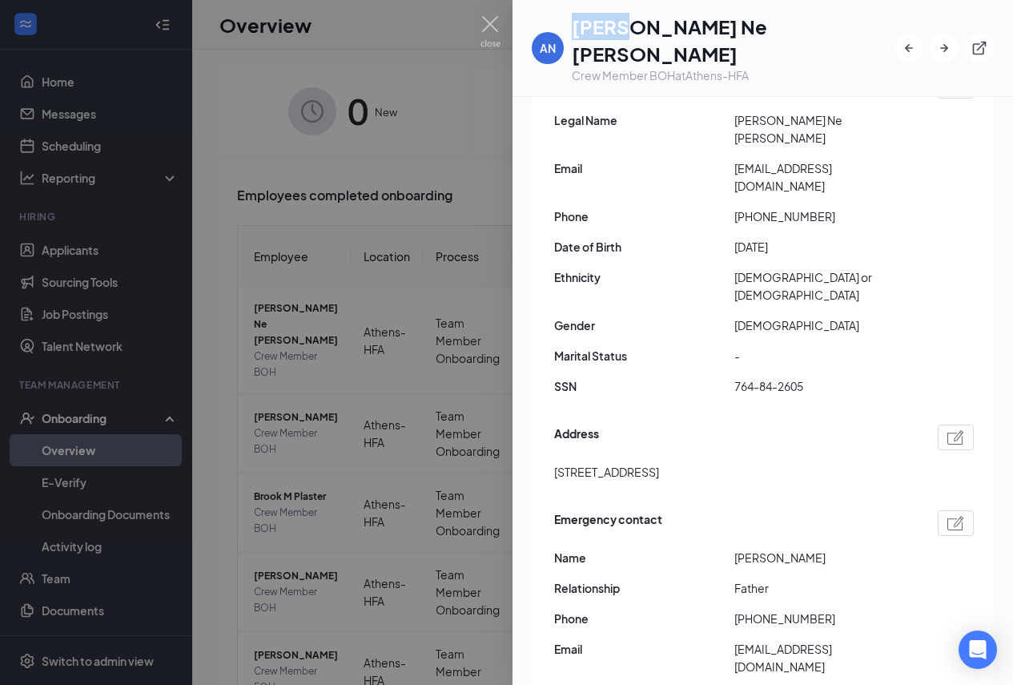
click at [637, 30] on h1 "Amaya Ne Puente" at bounding box center [733, 40] width 323 height 54
copy h1 "[PERSON_NAME]"
click at [620, 127] on span "Legal Name" at bounding box center [644, 120] width 180 height 18
drag, startPoint x: 742, startPoint y: 36, endPoint x: 644, endPoint y: 29, distance: 98.0
click at [644, 30] on h1 "Amaya Ne Puente" at bounding box center [733, 40] width 323 height 54
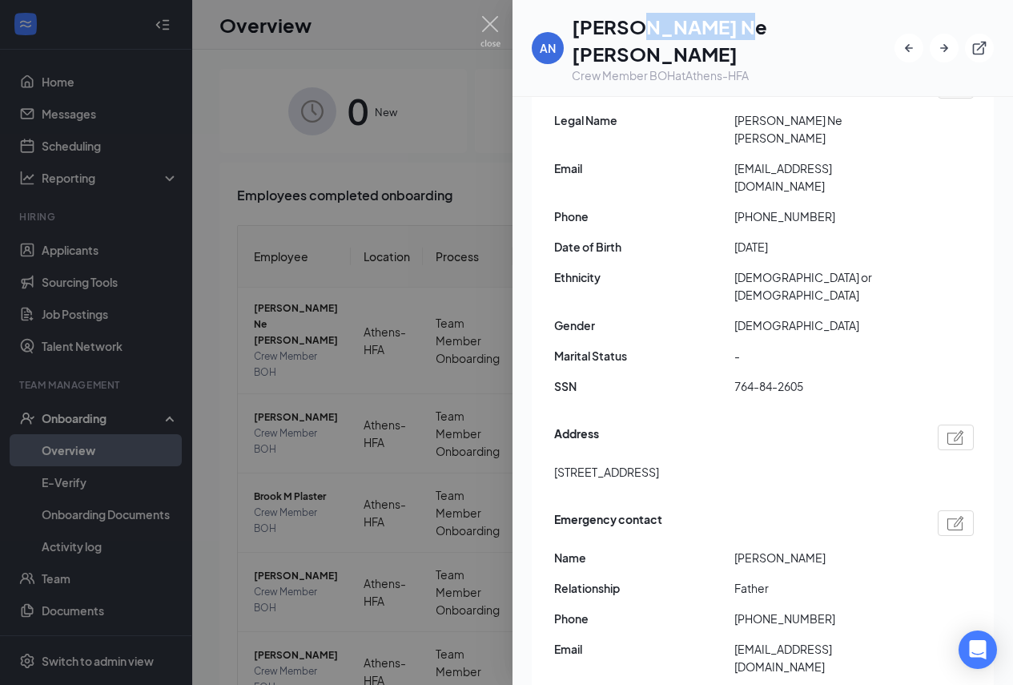
copy h1 "Ne Puente"
click at [745, 439] on div "Address 1077 county road 461 Englewood TN US 37329" at bounding box center [764, 457] width 420 height 73
click at [559, 463] on span "1077 county road 461 Englewood TN US 37329" at bounding box center [606, 472] width 105 height 18
drag, startPoint x: 554, startPoint y: 431, endPoint x: 669, endPoint y: 429, distance: 114.6
click at [659, 463] on span "1077 county road 461 Englewood TN US 37329" at bounding box center [606, 472] width 105 height 18
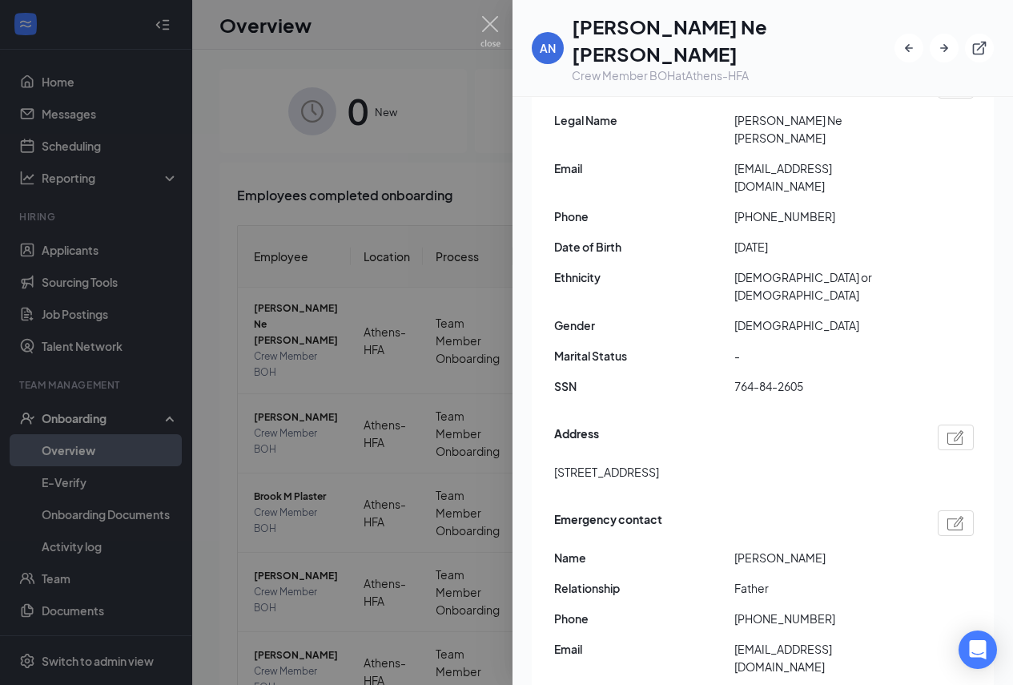
copy span "1077 county road 461"
drag, startPoint x: 814, startPoint y: 425, endPoint x: 771, endPoint y: 426, distance: 43.3
click at [771, 463] on div "1077 county road 461 Englewood TN US 37329" at bounding box center [764, 472] width 420 height 18
copy span "37329"
click at [731, 364] on div "Employment confirmed・Closed E-Verify case E-Verify has confirmed that Amaya Pue…" at bounding box center [763, 345] width 462 height 726
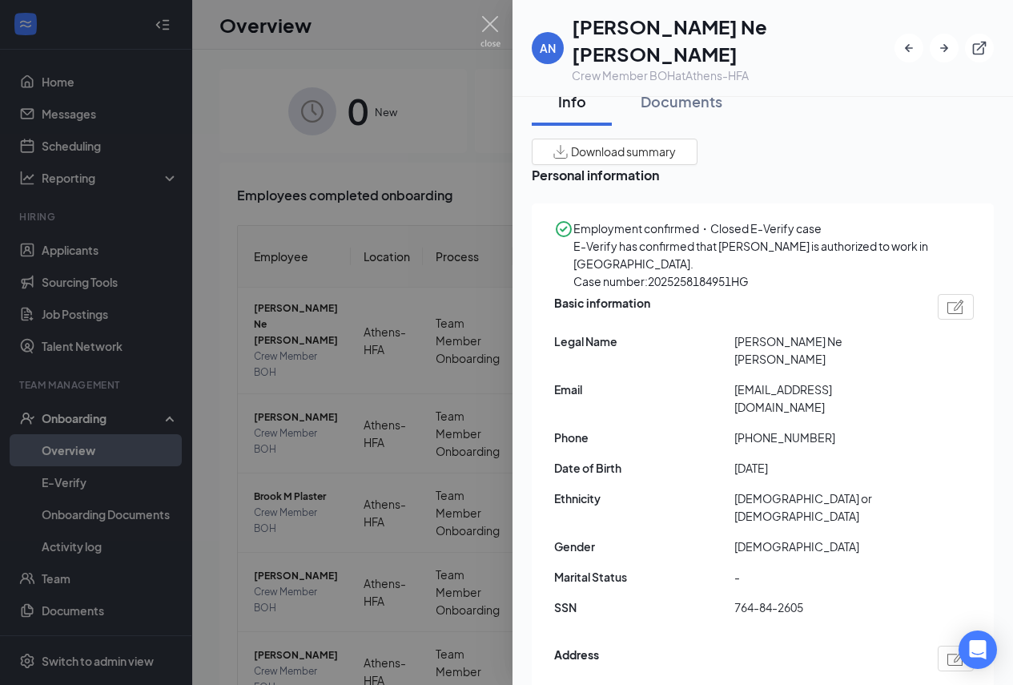
scroll to position [0, 0]
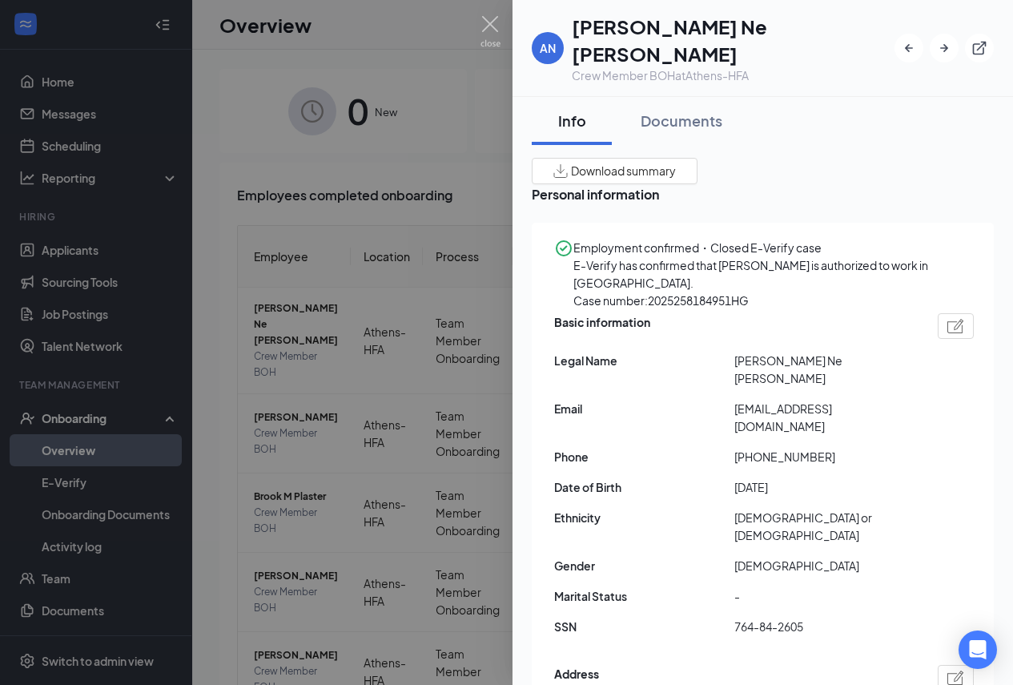
click at [325, 248] on div at bounding box center [506, 342] width 1013 height 685
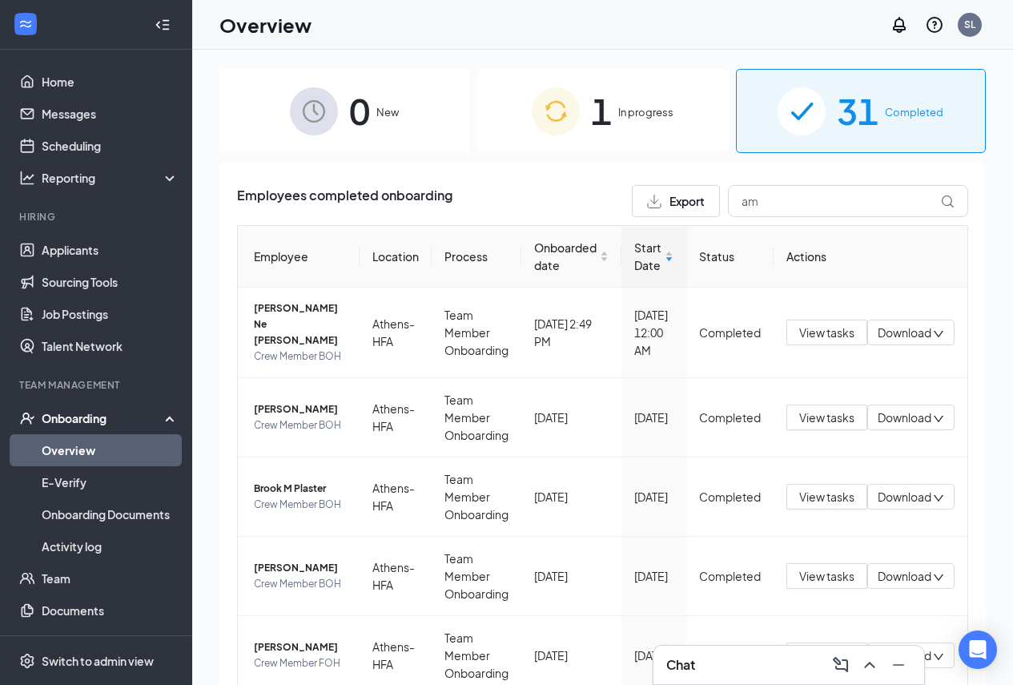
click at [20, 38] on div at bounding box center [25, 24] width 29 height 29
